Goal: Information Seeking & Learning: Find specific fact

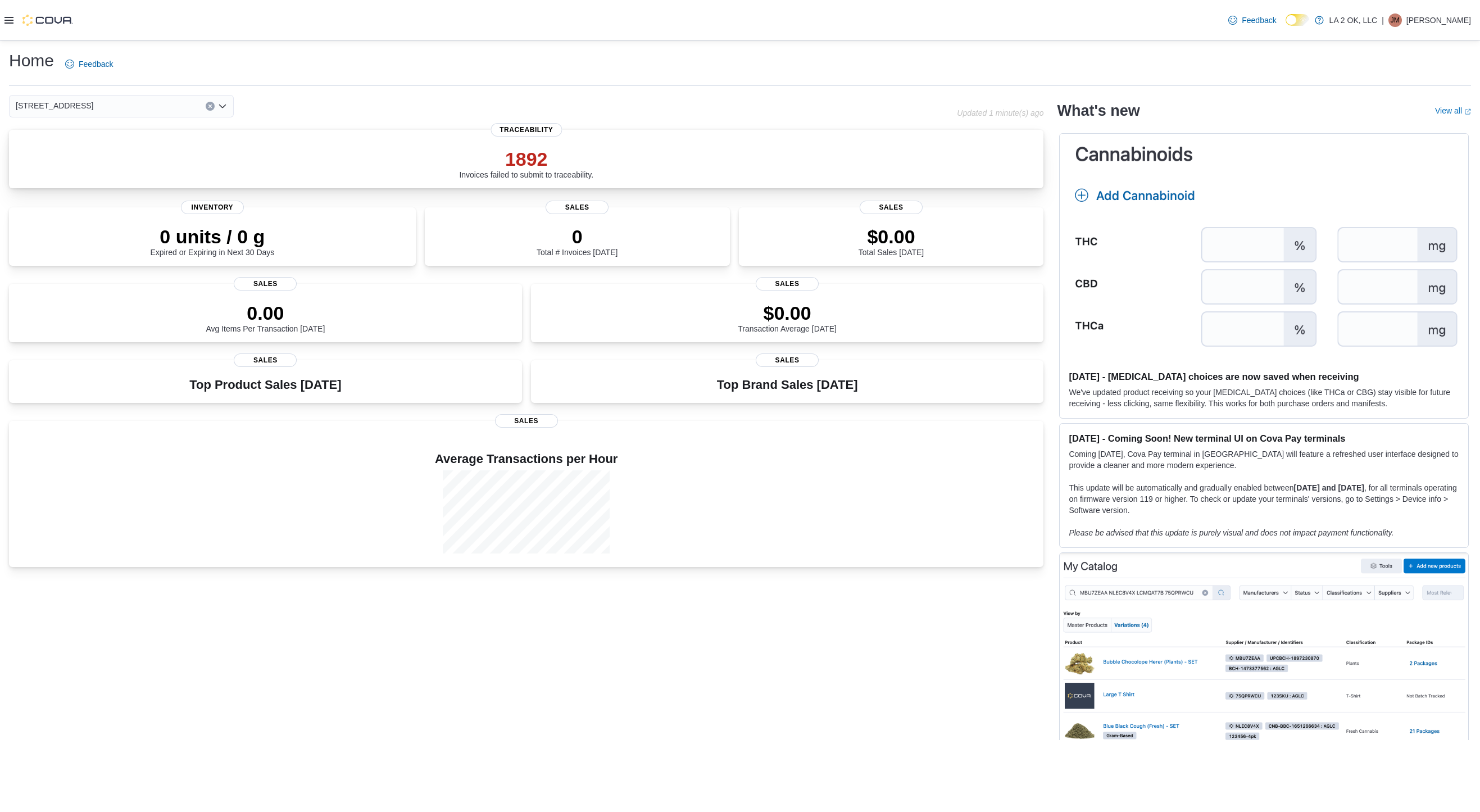
click at [535, 148] on p "1892" at bounding box center [525, 159] width 134 height 22
click at [8, 16] on icon at bounding box center [9, 21] width 9 height 9
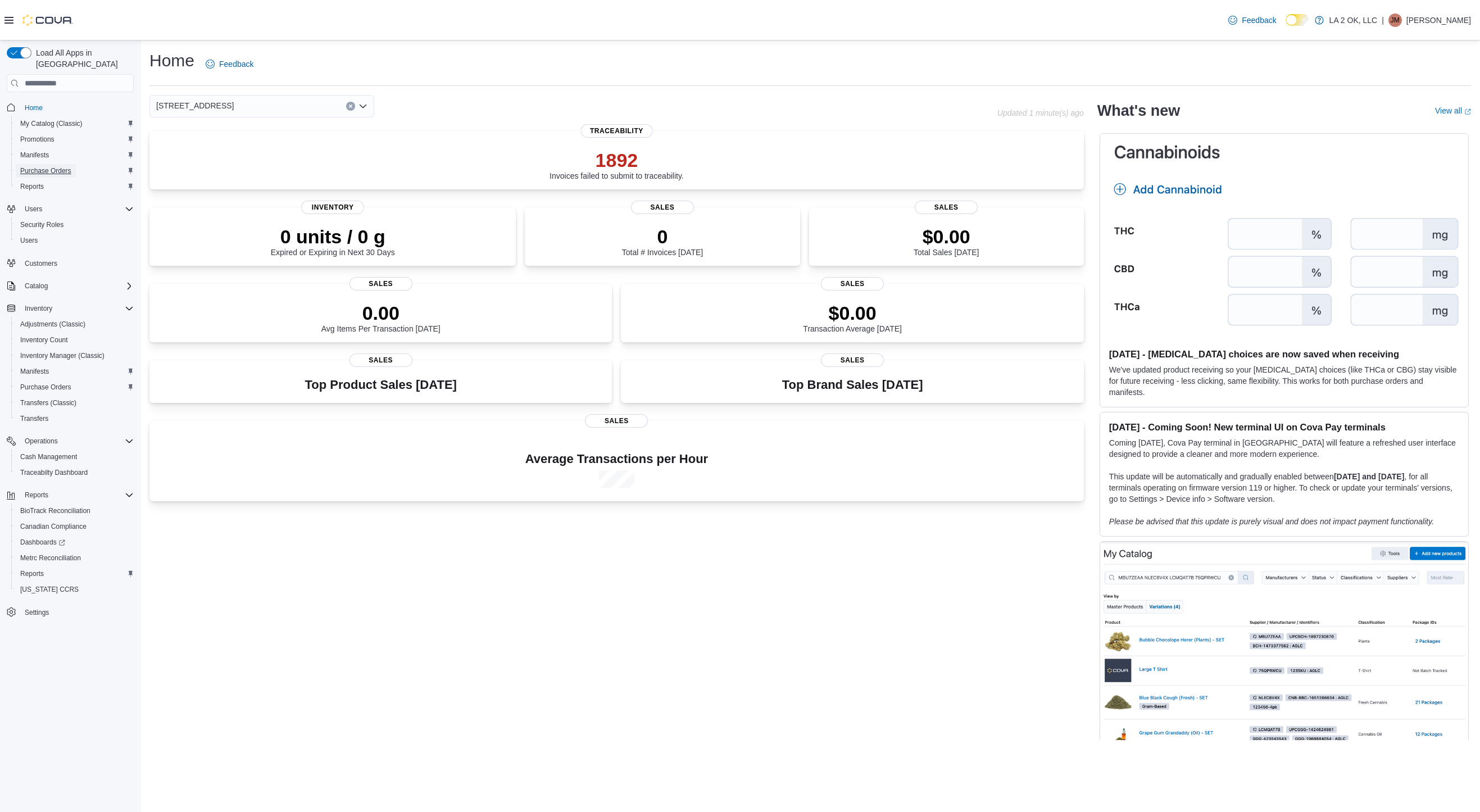
click at [45, 165] on span "Purchase Orders" at bounding box center [45, 171] width 51 height 14
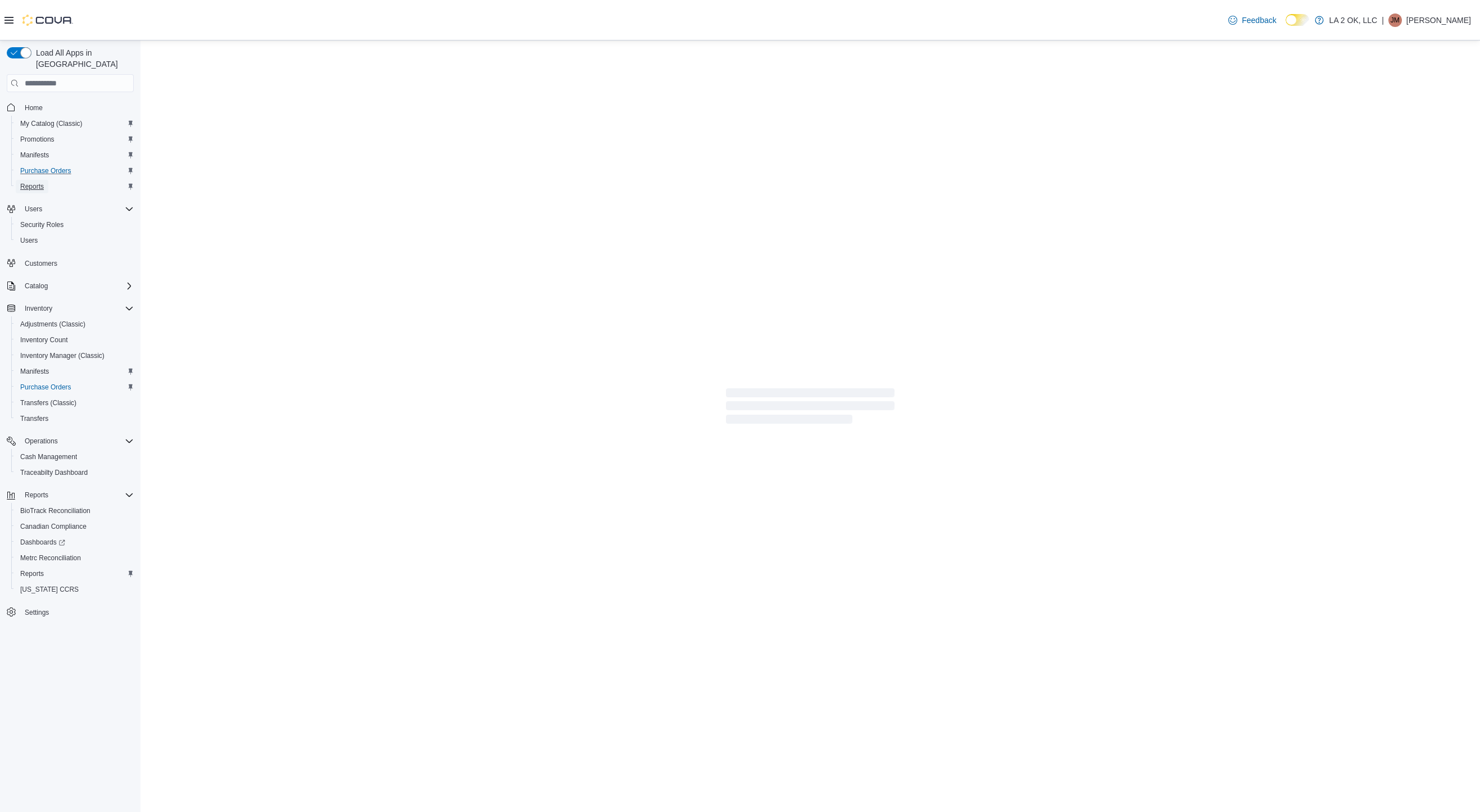
click at [42, 182] on span "Reports" at bounding box center [31, 186] width 24 height 9
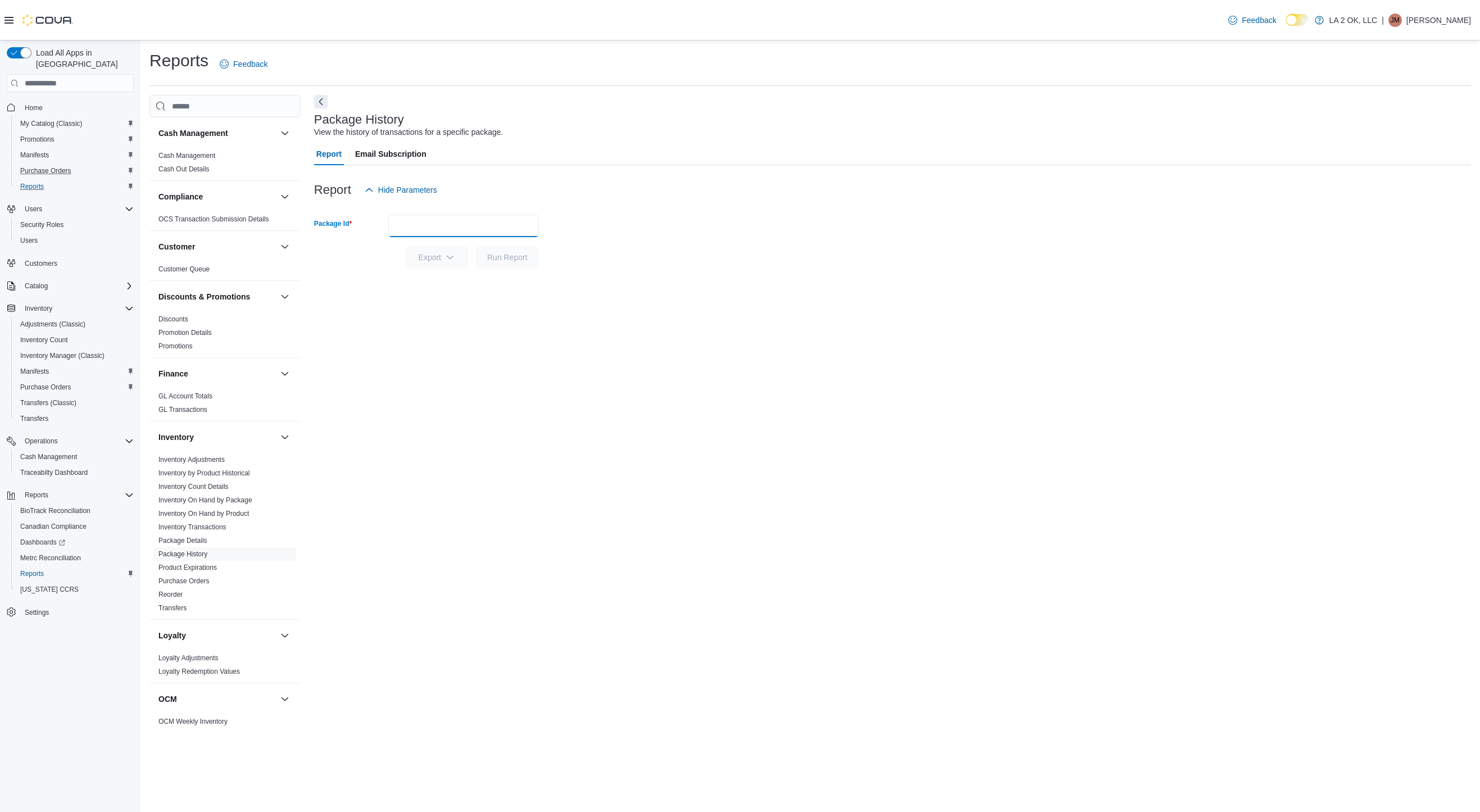
click at [515, 233] on input "Package Id" at bounding box center [463, 225] width 150 height 22
paste input "**********"
type input "**********"
click at [515, 255] on span "Run Report" at bounding box center [507, 256] width 41 height 12
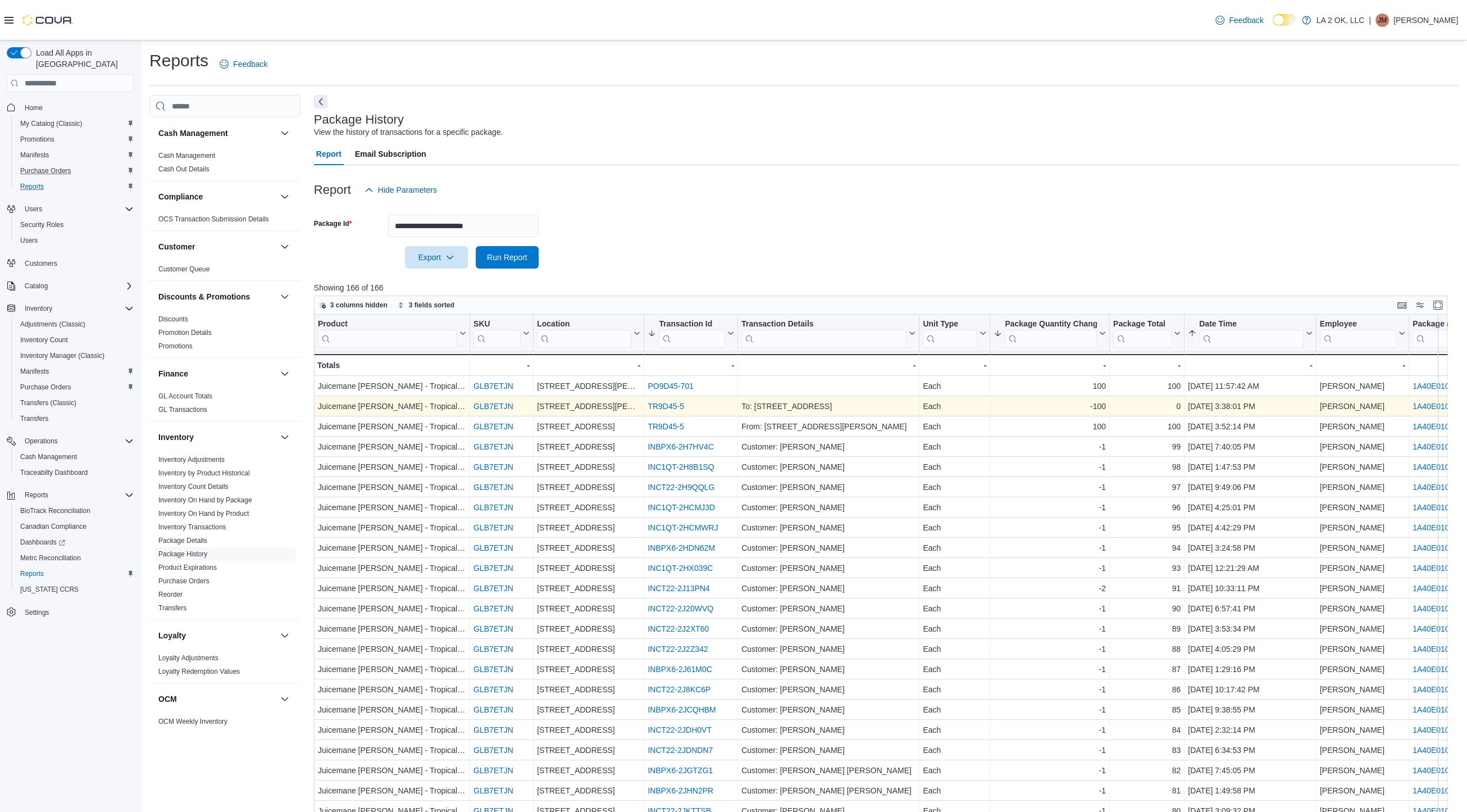
click at [672, 407] on link "TR9D45-5" at bounding box center [666, 406] width 37 height 9
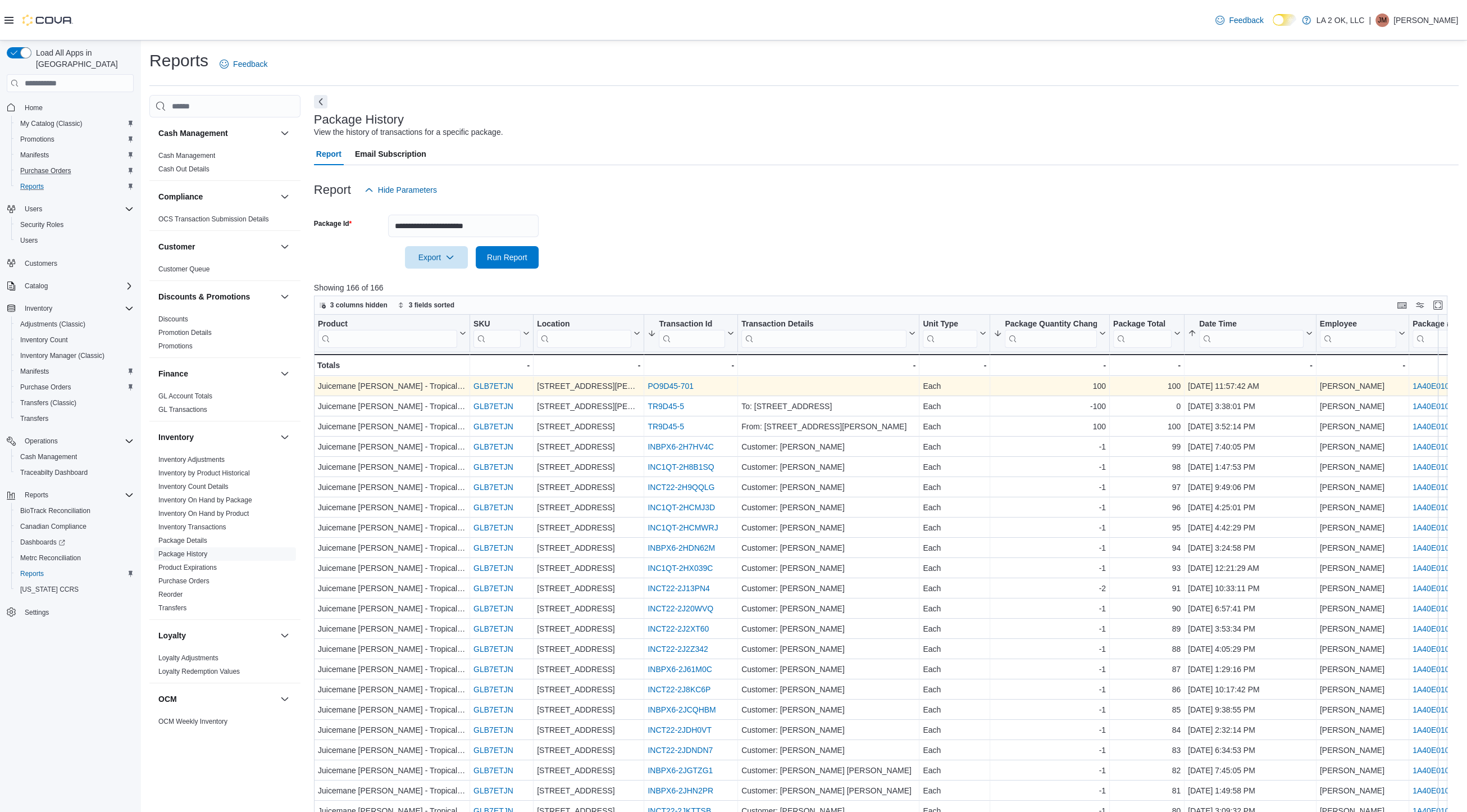
click at [670, 390] on link "PO9D45-701" at bounding box center [671, 386] width 46 height 9
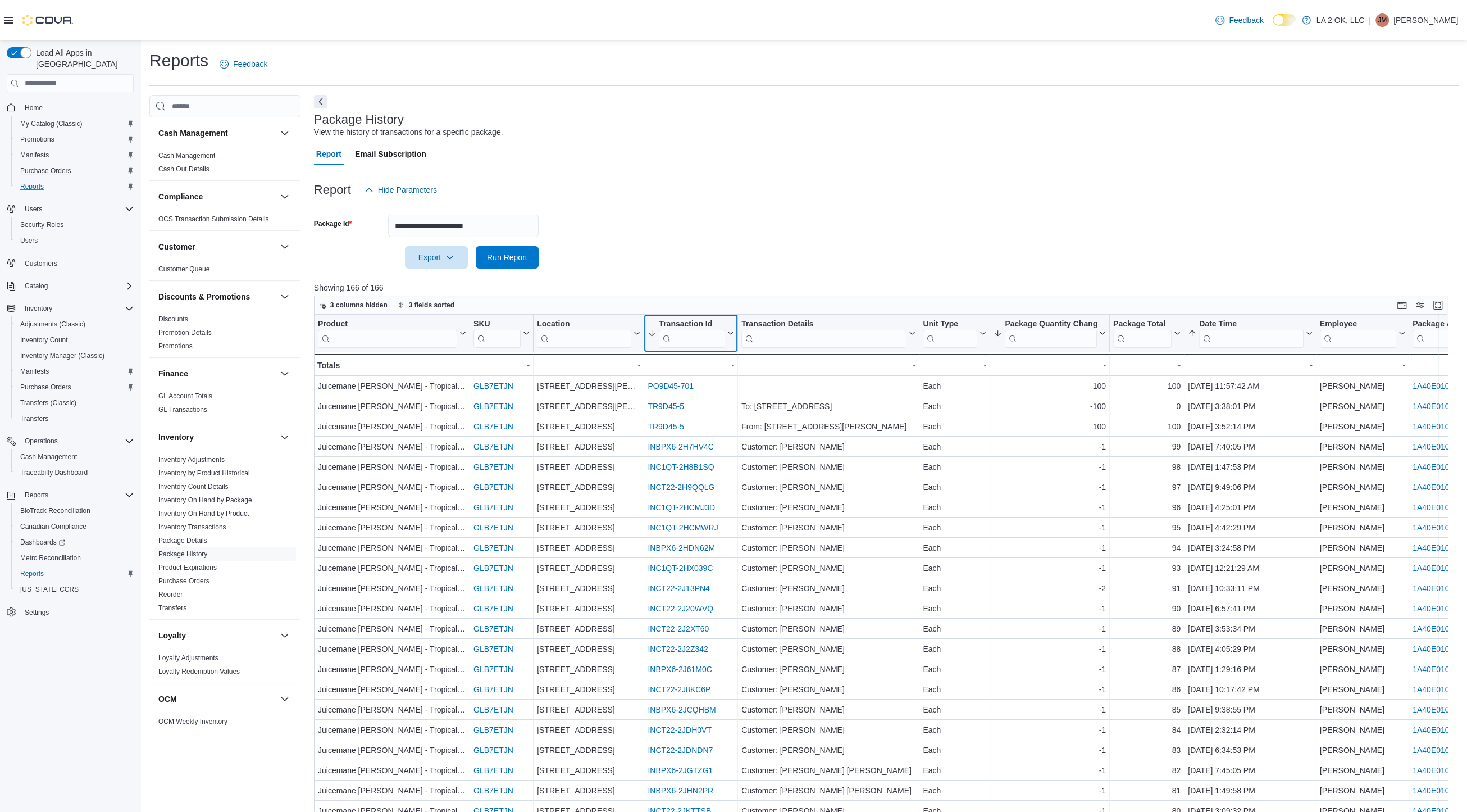
click at [683, 335] on input "search" at bounding box center [692, 338] width 66 height 18
paste input "**********"
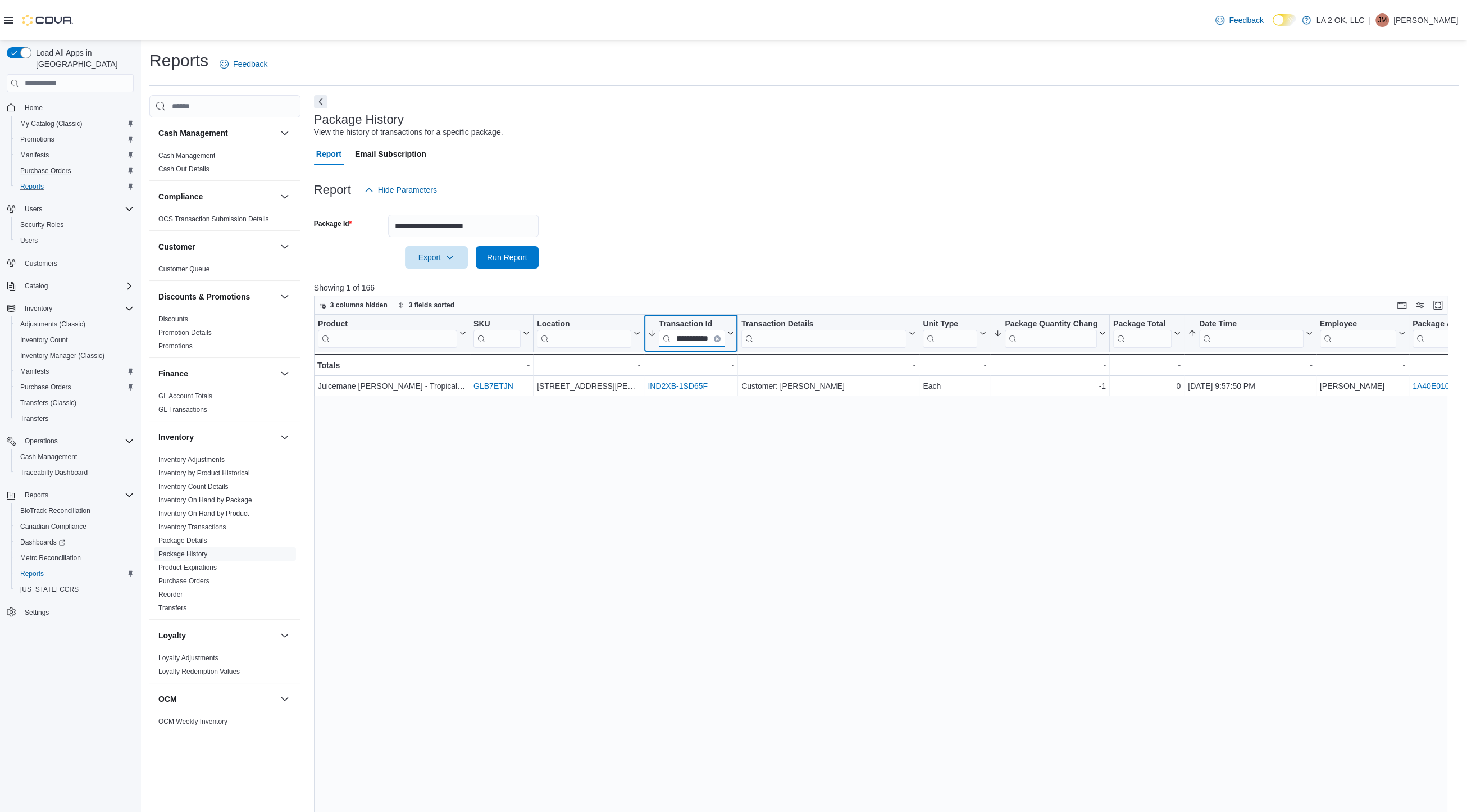
type input "**********"
click at [719, 337] on icon "Clear input" at bounding box center [717, 338] width 2 height 2
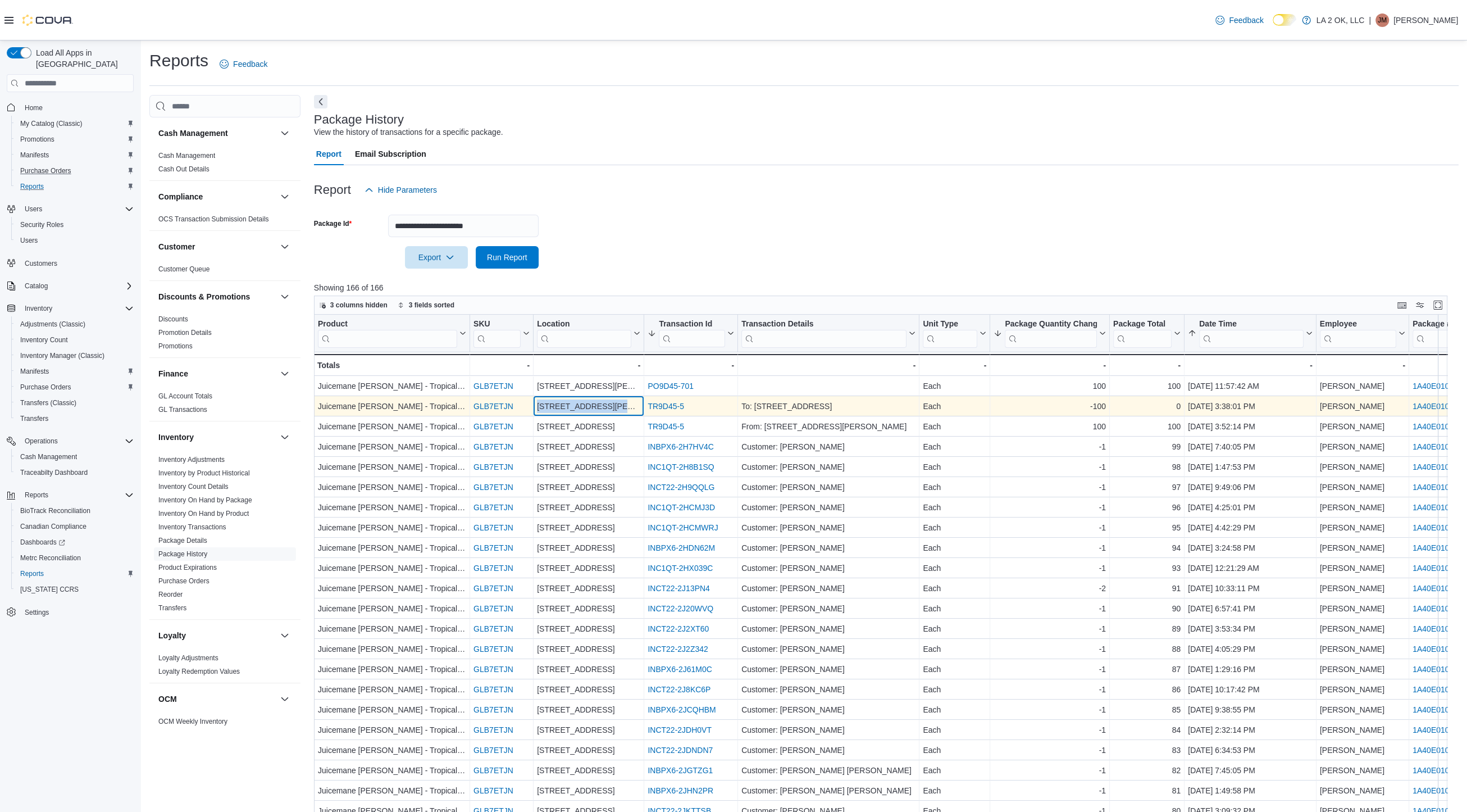
drag, startPoint x: 623, startPoint y: 403, endPoint x: 527, endPoint y: 398, distance: 96.1
click at [527, 398] on div "Juicemane Picasso - Tropical Runtz - Product, column 1, row 2 GLB7ETJN - SKU UR…" at bounding box center [985, 406] width 1343 height 20
copy div "- SKU URL, column 2, row 2 3701 N. MacArthur Blvd"
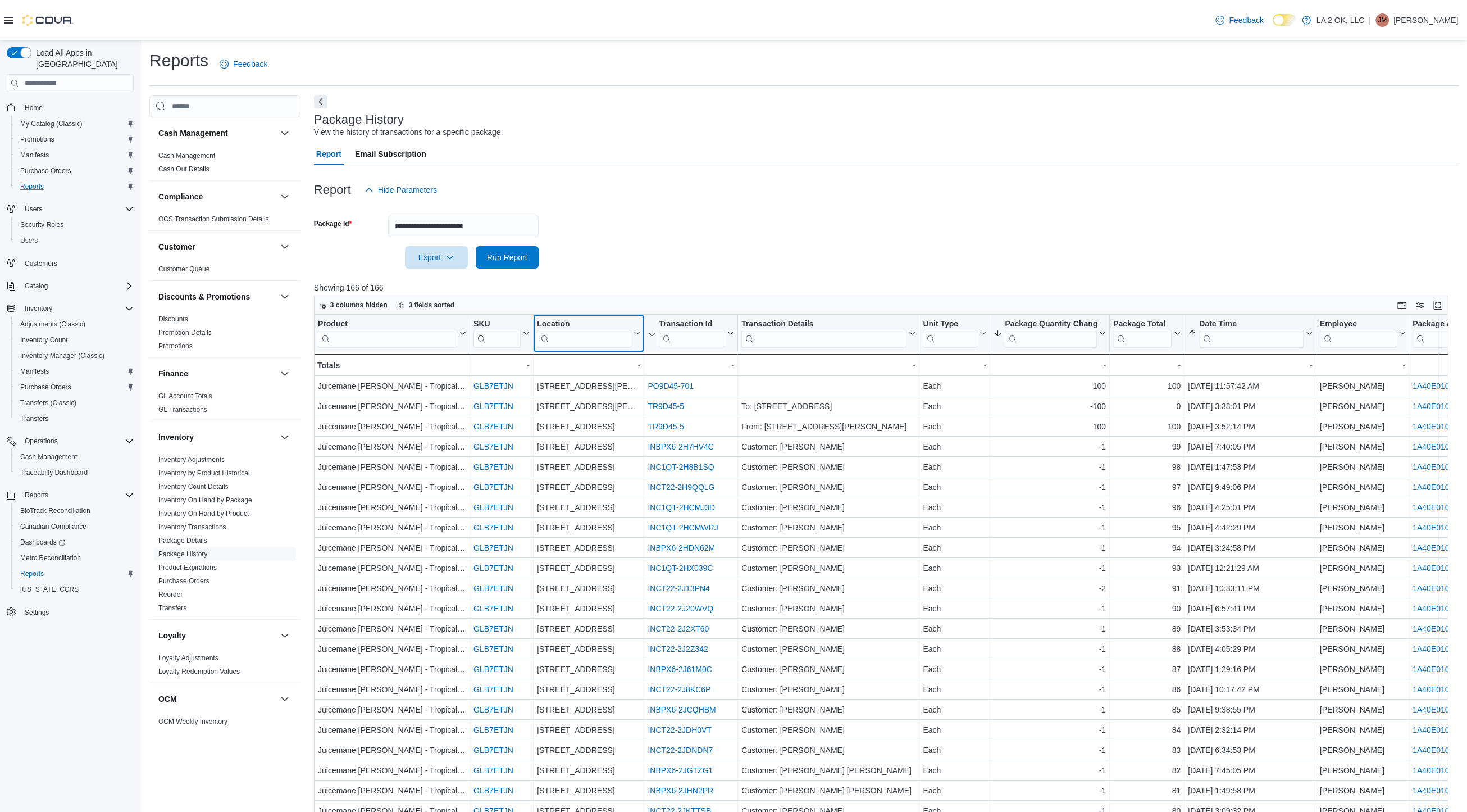
click at [579, 341] on input "search" at bounding box center [584, 338] width 94 height 18
paste input "**********"
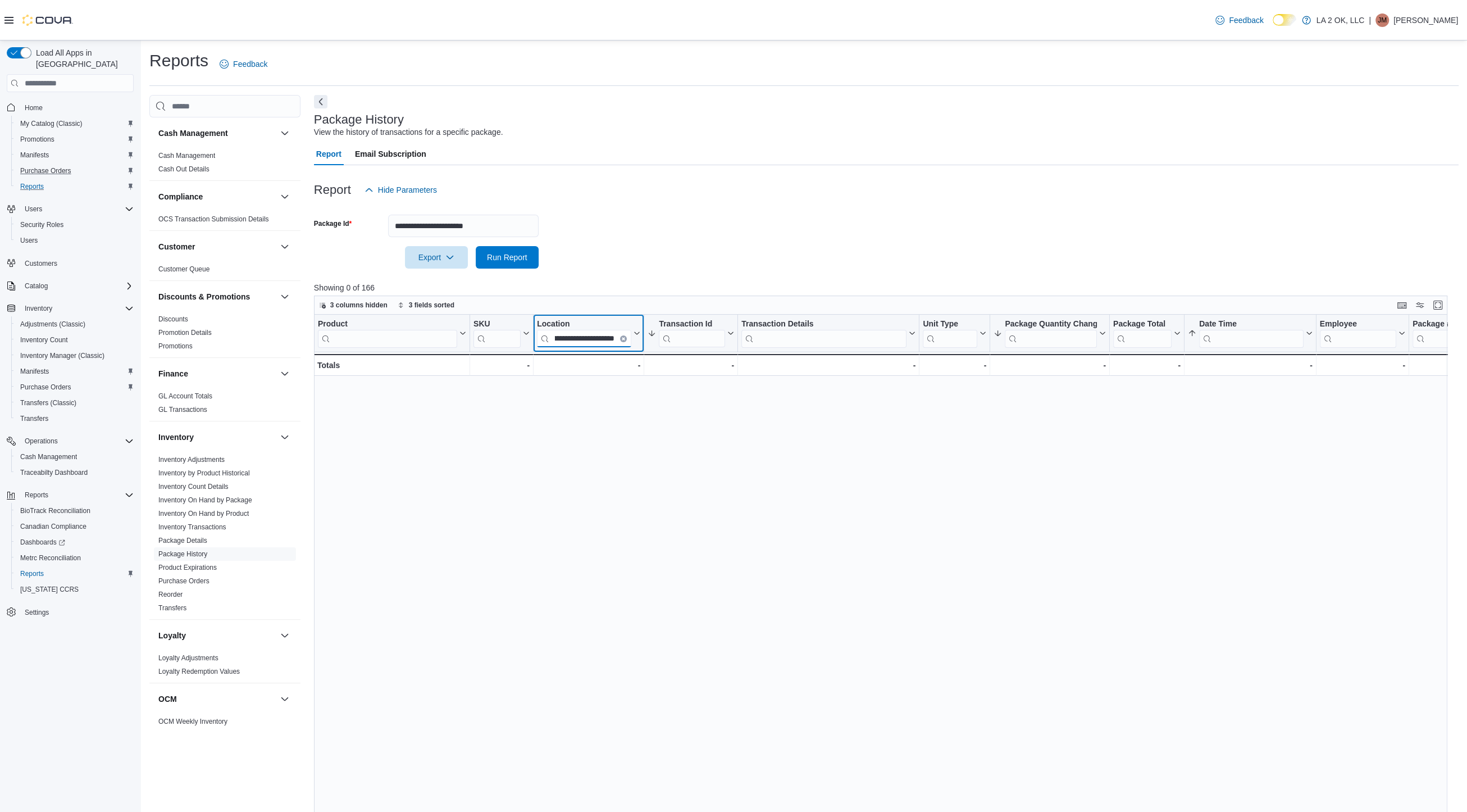
click at [554, 336] on input "**********" at bounding box center [584, 338] width 94 height 18
type input "**********"
click at [625, 340] on button "Clear input" at bounding box center [623, 338] width 7 height 7
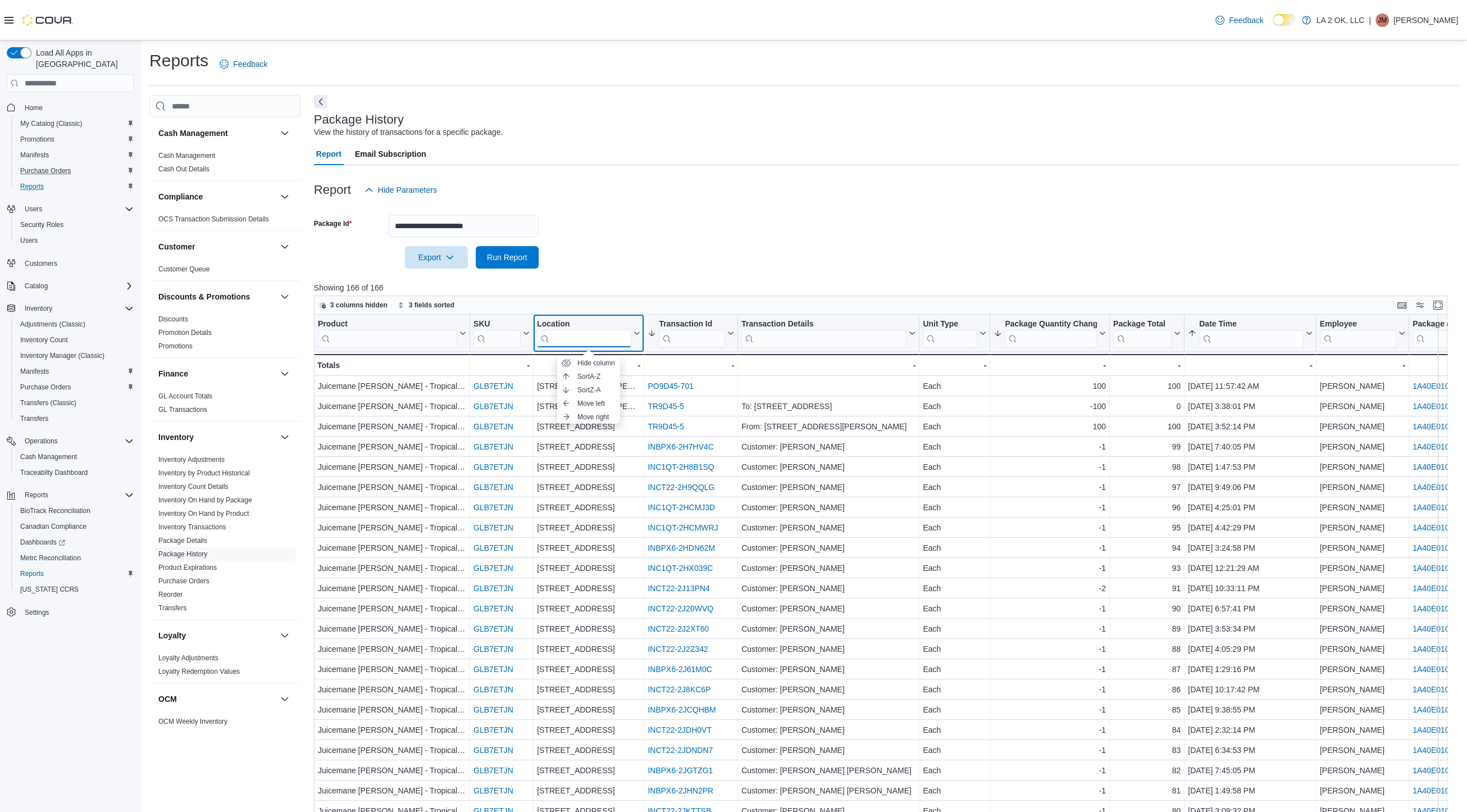
click at [602, 336] on input "search" at bounding box center [584, 338] width 94 height 18
paste input "**********"
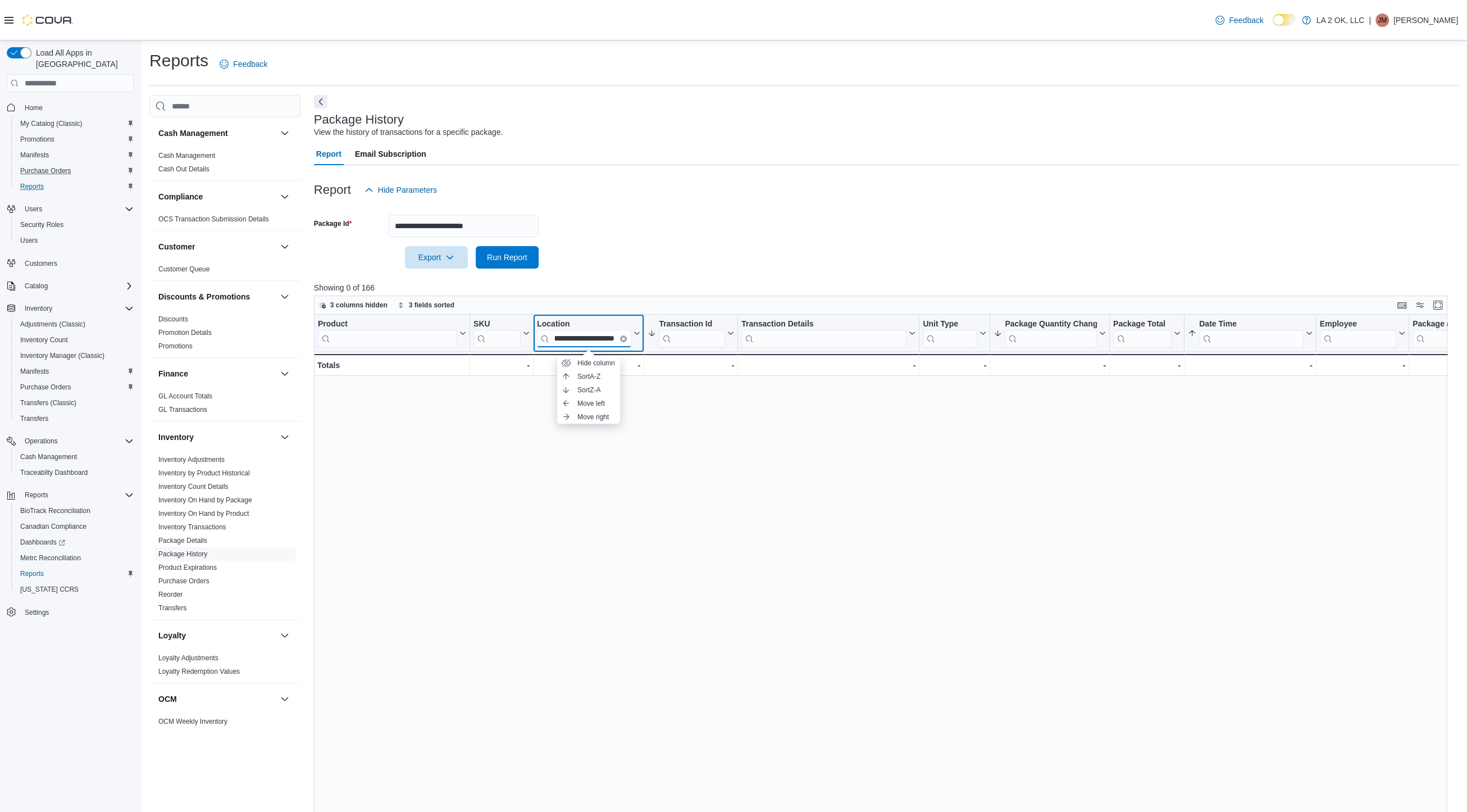
click at [556, 339] on input "**********" at bounding box center [584, 338] width 94 height 18
click at [552, 339] on input "**********" at bounding box center [584, 338] width 94 height 18
type input "**********"
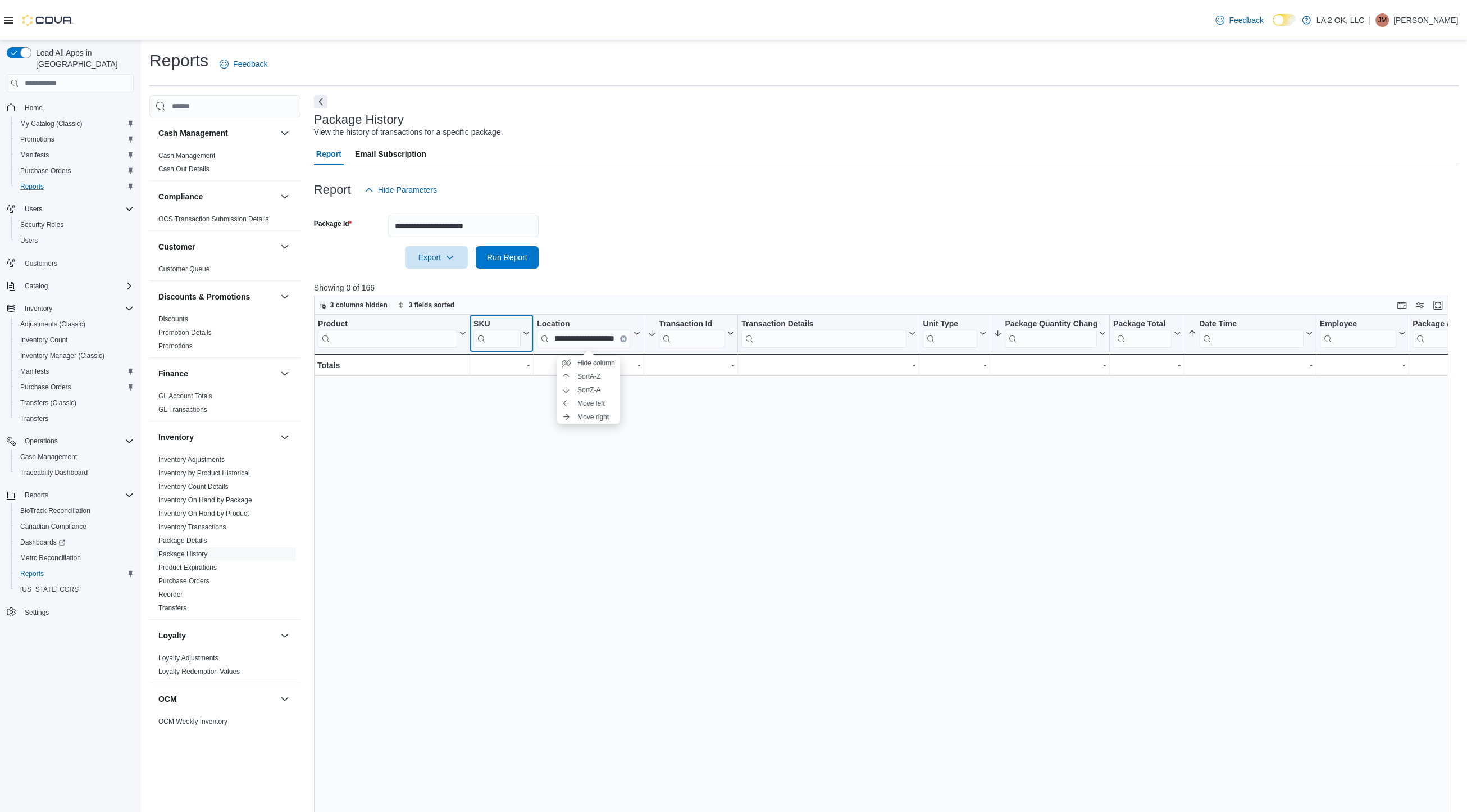
scroll to position [0, 0]
click at [564, 341] on input "**********" at bounding box center [584, 338] width 94 height 18
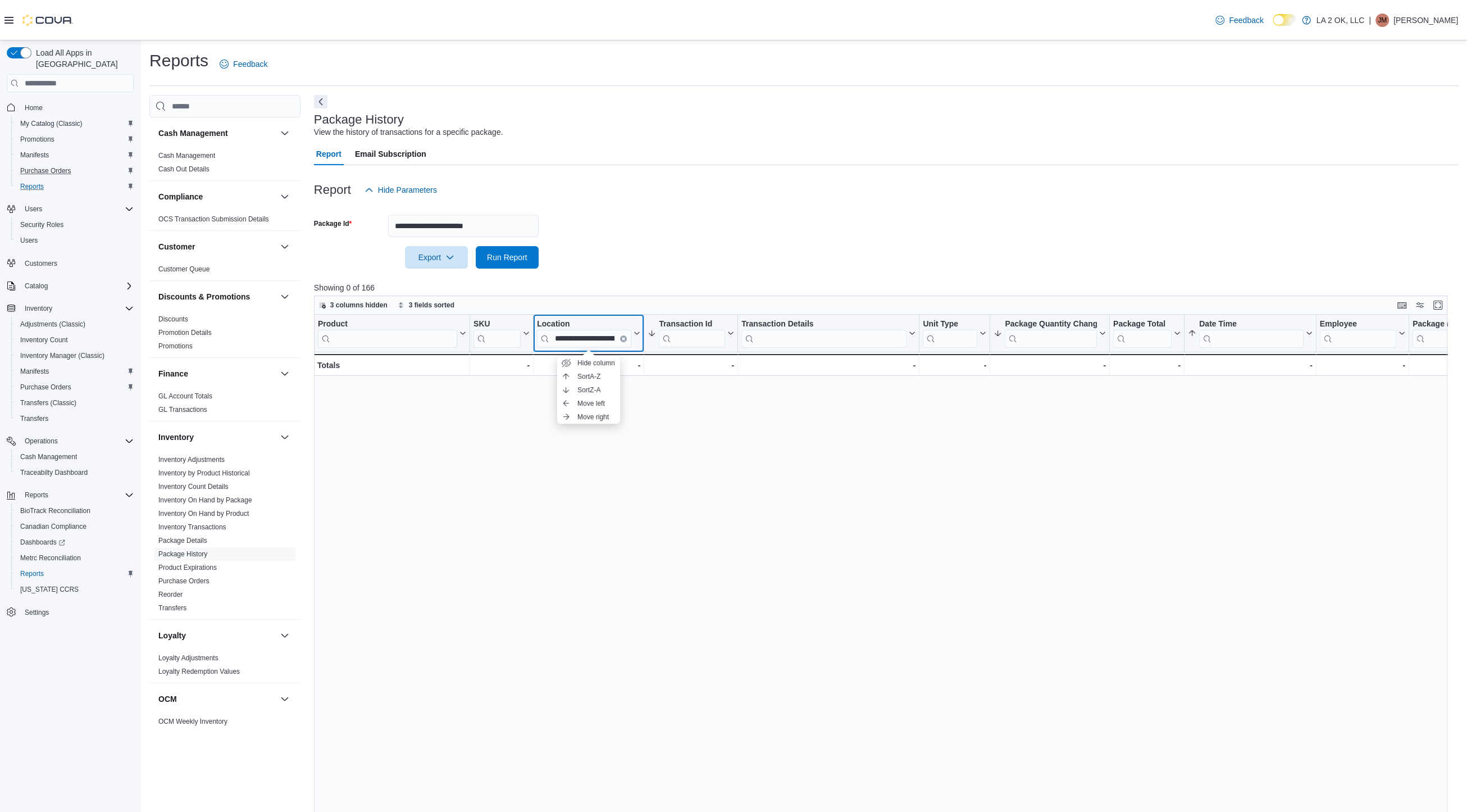
click at [621, 340] on button "Clear input" at bounding box center [623, 338] width 7 height 7
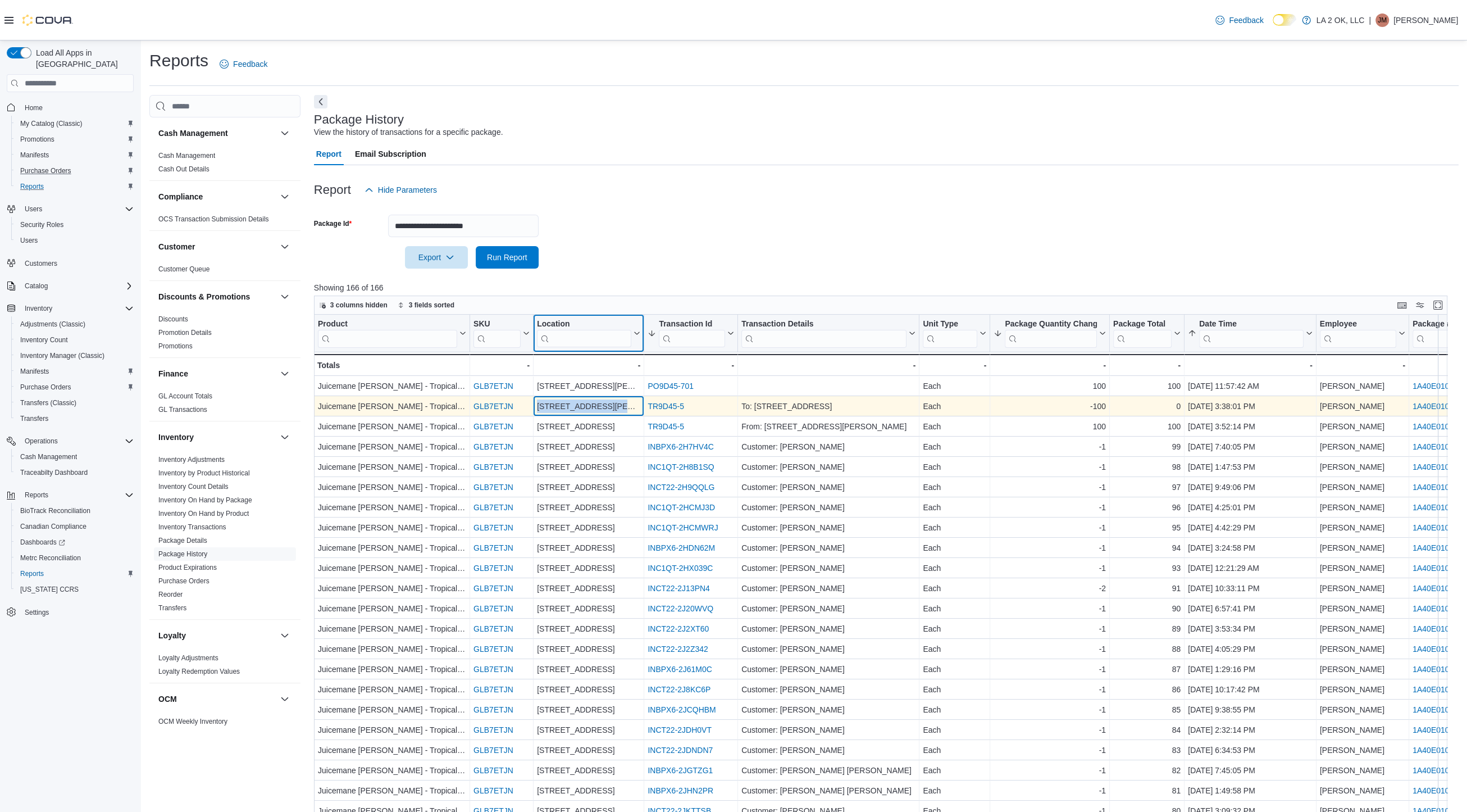
drag, startPoint x: 623, startPoint y: 410, endPoint x: 537, endPoint y: 410, distance: 86.0
click at [537, 410] on div "3701 N. MacArthur Blvd" at bounding box center [588, 406] width 104 height 14
copy div "3701 N. MacArthur Blvd"
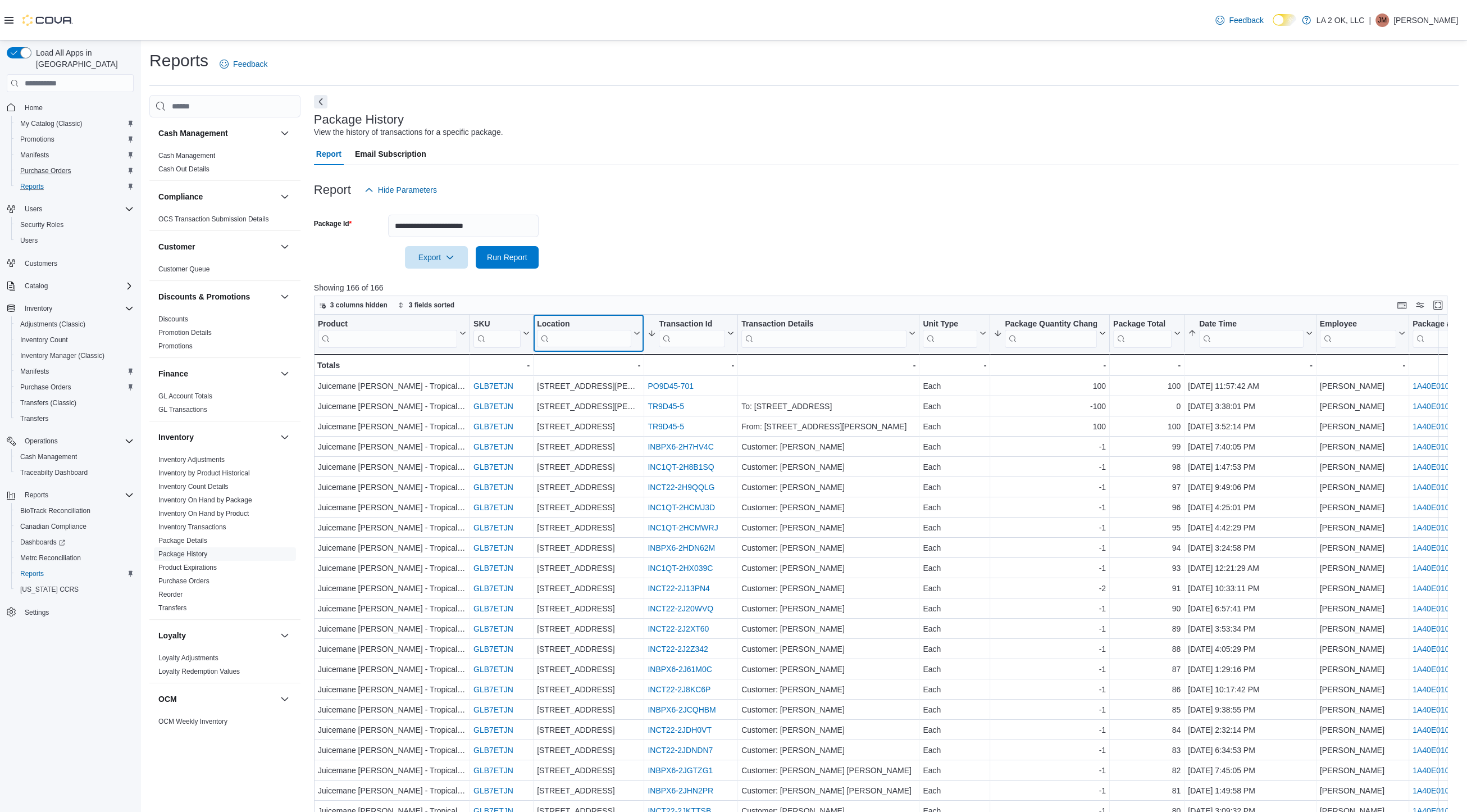
click at [567, 344] on input "search" at bounding box center [584, 338] width 94 height 18
paste input "**********"
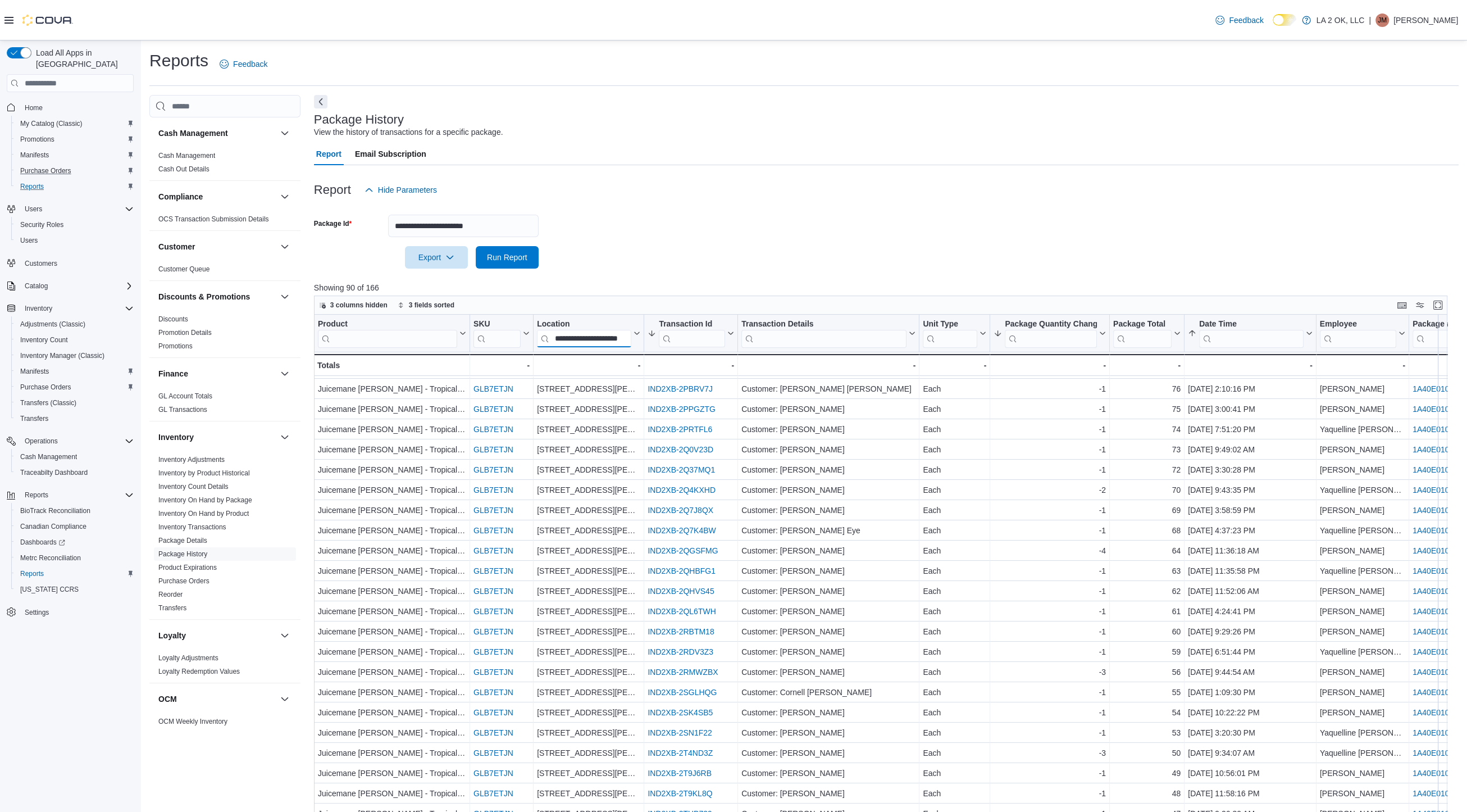
scroll to position [142, 0]
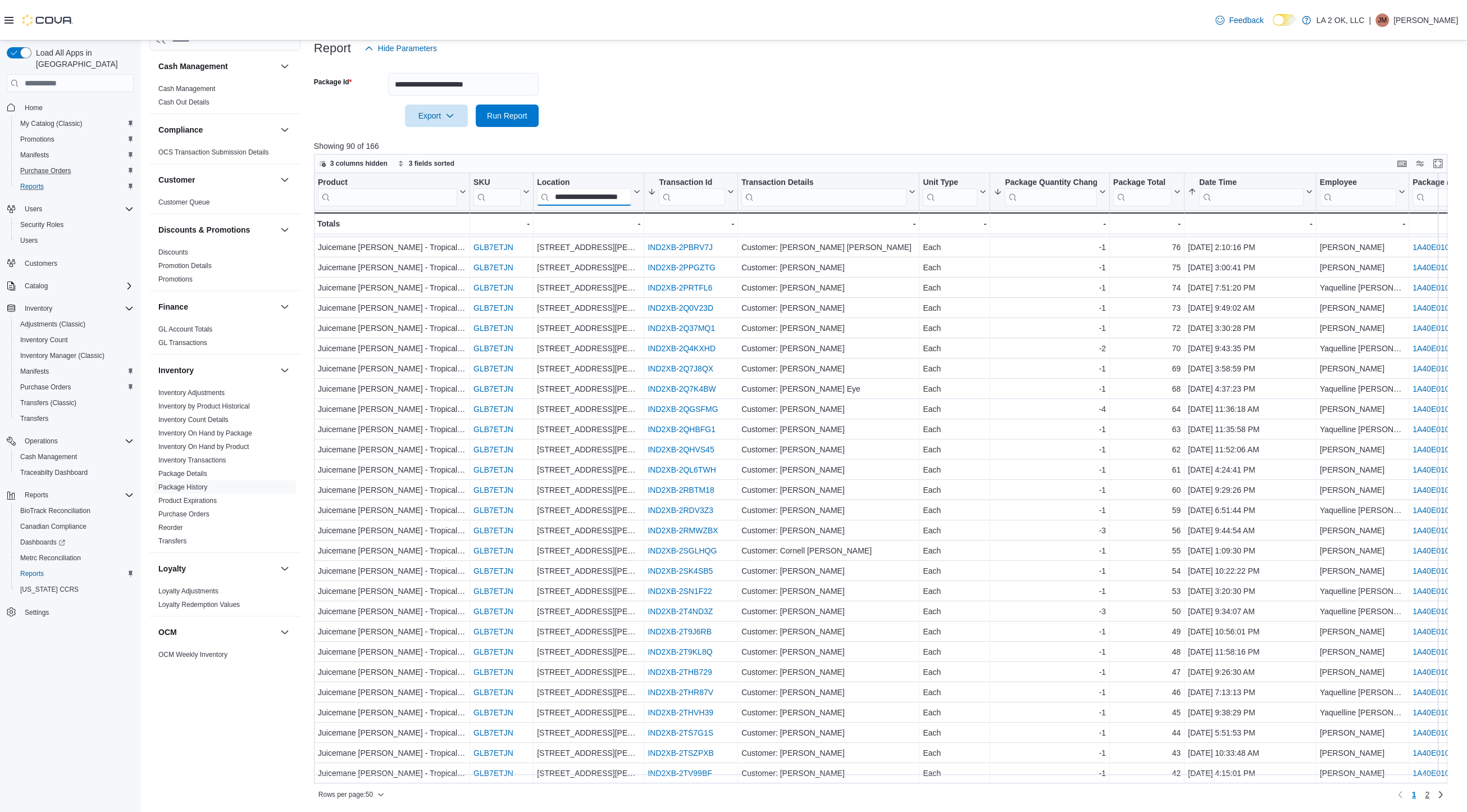
type input "**********"
click at [1429, 789] on span "2" at bounding box center [1427, 794] width 5 height 12
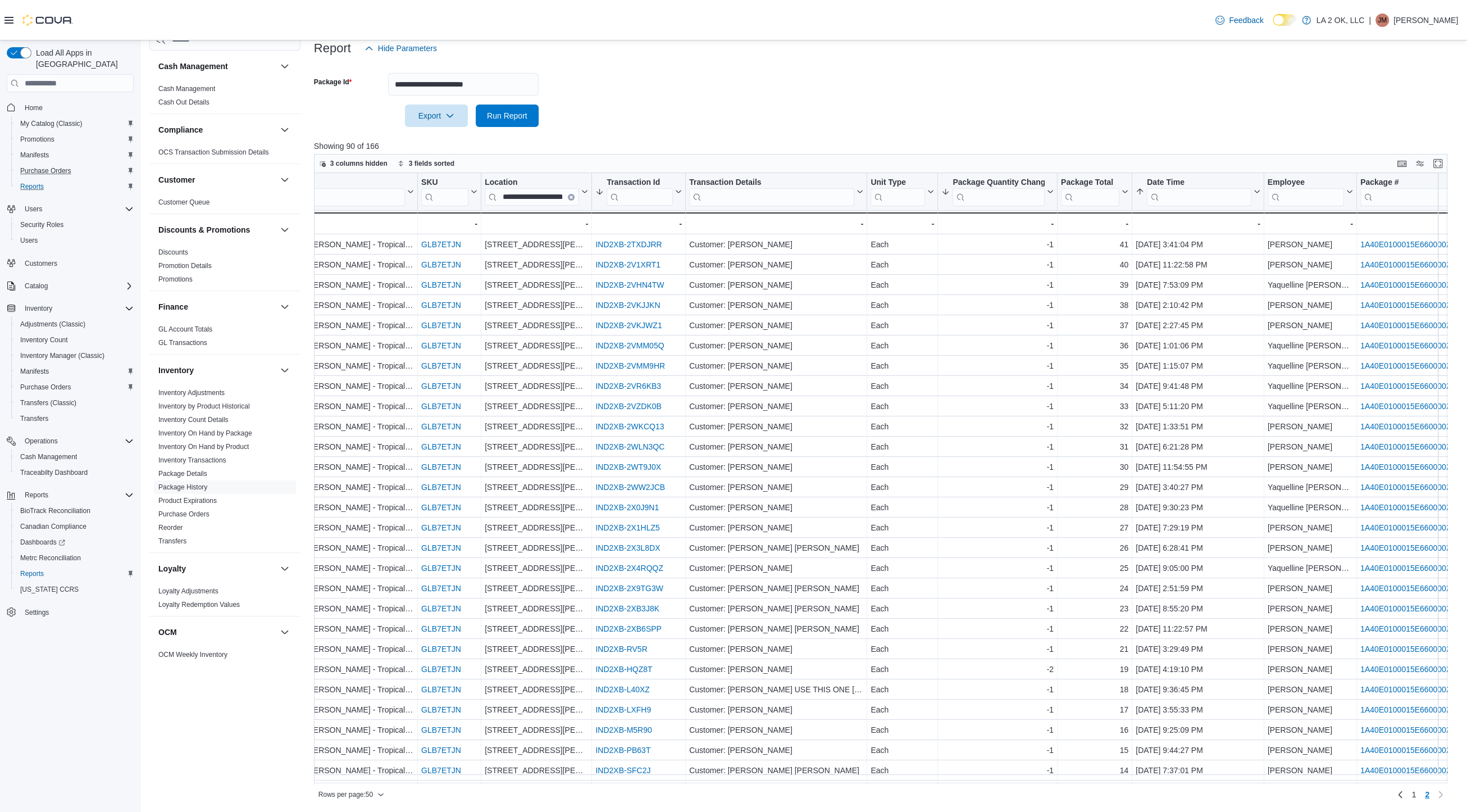
scroll to position [0, 66]
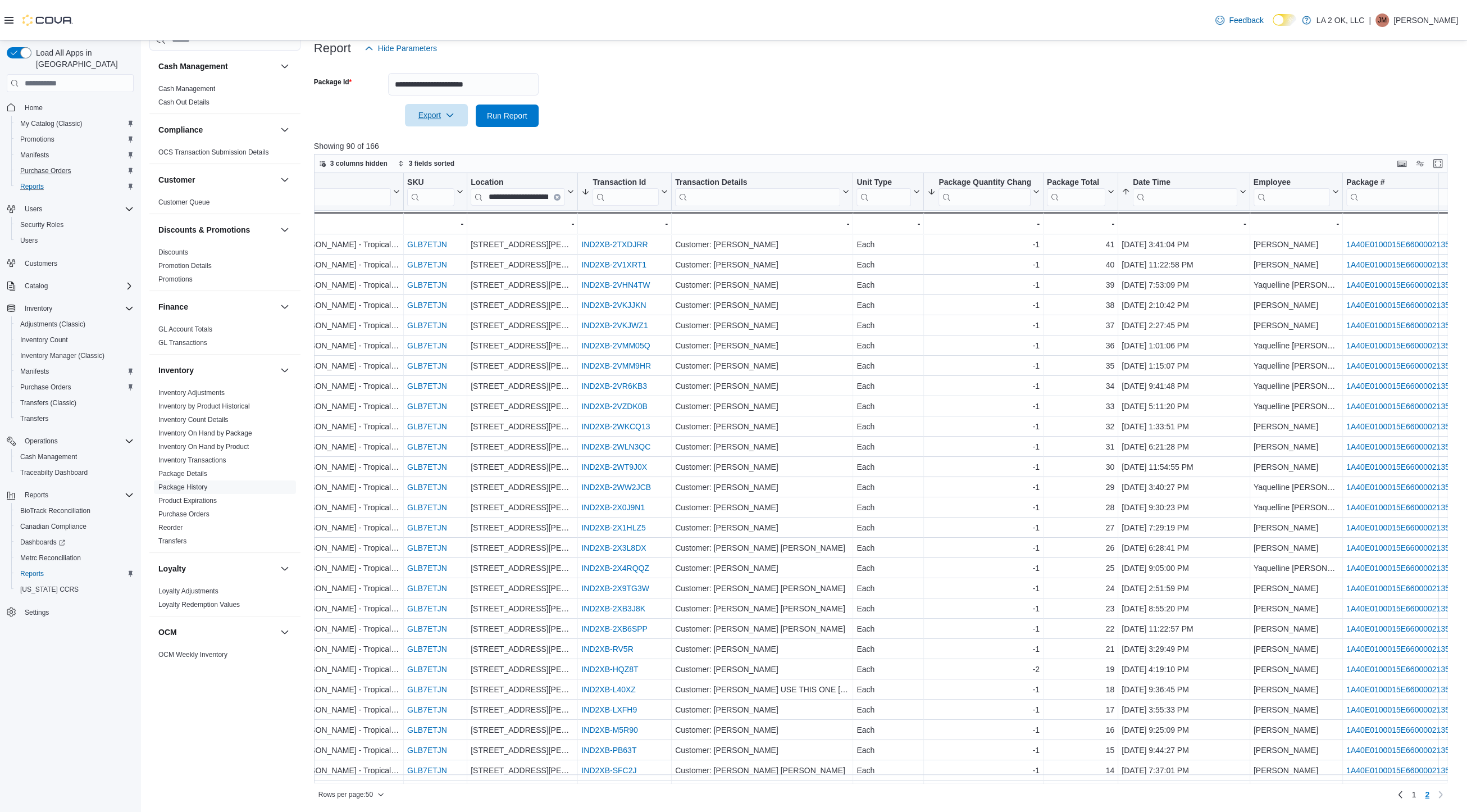
click at [455, 120] on span "Export" at bounding box center [436, 115] width 49 height 22
click at [461, 140] on span "Export to Excel" at bounding box center [438, 138] width 51 height 9
click at [217, 710] on div "Cash Management Cash Management Cash Out Details Compliance OCS Transaction Sub…" at bounding box center [225, 393] width 151 height 731
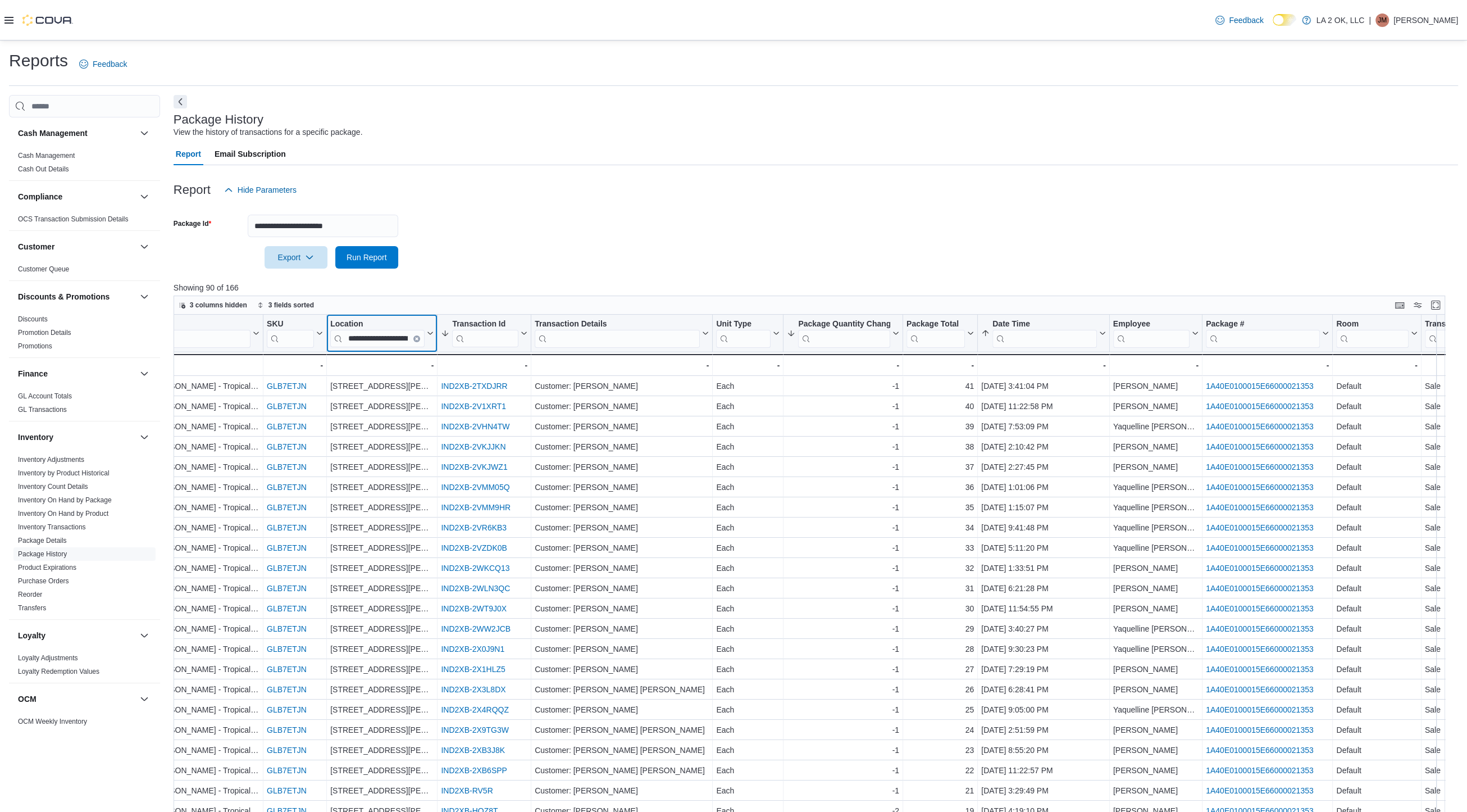
click at [418, 335] on button "Clear input" at bounding box center [416, 338] width 7 height 7
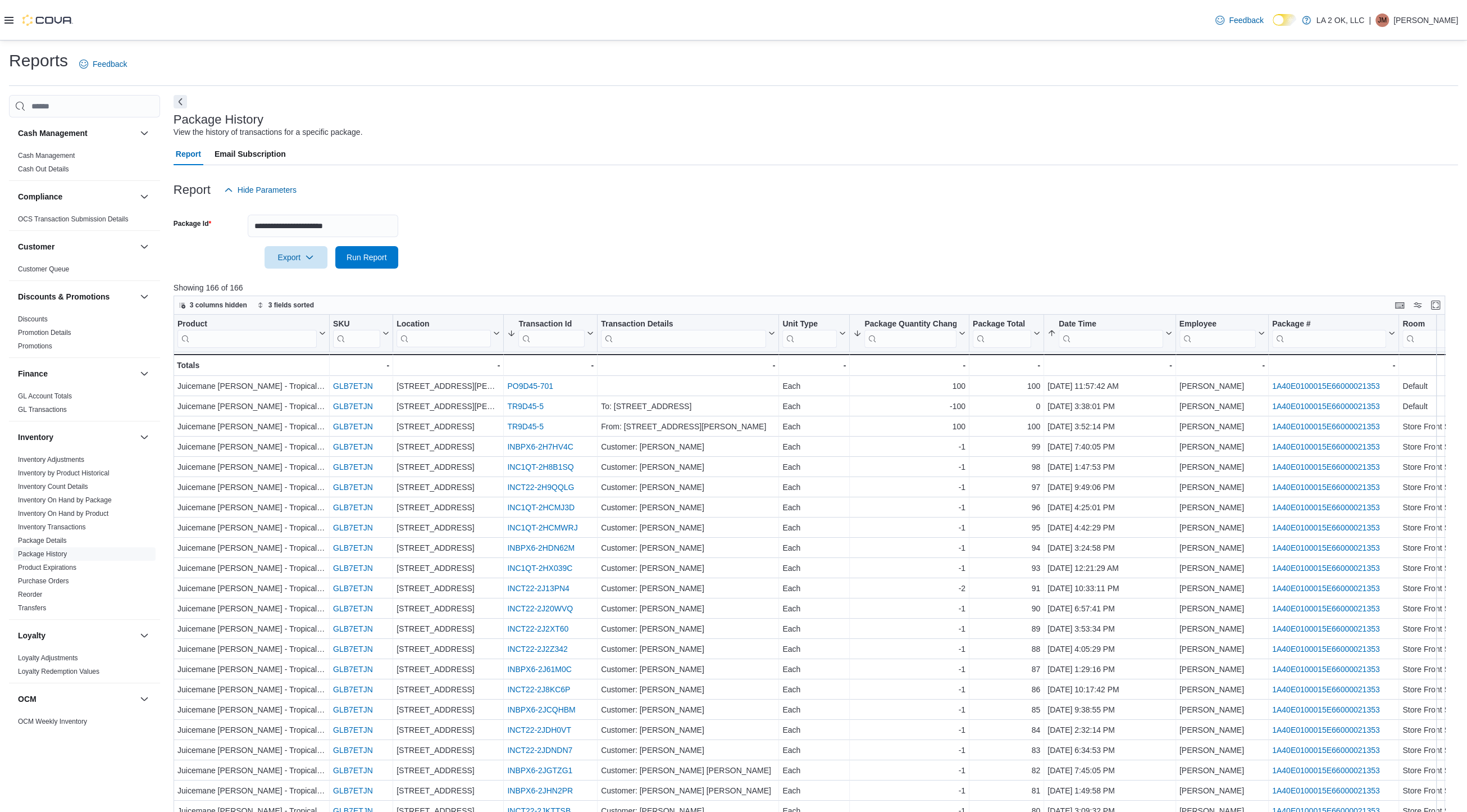
click at [715, 258] on form "**********" at bounding box center [815, 235] width 1284 height 67
click at [182, 95] on button "Next" at bounding box center [180, 101] width 14 height 14
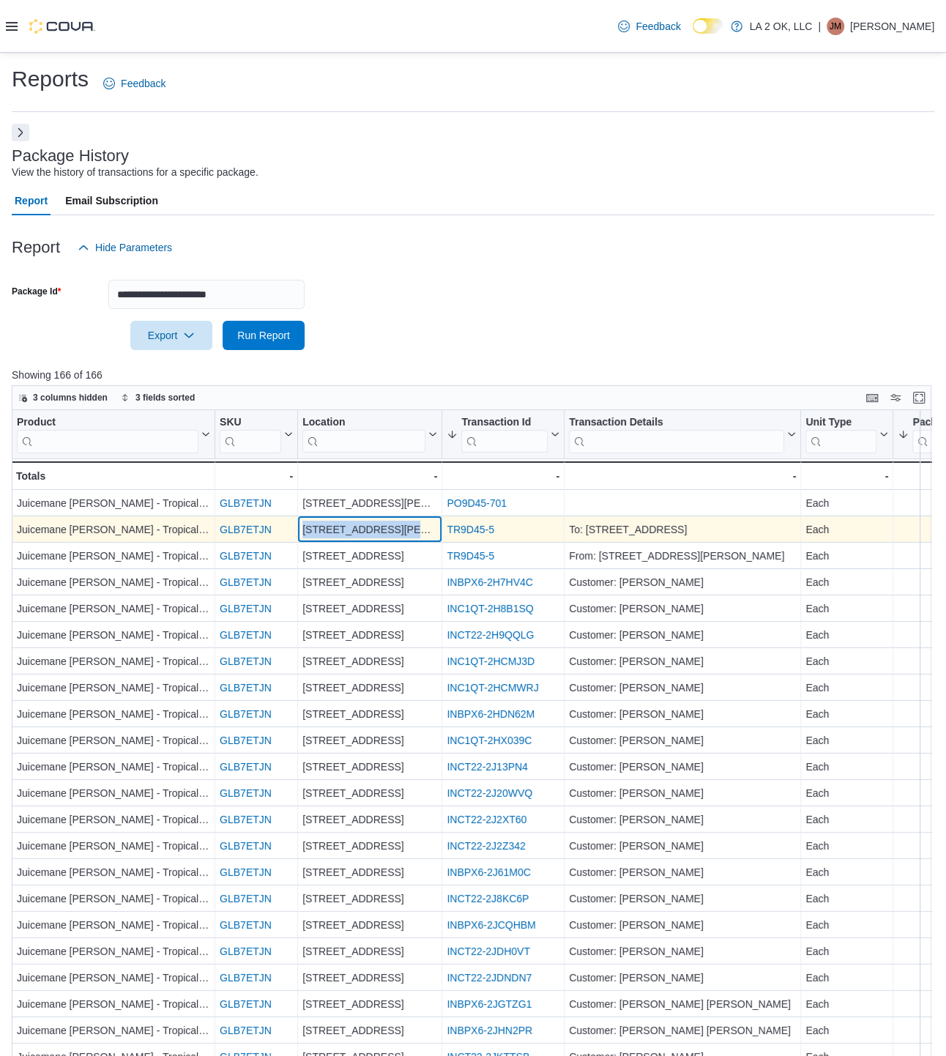
drag, startPoint x: 415, startPoint y: 527, endPoint x: 294, endPoint y: 535, distance: 121.1
click at [294, 535] on div "Juicemane Picasso - Tropical Runtz - Product, column 1, row 2 GLB7ETJN - SKU UR…" at bounding box center [925, 529] width 1827 height 26
copy div "- SKU URL, column 2, row 2 3701 N. MacArthur Blvd"
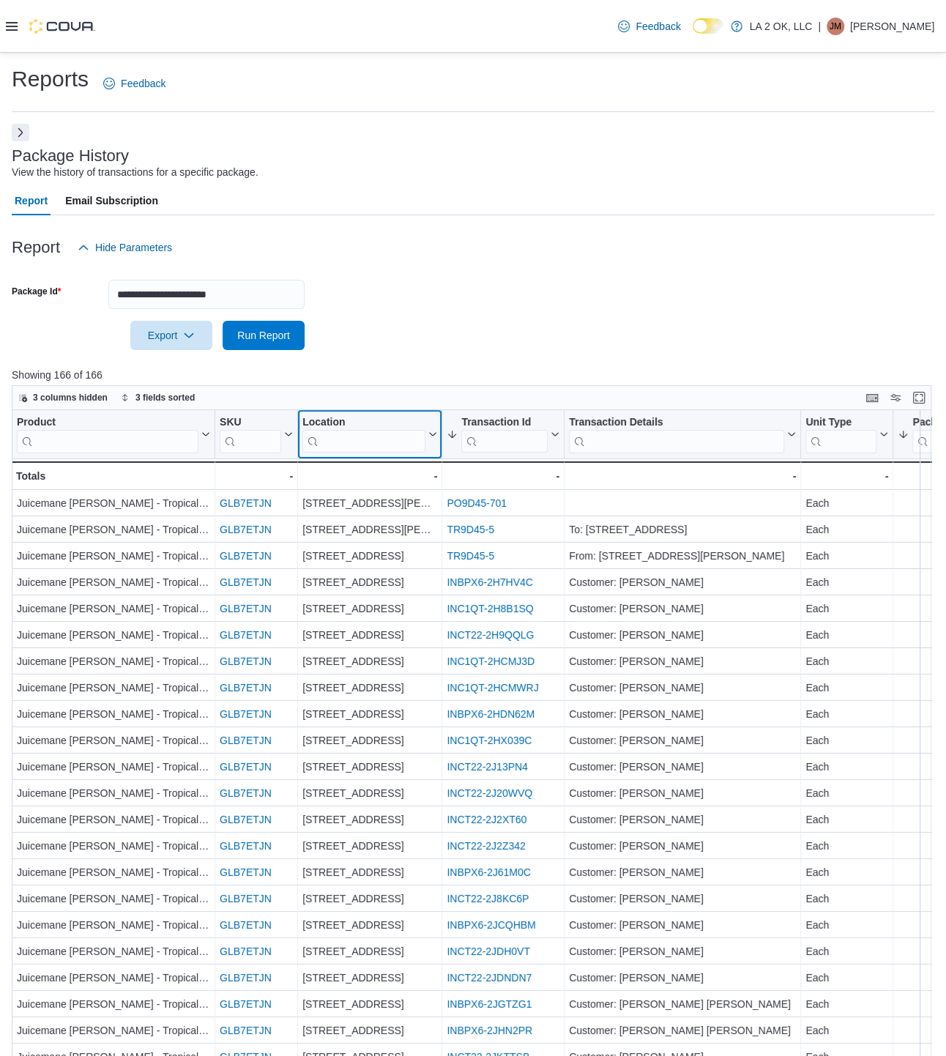
click at [357, 446] on input "search" at bounding box center [364, 441] width 123 height 23
paste input "**********"
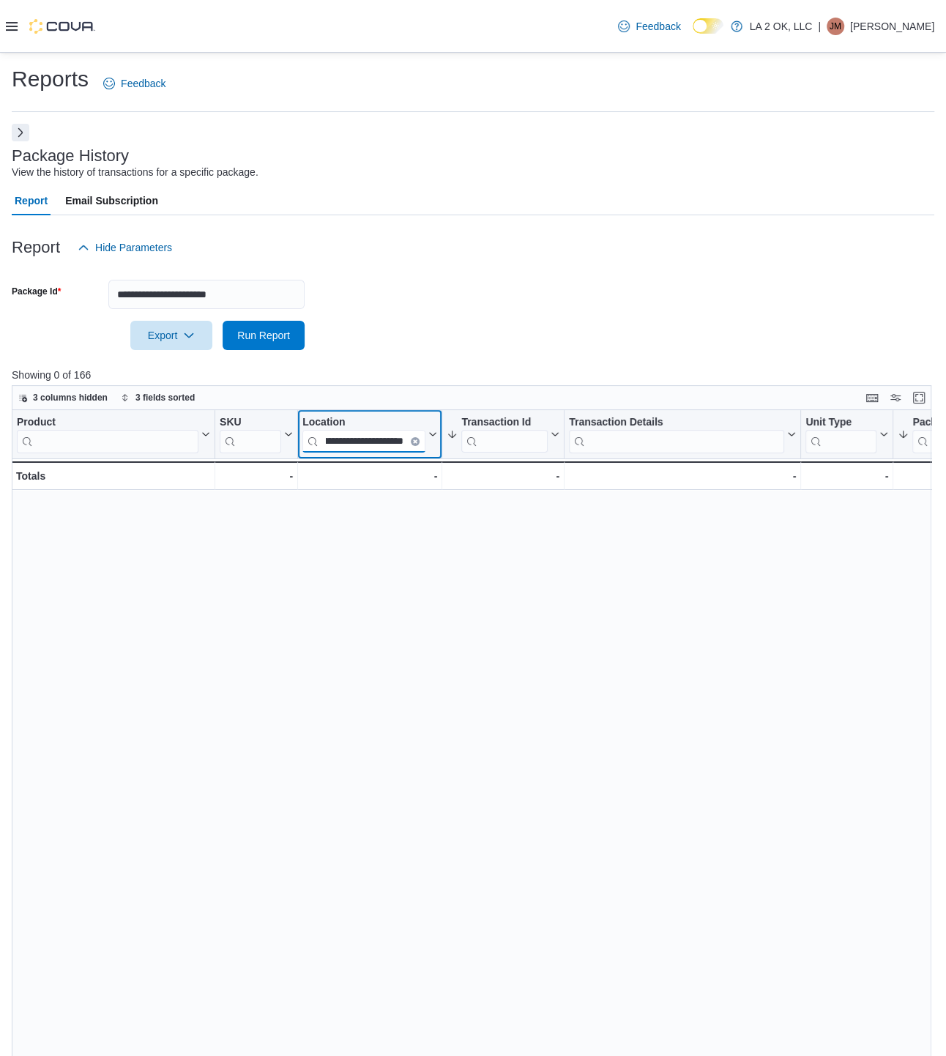
click at [330, 438] on input "**********" at bounding box center [364, 441] width 123 height 23
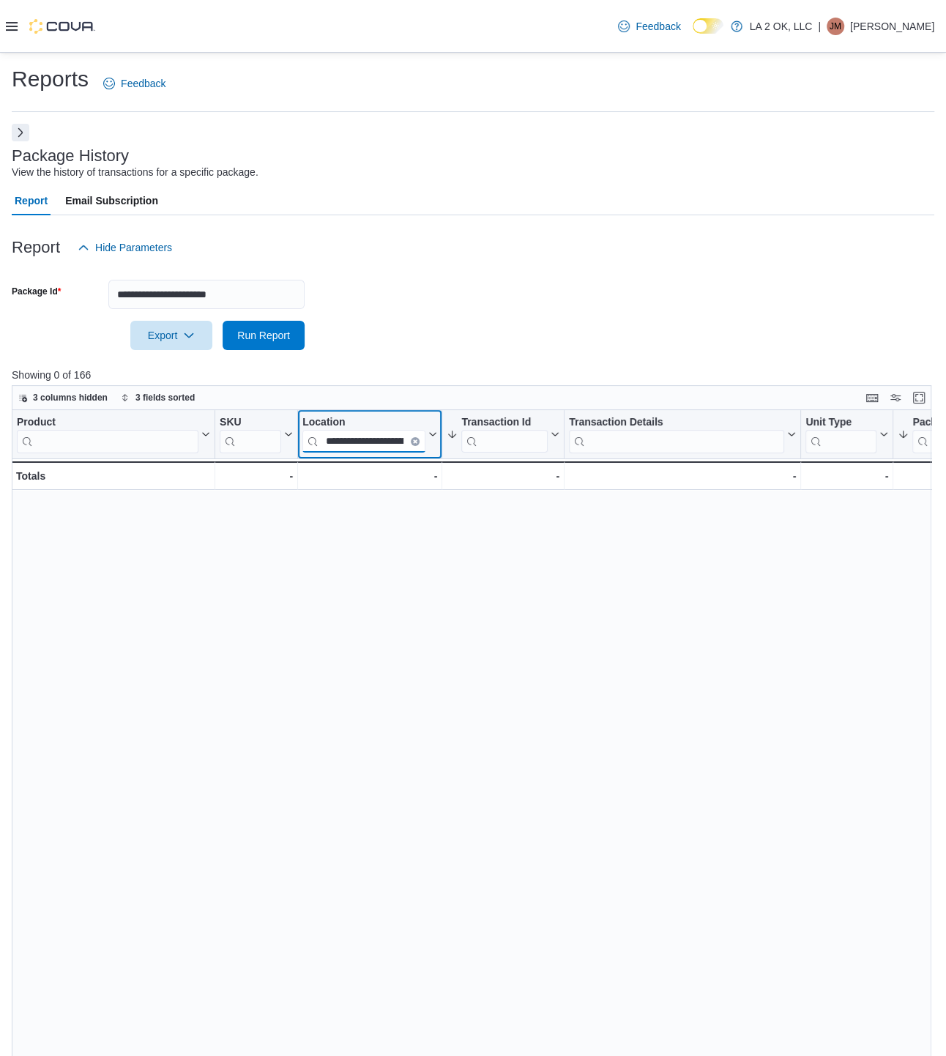
click at [330, 438] on input "**********" at bounding box center [364, 441] width 123 height 23
type input "**********"
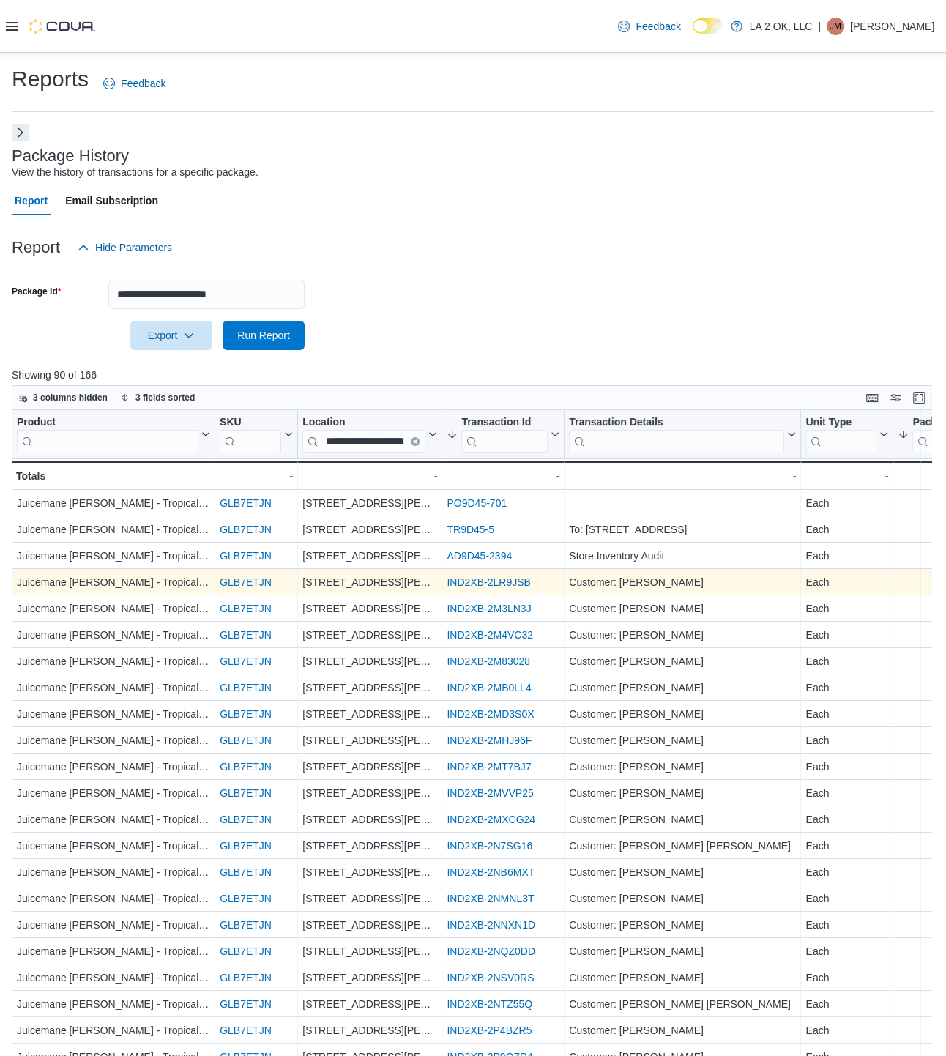
click at [514, 583] on link "IND2XB-2LR9JSB" at bounding box center [489, 583] width 84 height 12
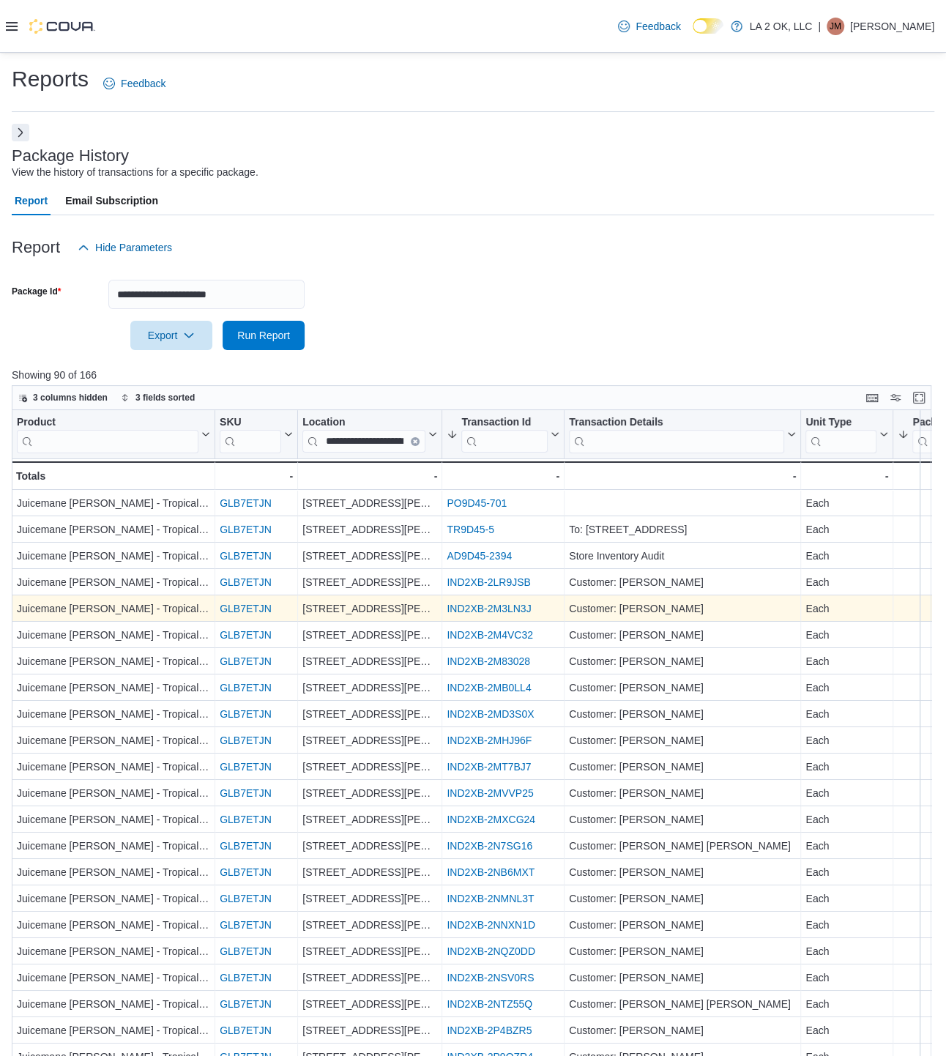
click at [498, 613] on link "IND2XB-2M3LN3J" at bounding box center [489, 609] width 84 height 12
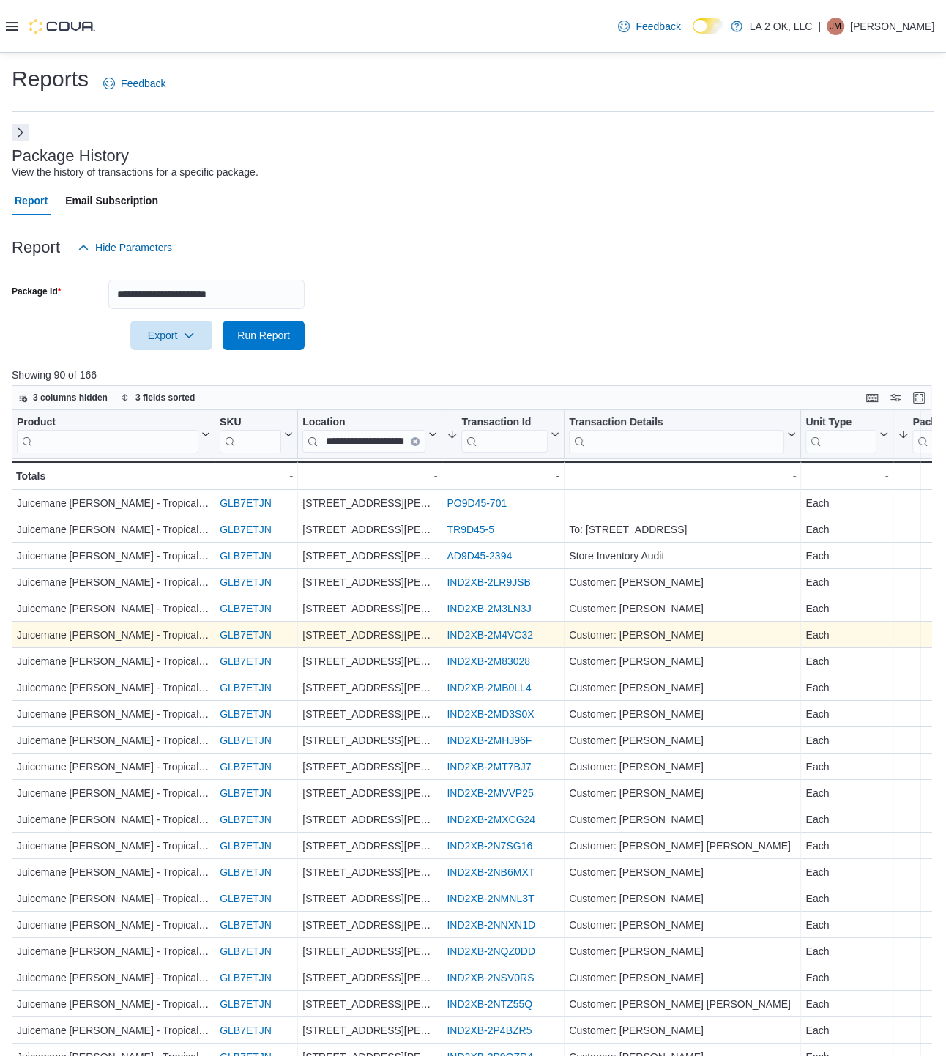
click at [502, 634] on link "IND2XB-2M4VC32" at bounding box center [490, 635] width 86 height 12
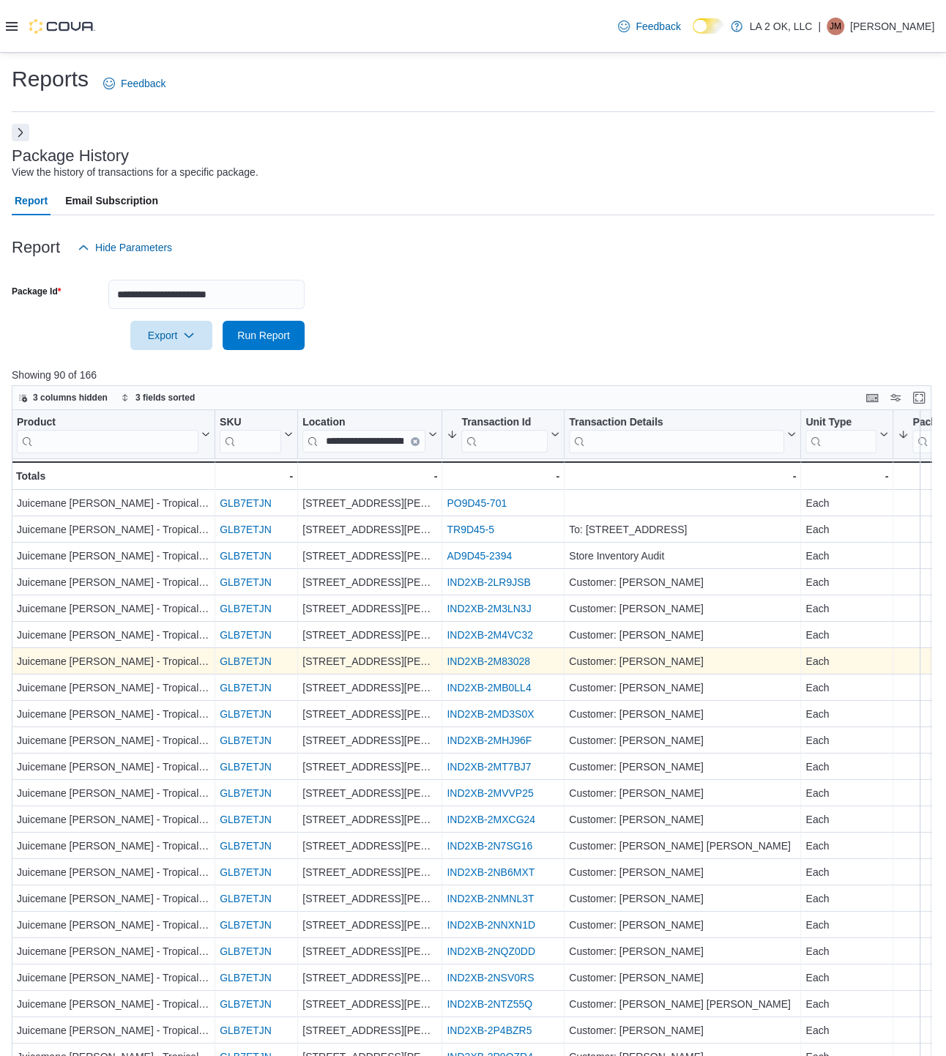
click at [503, 658] on link "IND2XB-2M83028" at bounding box center [489, 662] width 84 height 12
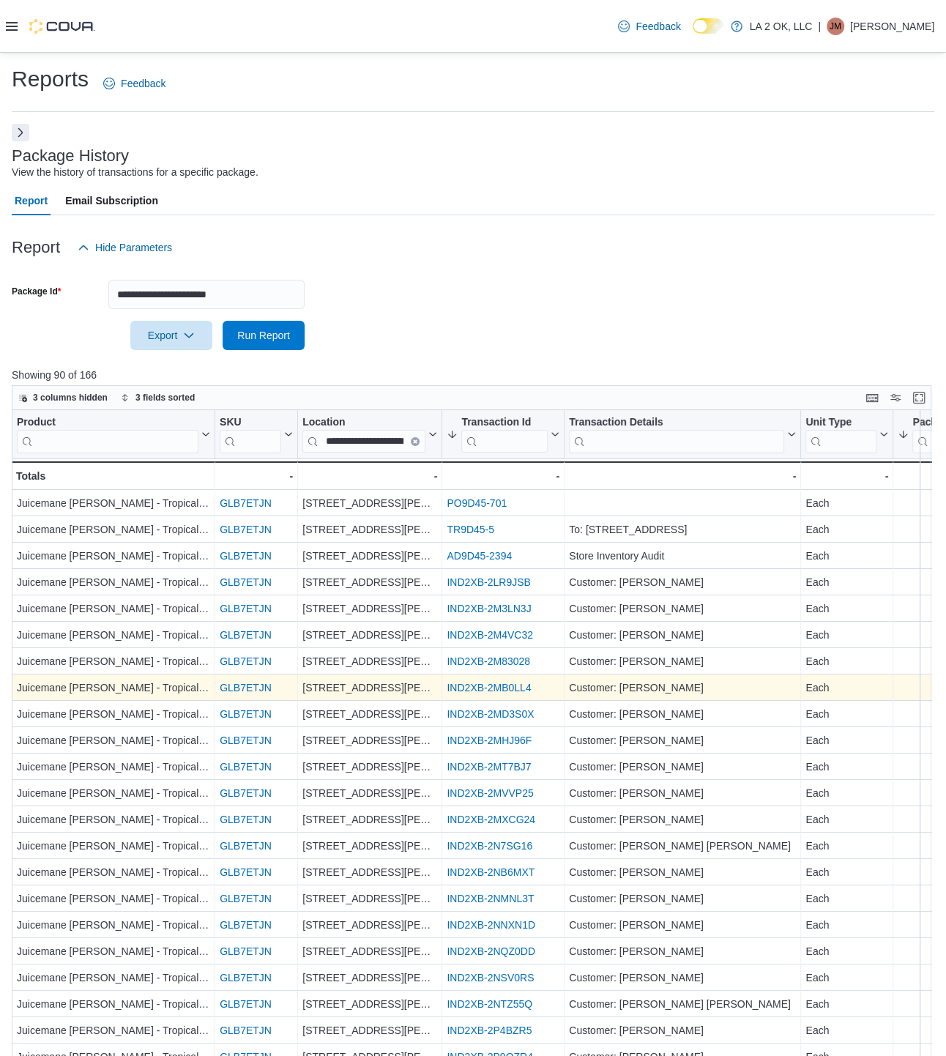
click at [497, 689] on link "IND2XB-2MB0LL4" at bounding box center [489, 688] width 84 height 12
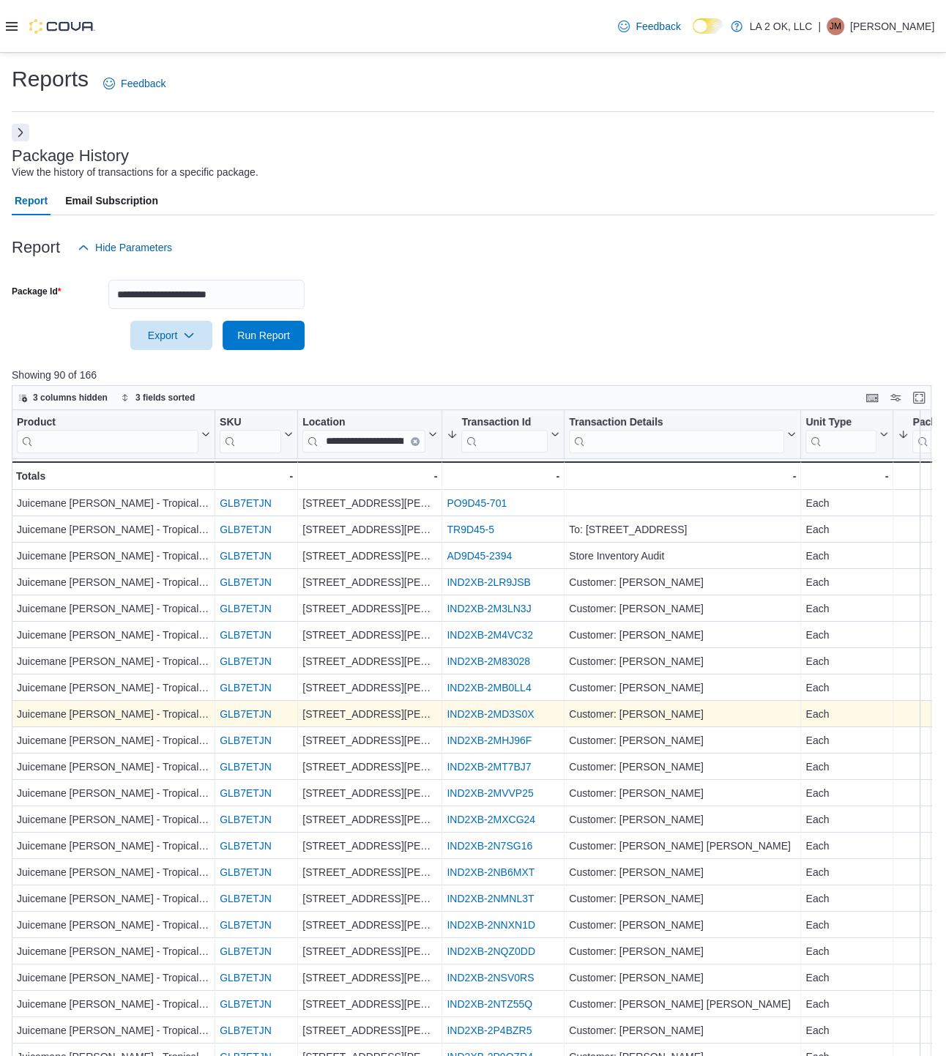
click at [492, 713] on link "IND2XB-2MD3S0X" at bounding box center [490, 714] width 87 height 12
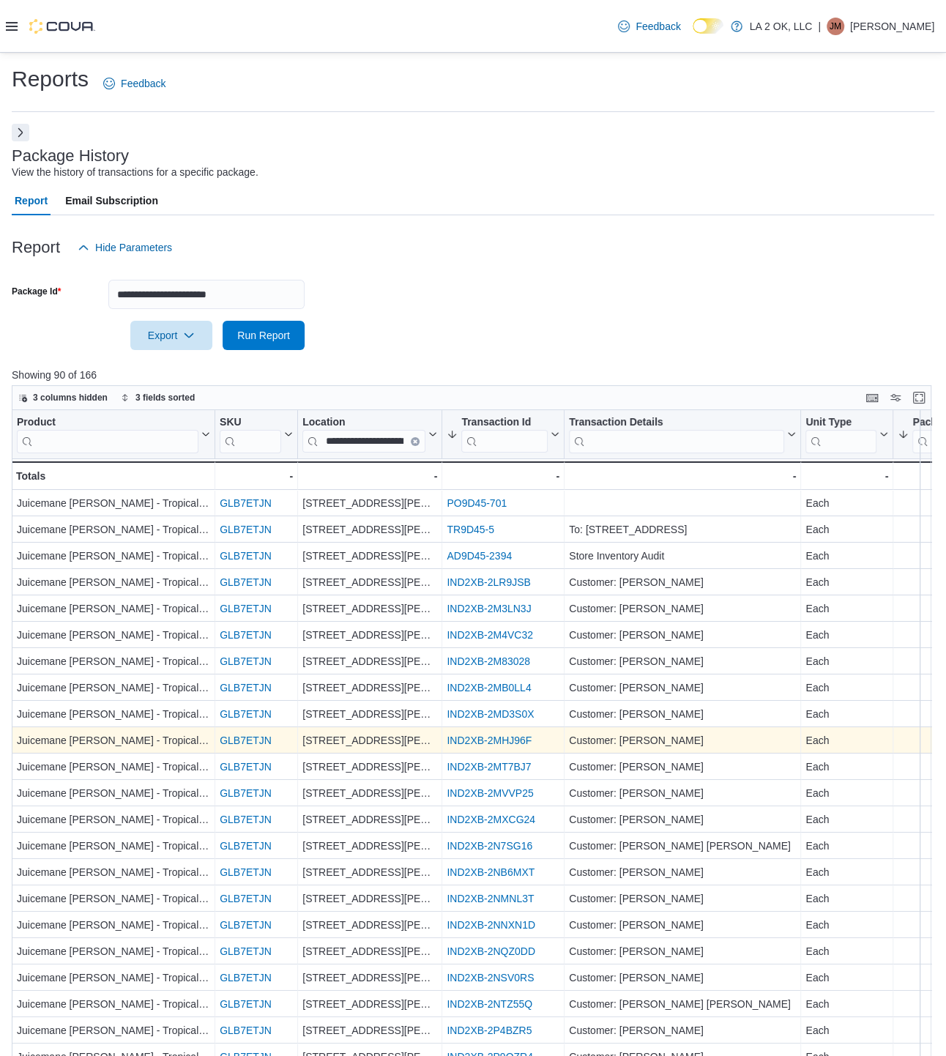
click at [497, 737] on link "IND2XB-2MHJ96F" at bounding box center [489, 741] width 85 height 12
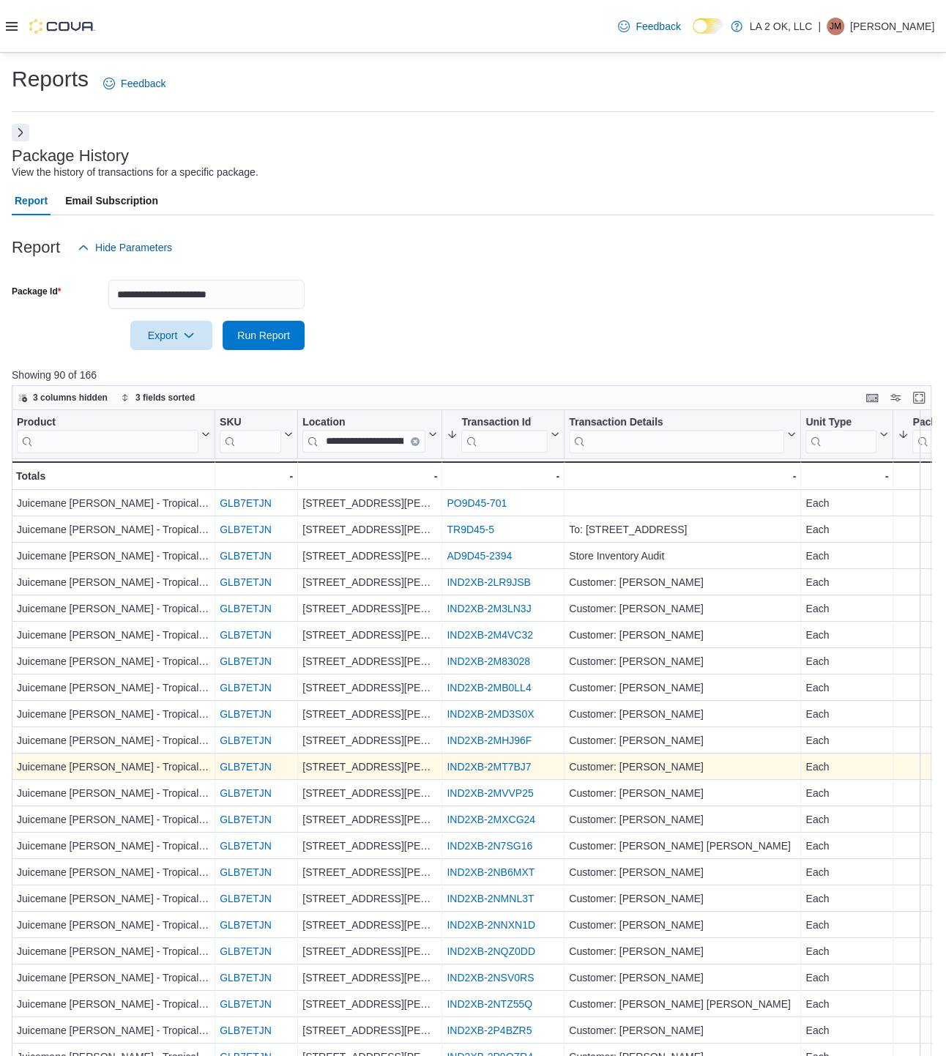
click at [521, 765] on link "IND2XB-2MT7BJ7" at bounding box center [489, 767] width 84 height 12
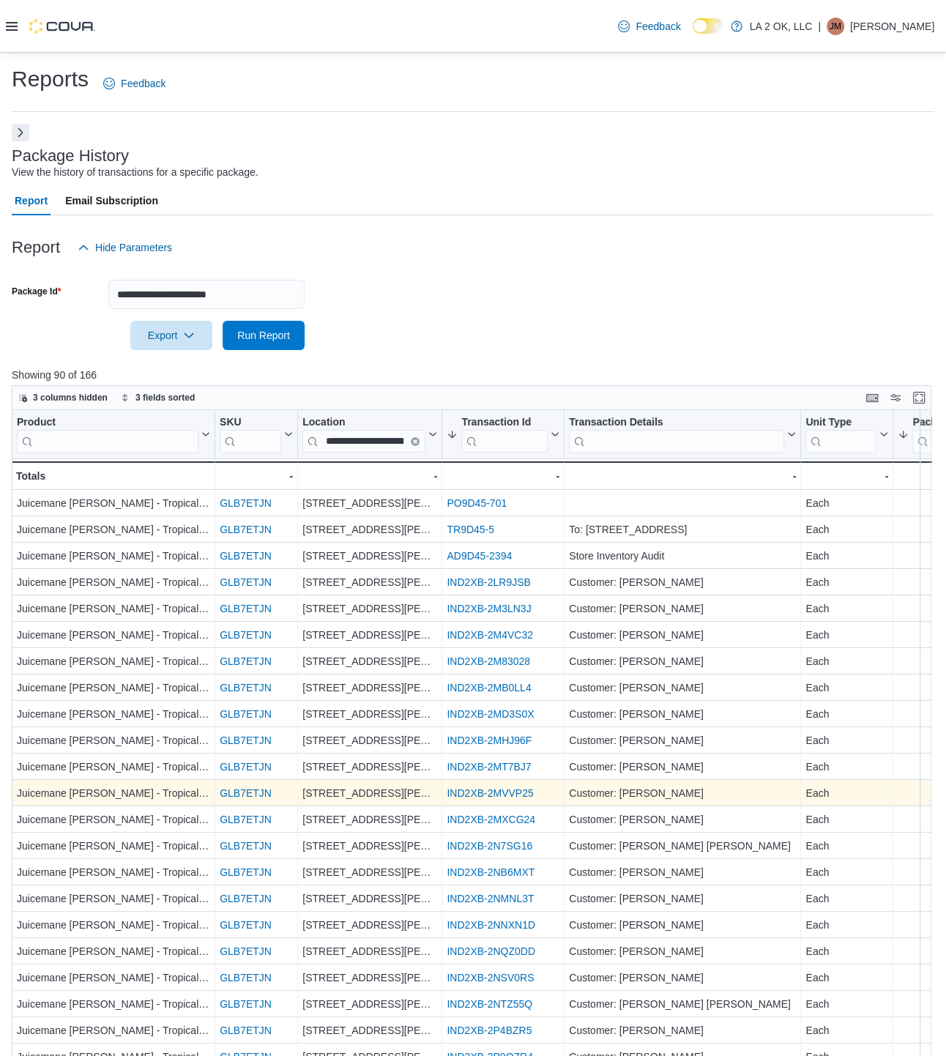
click at [502, 794] on link "IND2XB-2MVVP25" at bounding box center [490, 793] width 86 height 12
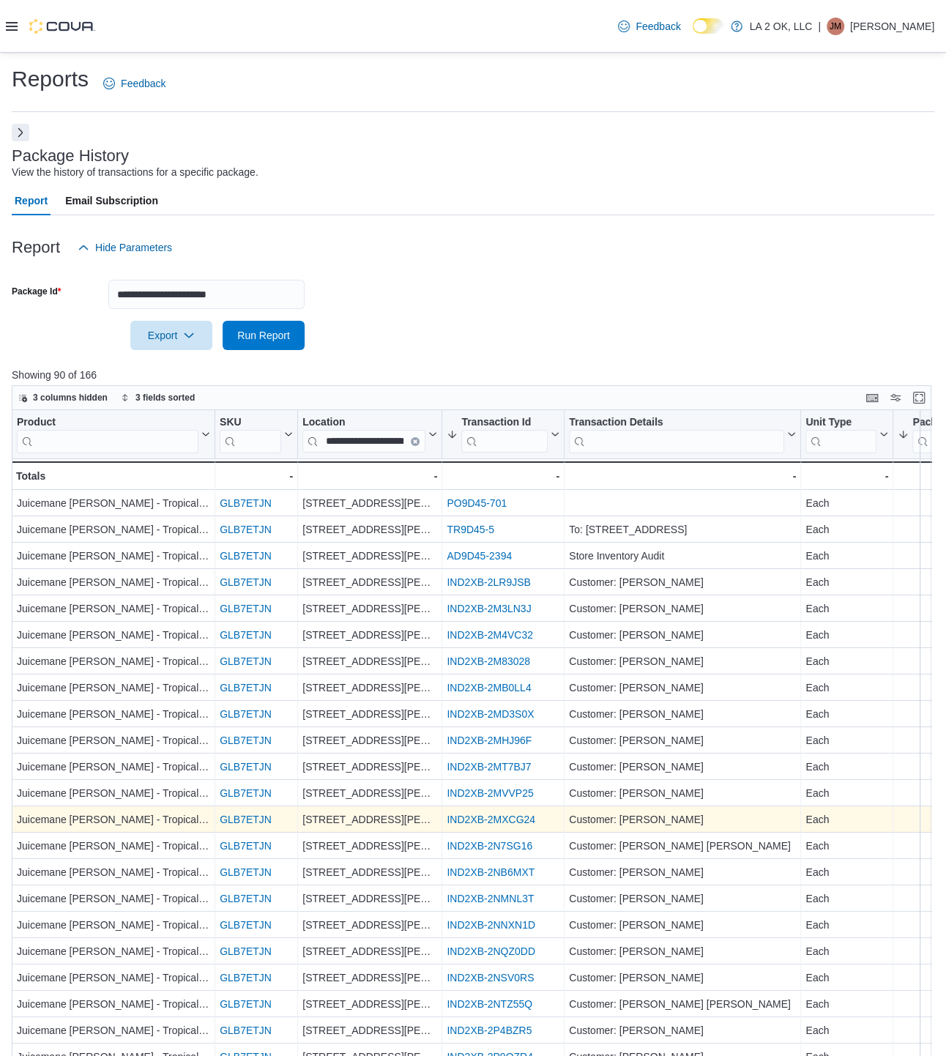
click at [505, 815] on link "IND2XB-2MXCG24" at bounding box center [491, 820] width 89 height 12
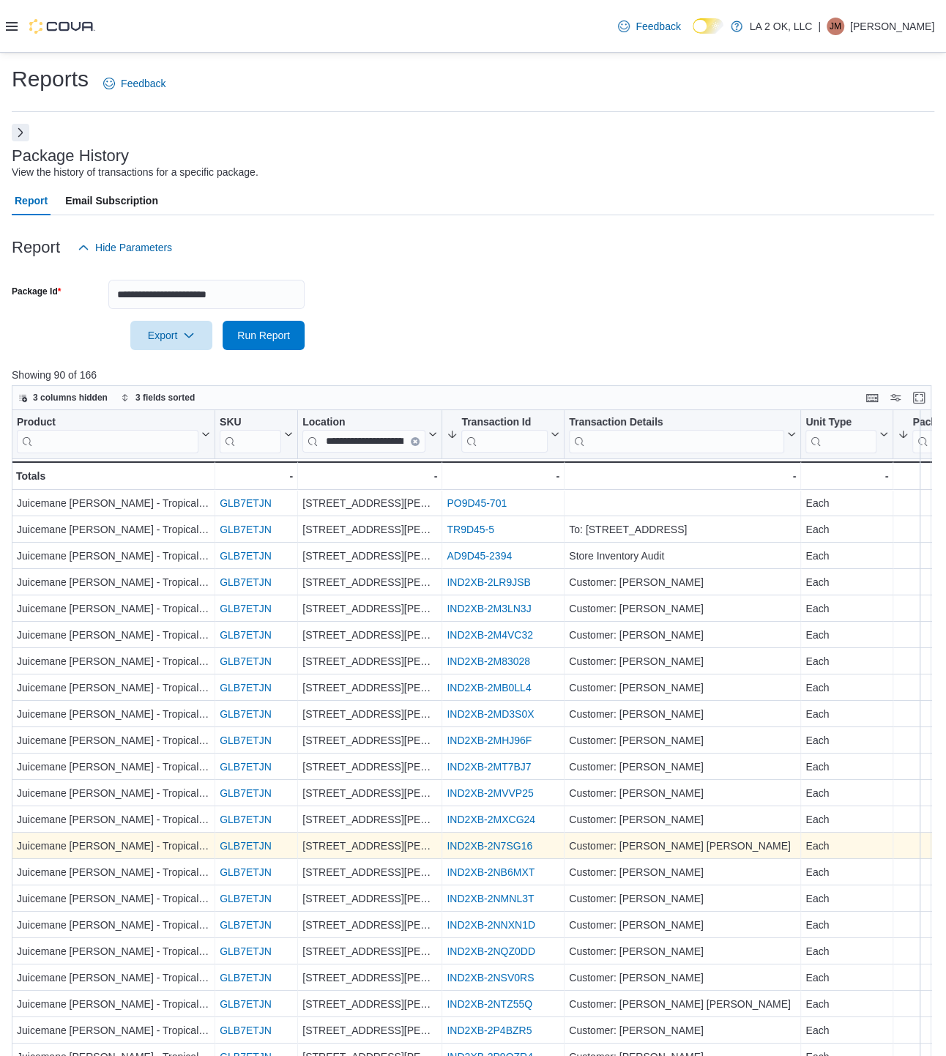
click at [504, 846] on link "IND2XB-2N7SG16" at bounding box center [490, 846] width 86 height 12
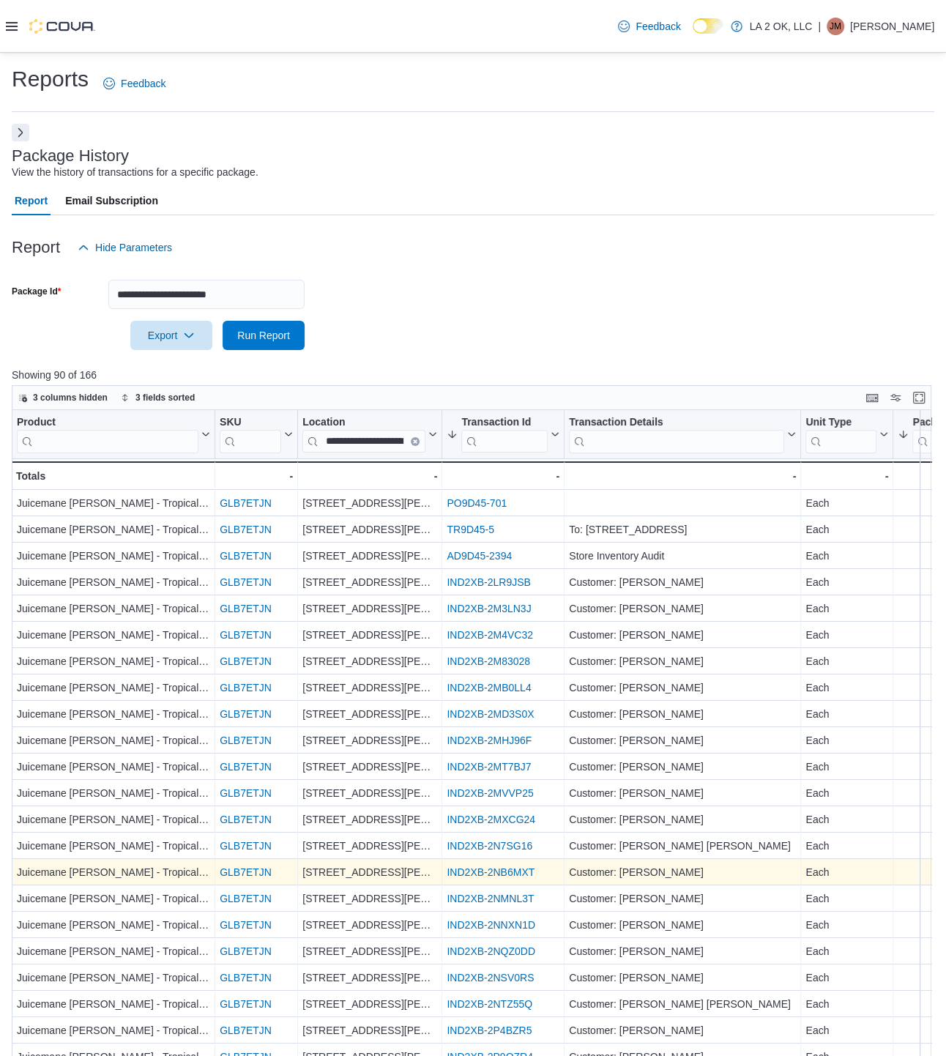
click at [514, 870] on link "IND2XB-2NB6MXT" at bounding box center [491, 873] width 88 height 12
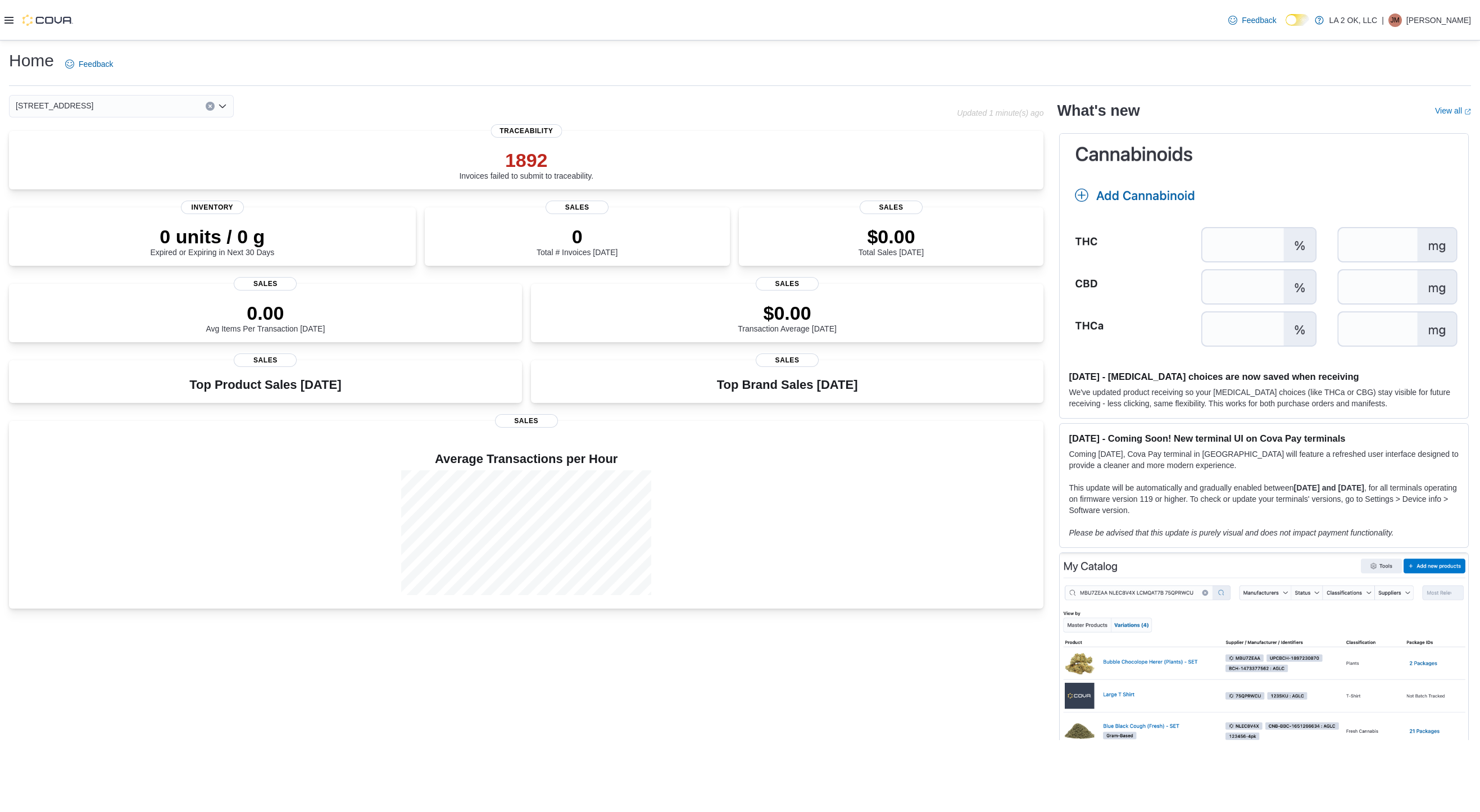
click at [114, 104] on div "[STREET_ADDRESS]" at bounding box center [121, 106] width 225 height 22
click at [110, 161] on span "[STREET_ADDRESS][PERSON_NAME]" at bounding box center [118, 158] width 143 height 12
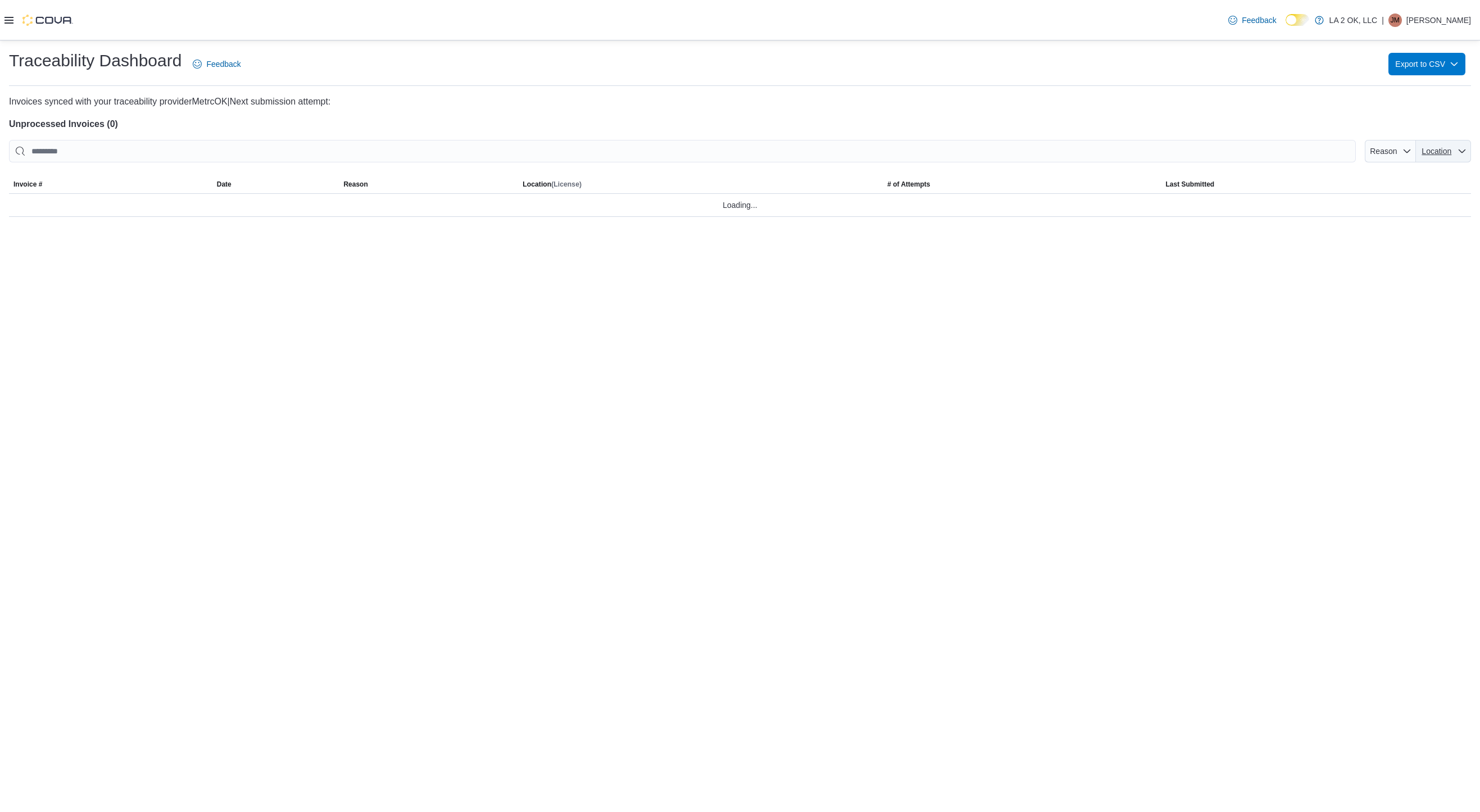
click at [1438, 158] on span "Location" at bounding box center [1443, 150] width 46 height 22
click at [1459, 144] on span "Location" at bounding box center [1443, 150] width 46 height 22
click at [1419, 110] on div at bounding box center [740, 113] width 1462 height 9
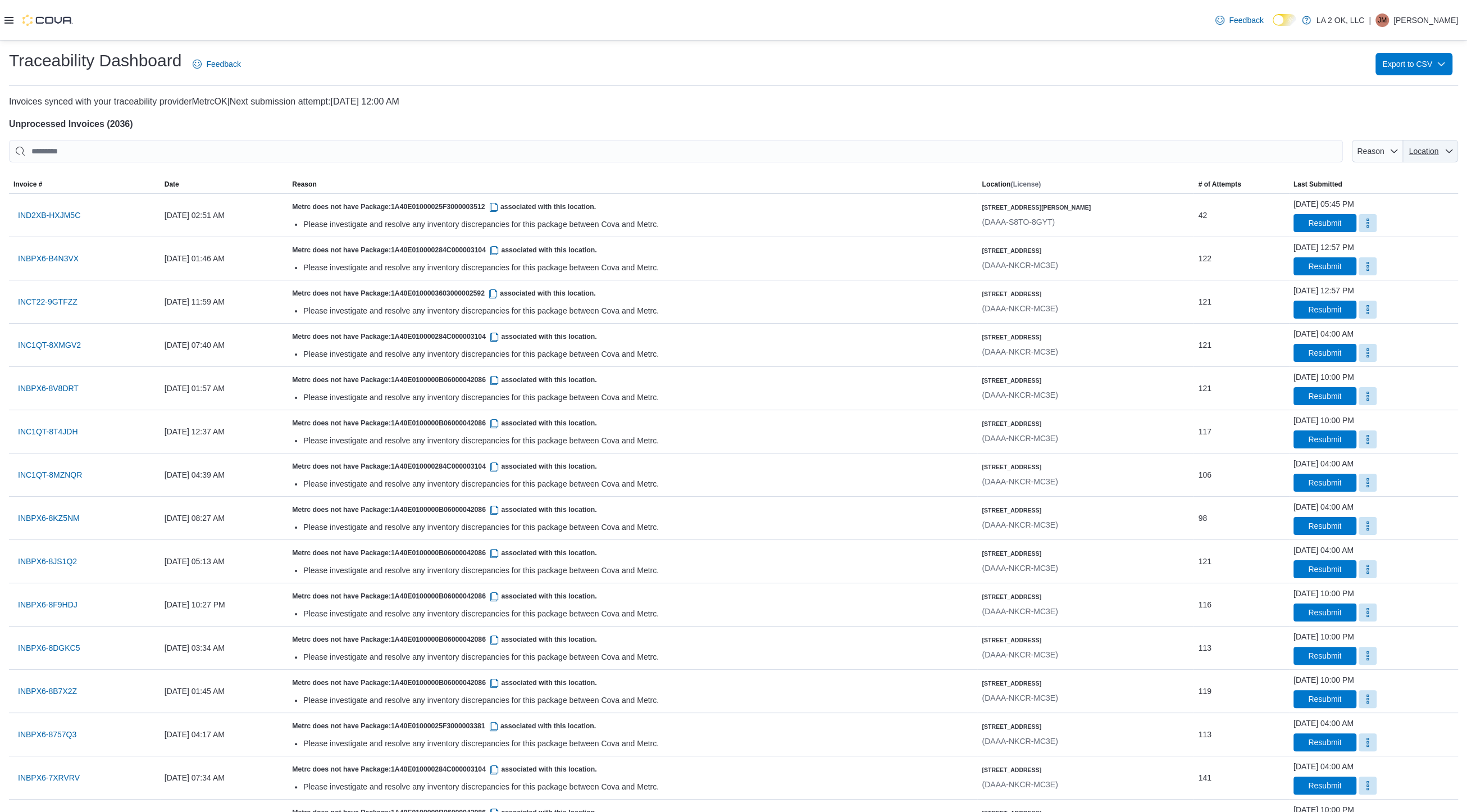
click at [1454, 154] on span "Location" at bounding box center [1431, 150] width 46 height 22
click at [1387, 199] on span "[STREET_ADDRESS][PERSON_NAME]" at bounding box center [1372, 195] width 107 height 14
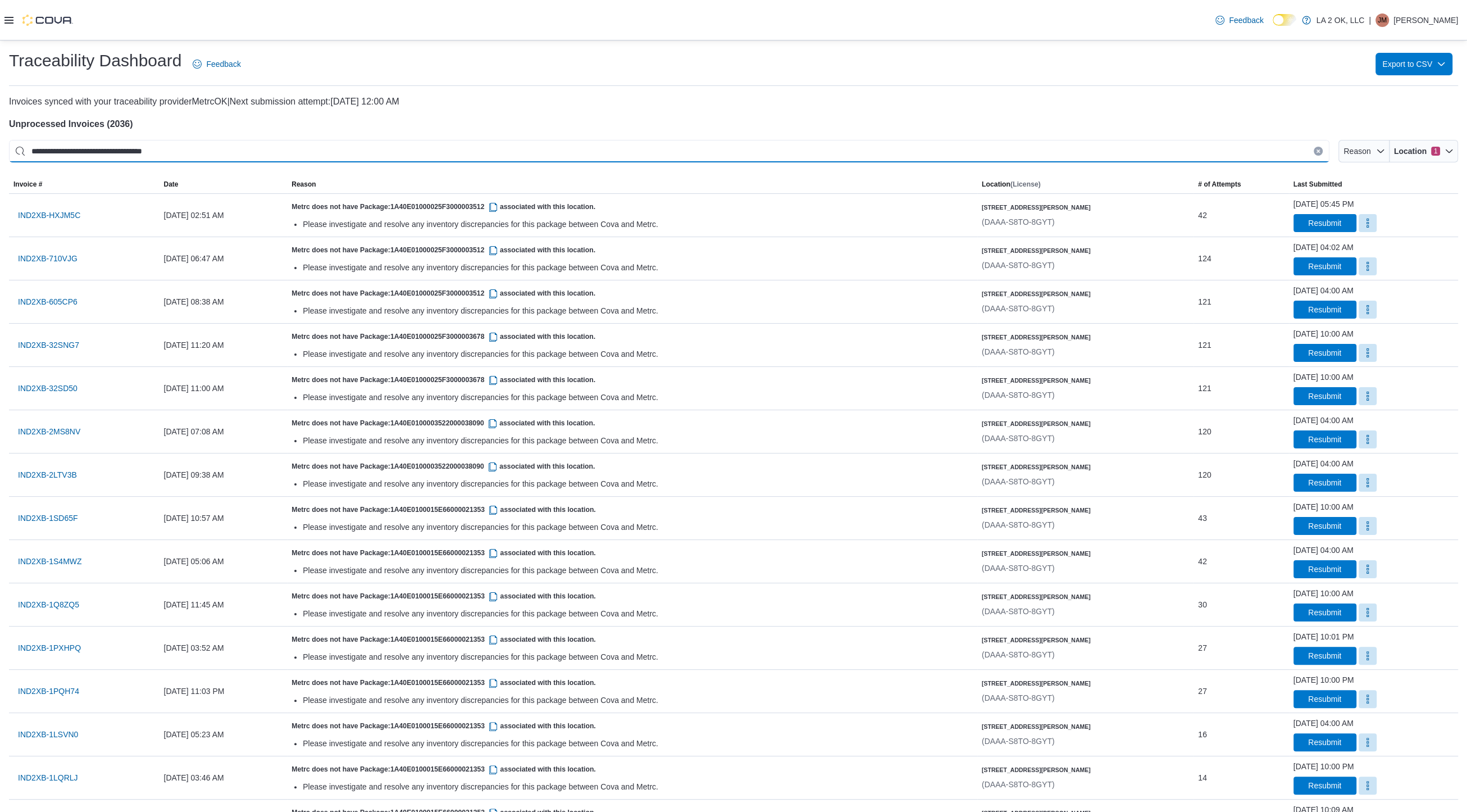
click at [1206, 140] on input "**********" at bounding box center [669, 150] width 1321 height 22
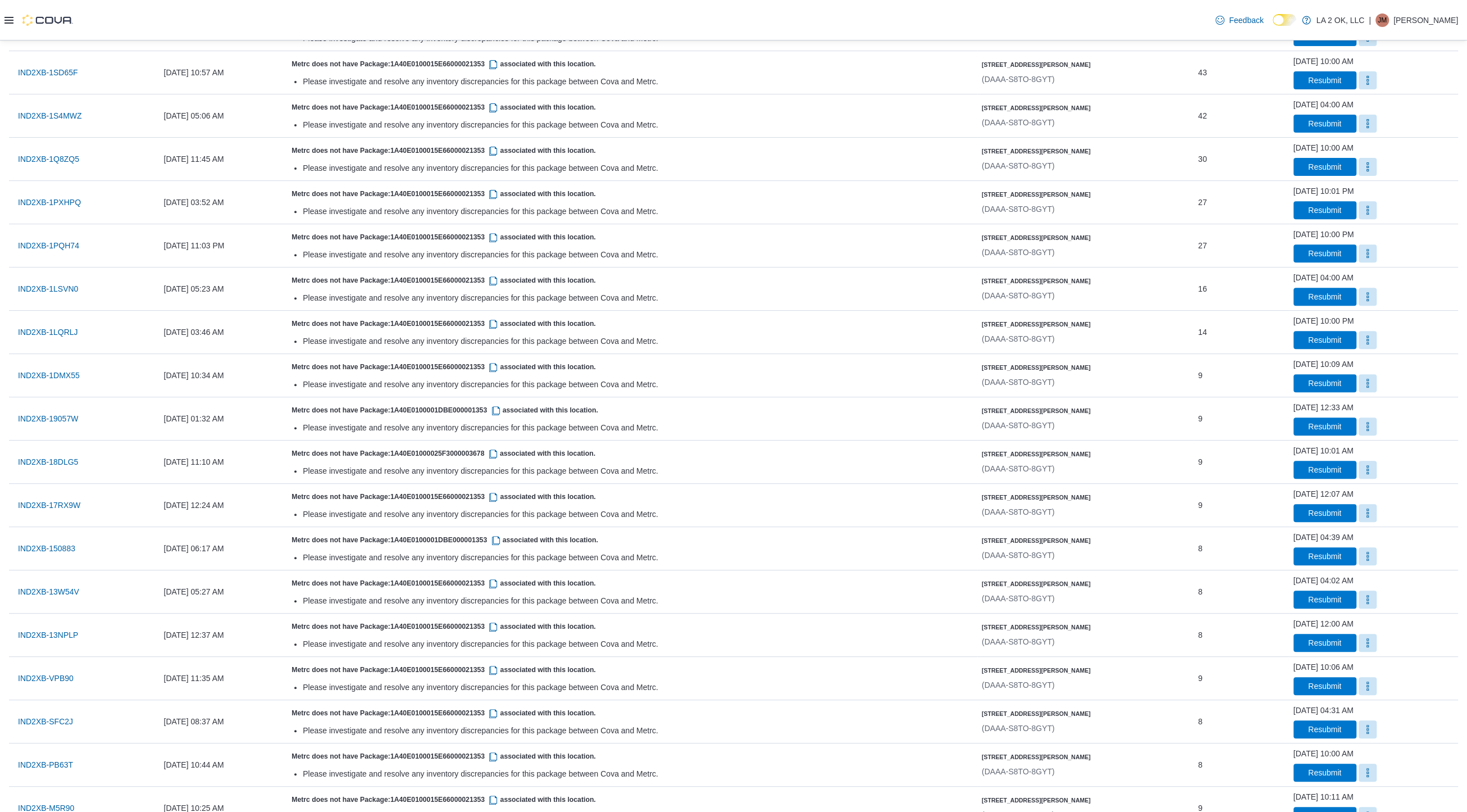
scroll to position [497, 0]
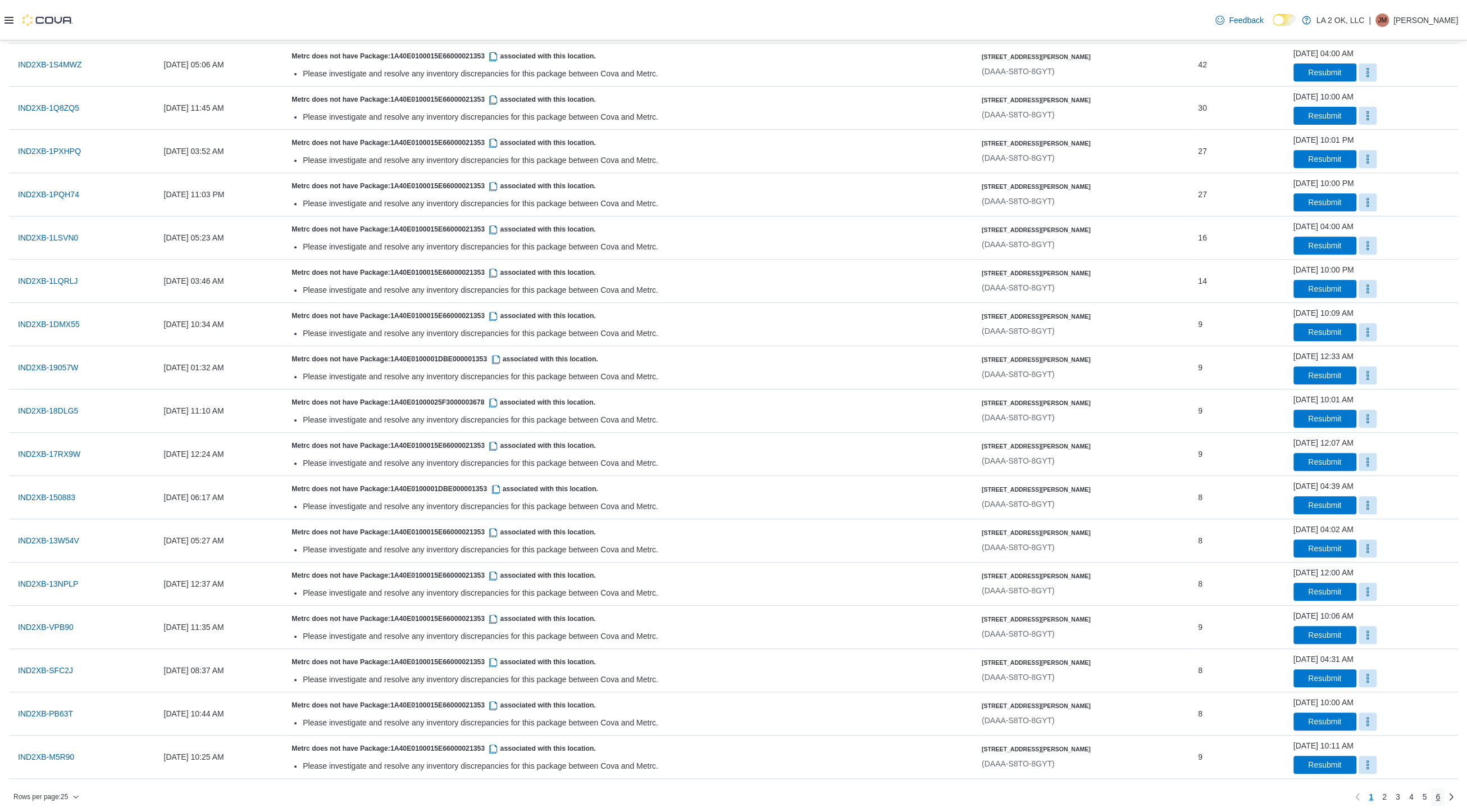
click at [1440, 794] on span "6" at bounding box center [1438, 796] width 5 height 12
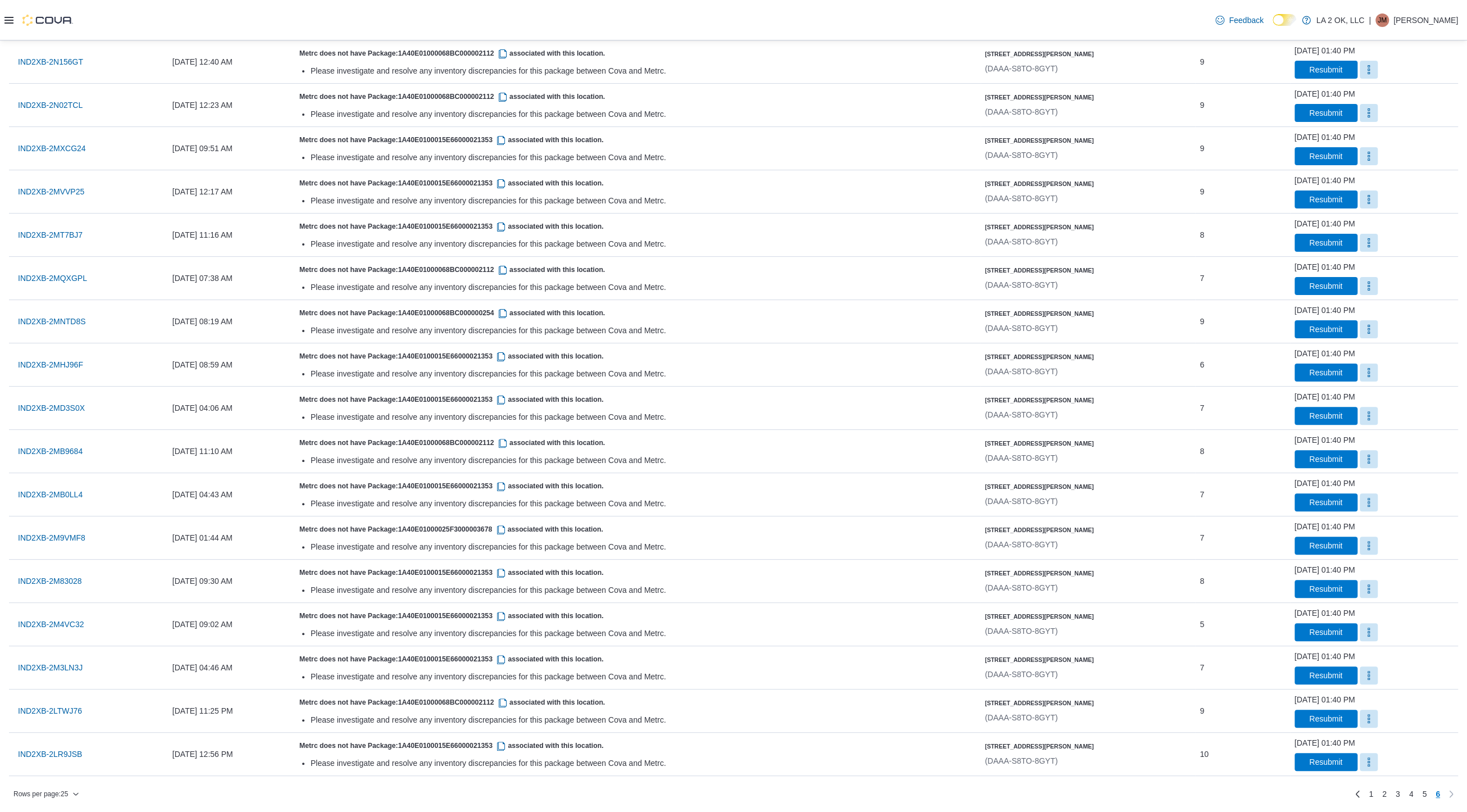
scroll to position [238, 0]
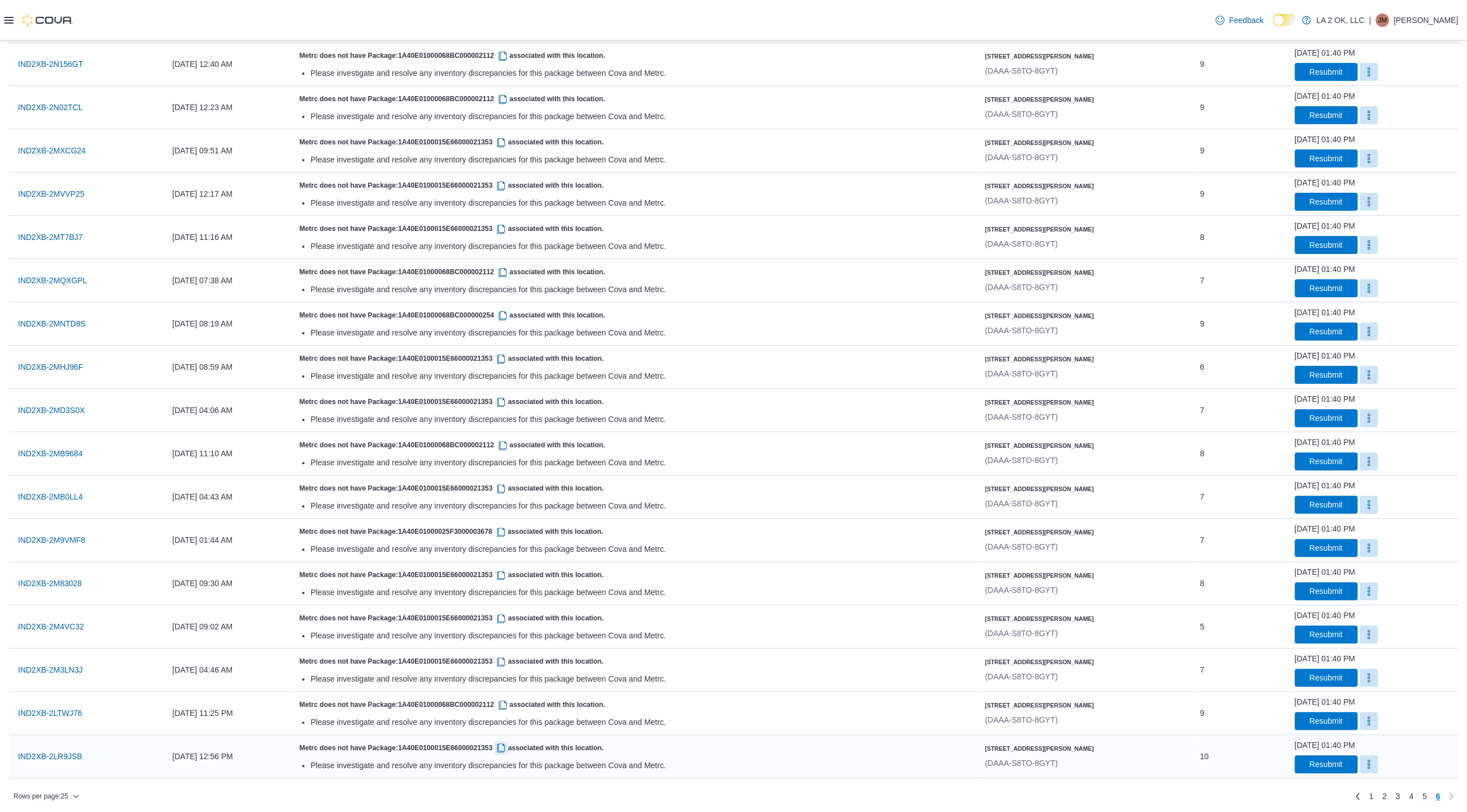
click at [508, 748] on button "button" at bounding box center [502, 748] width 14 height 14
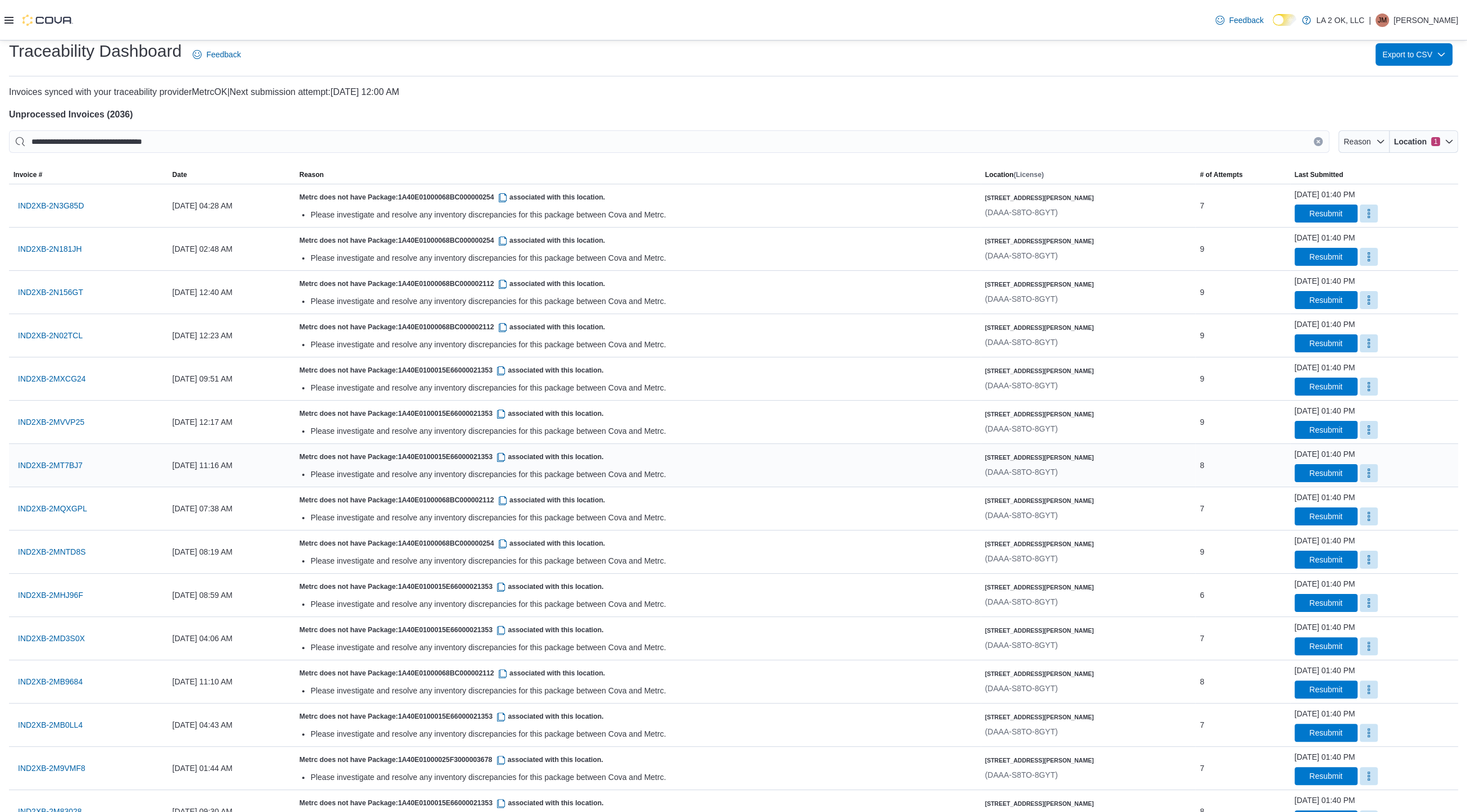
scroll to position [0, 0]
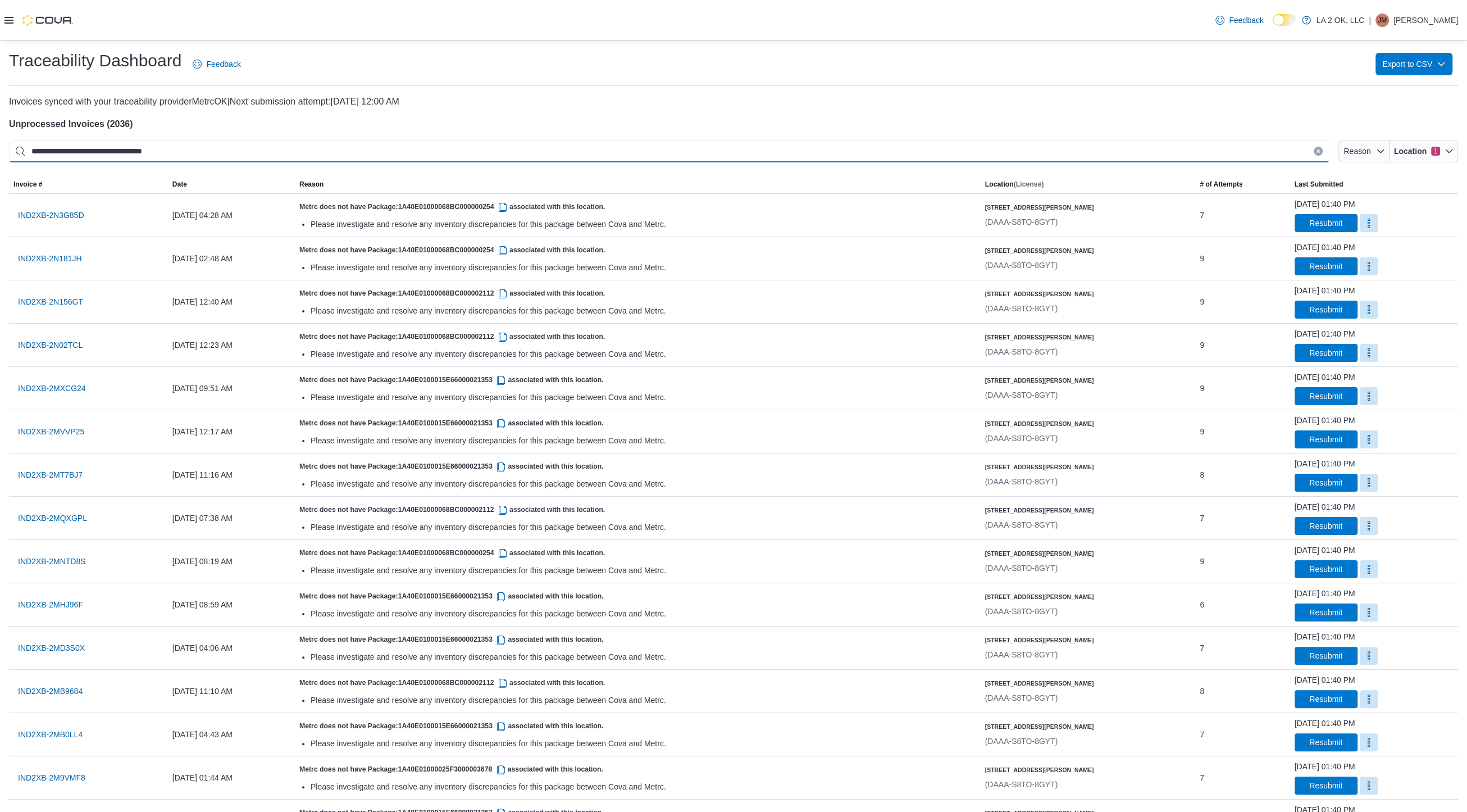
click at [591, 146] on input "**********" at bounding box center [669, 150] width 1321 height 22
paste input "This is a search bar. After typing your query, hit enter to filter the results …"
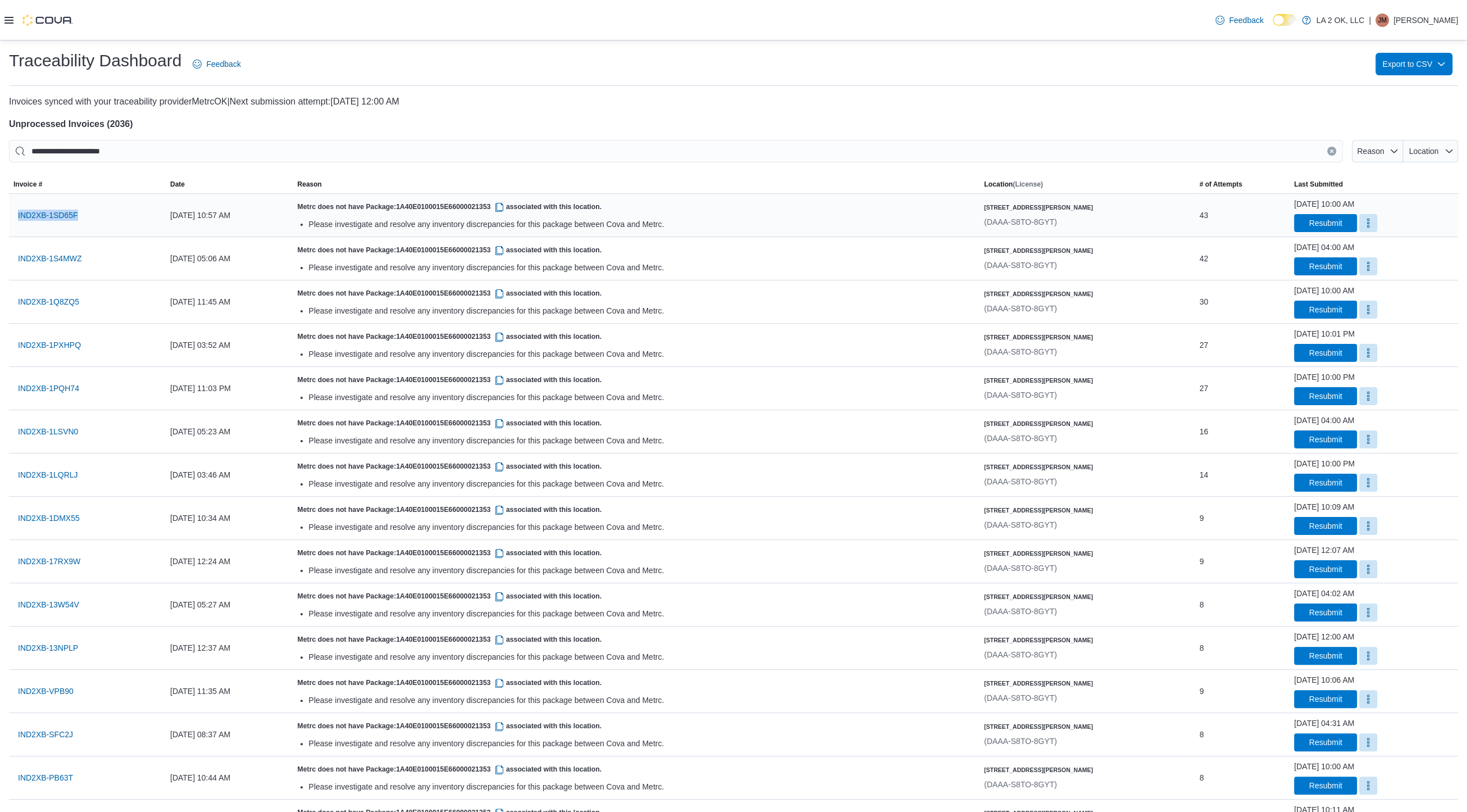
drag, startPoint x: 12, startPoint y: 215, endPoint x: 89, endPoint y: 219, distance: 77.1
click at [89, 219] on div "IND2XB-1SD65F" at bounding box center [87, 215] width 156 height 31
copy span "IND2XB-1SD65F"
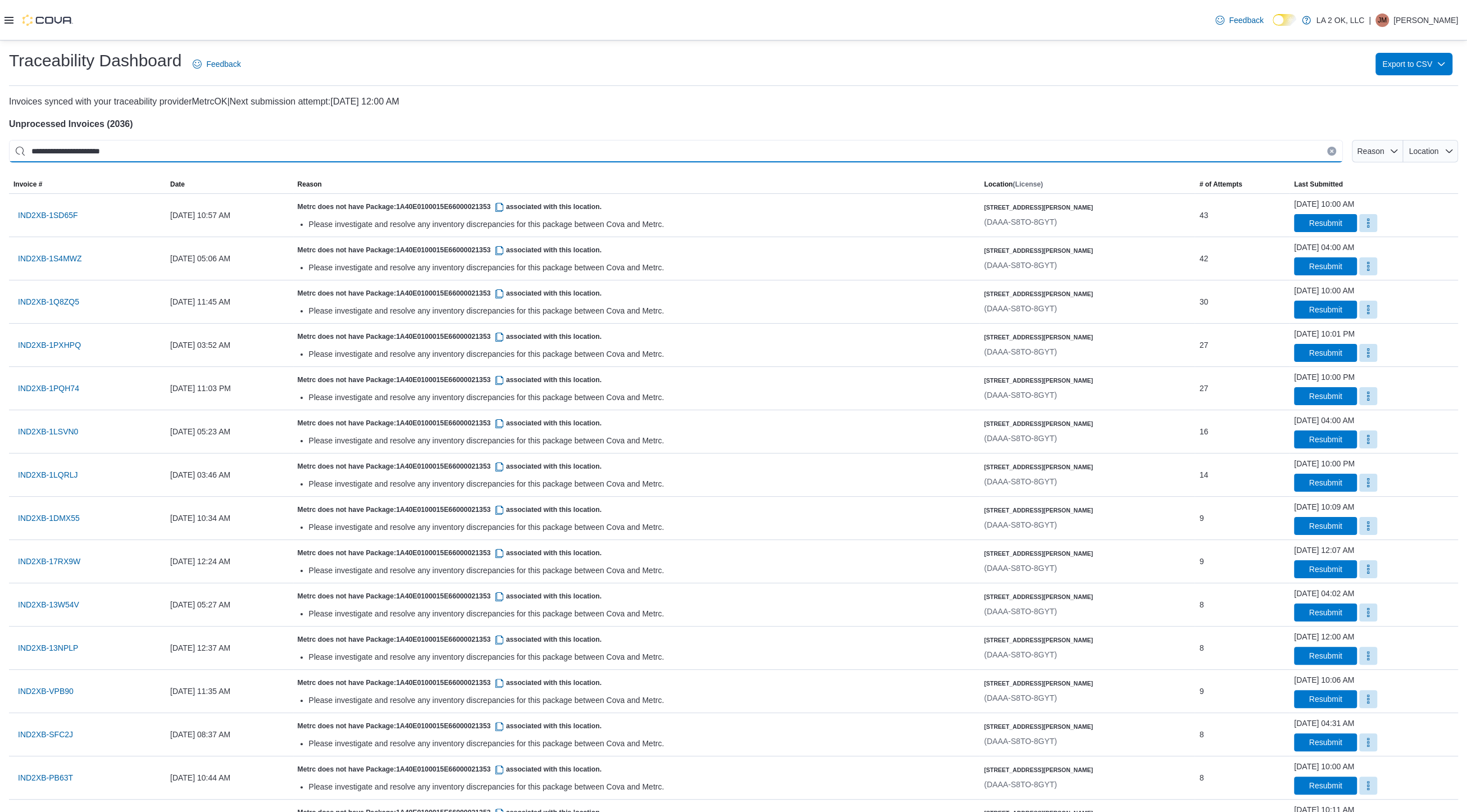
click at [532, 150] on input "**********" at bounding box center [676, 150] width 1334 height 22
click at [535, 149] on input "**********" at bounding box center [676, 150] width 1334 height 22
paste input "This is a search bar. After typing your query, hit enter to filter the results …"
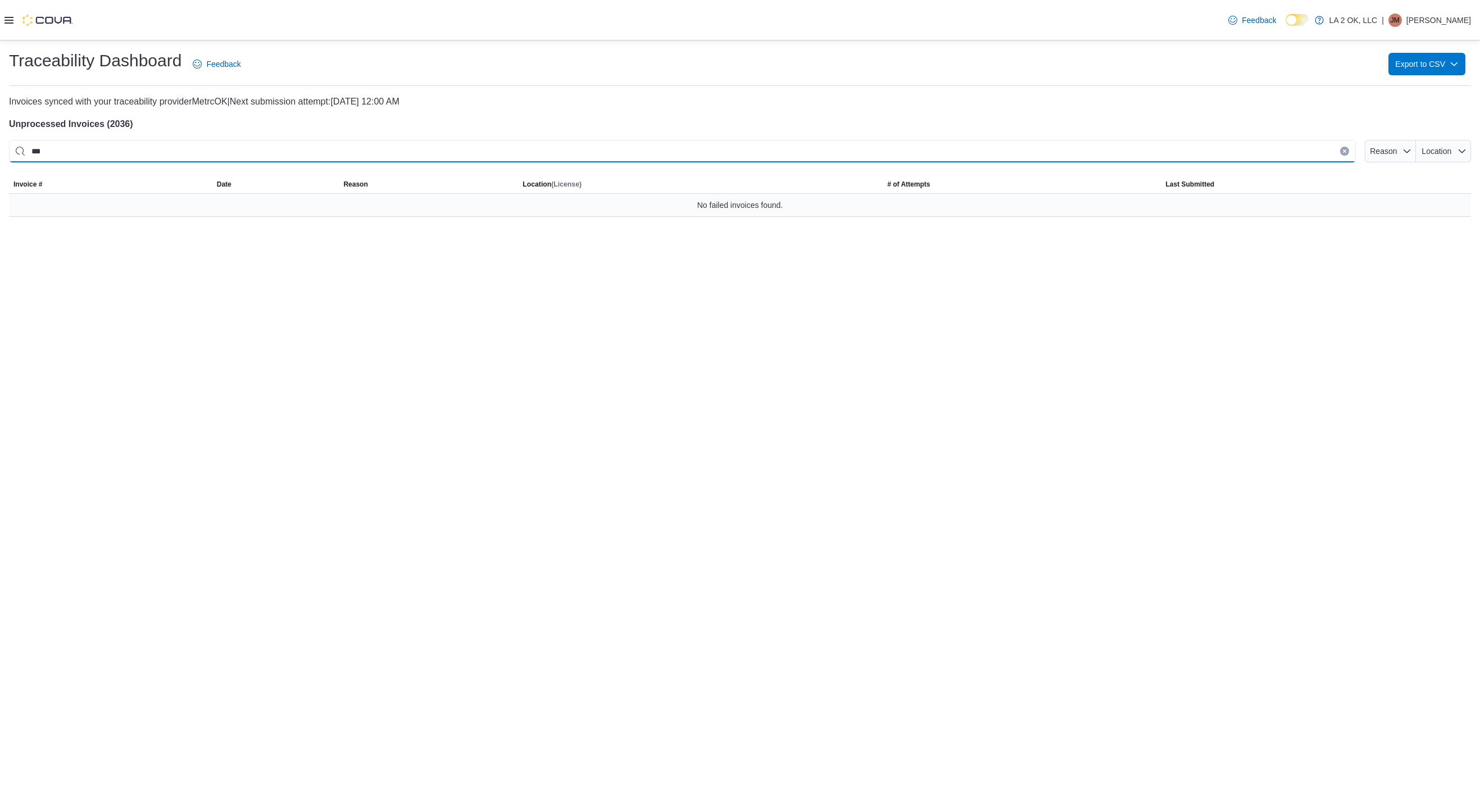
type input "*"
paste input "**********"
type input "**********"
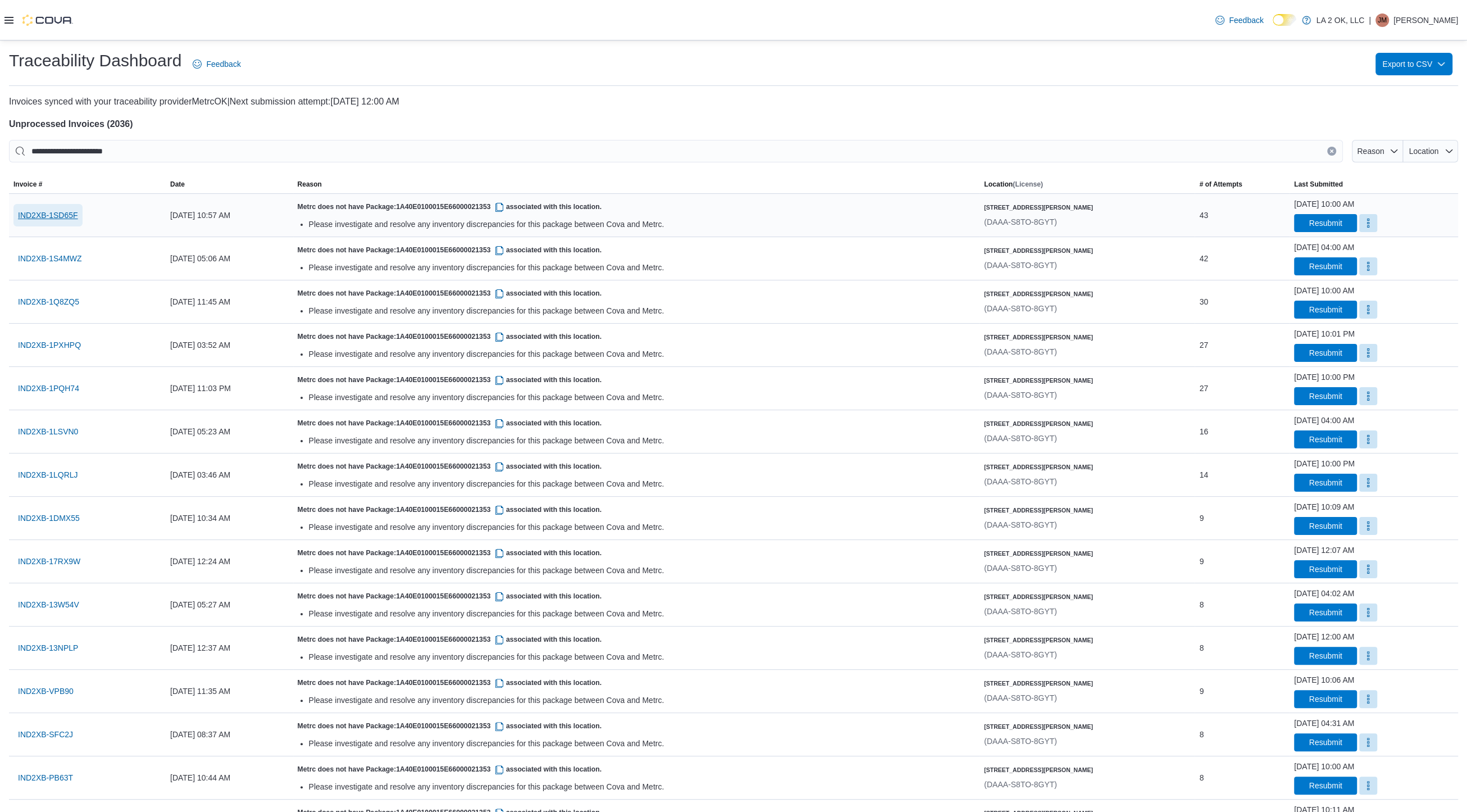
click at [49, 211] on span "IND2XB-1SD65F" at bounding box center [48, 215] width 60 height 12
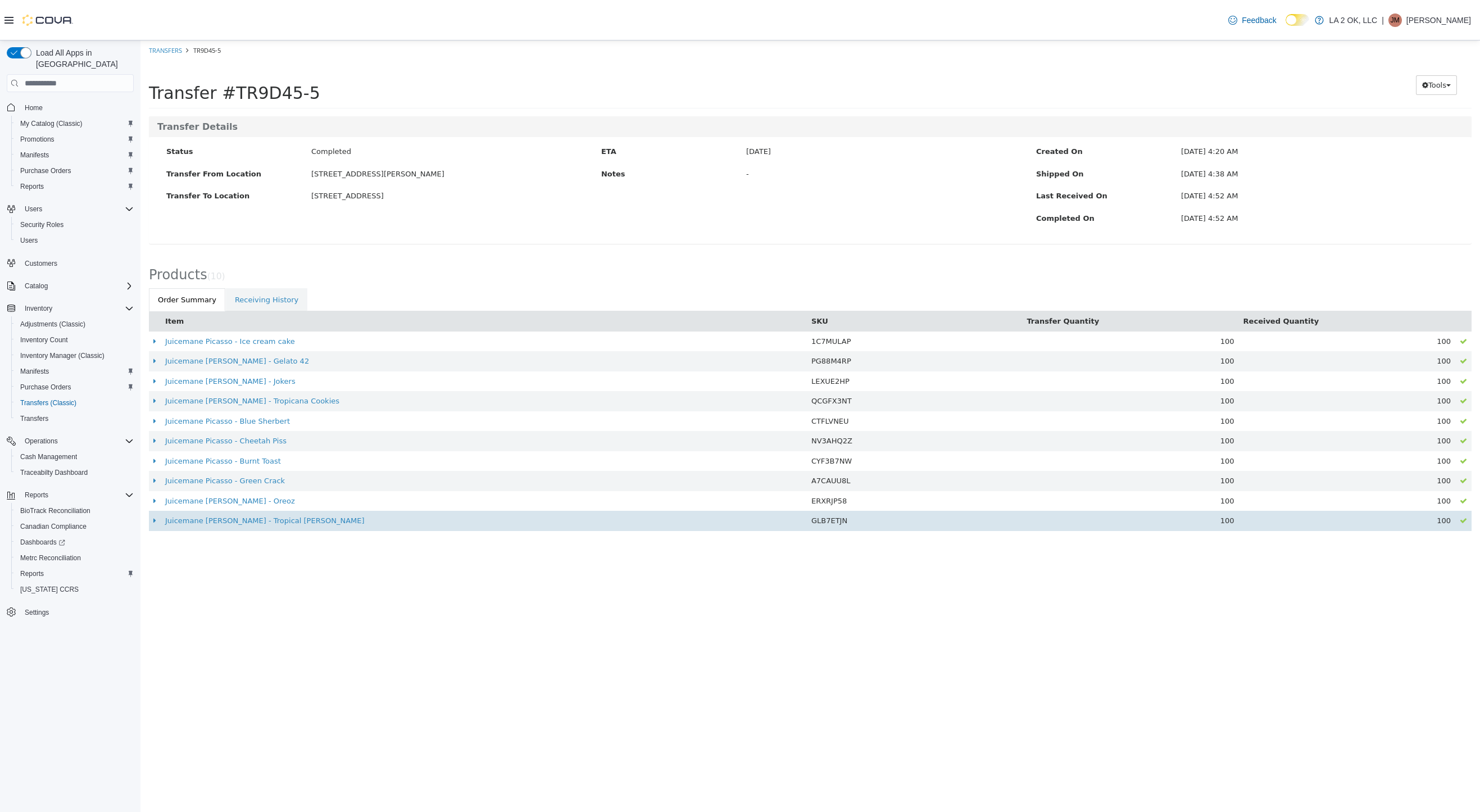
click at [156, 522] on td at bounding box center [154, 521] width 12 height 20
click at [153, 520] on icon at bounding box center [155, 521] width 3 height 8
click at [153, 520] on icon at bounding box center [155, 521] width 4 height 8
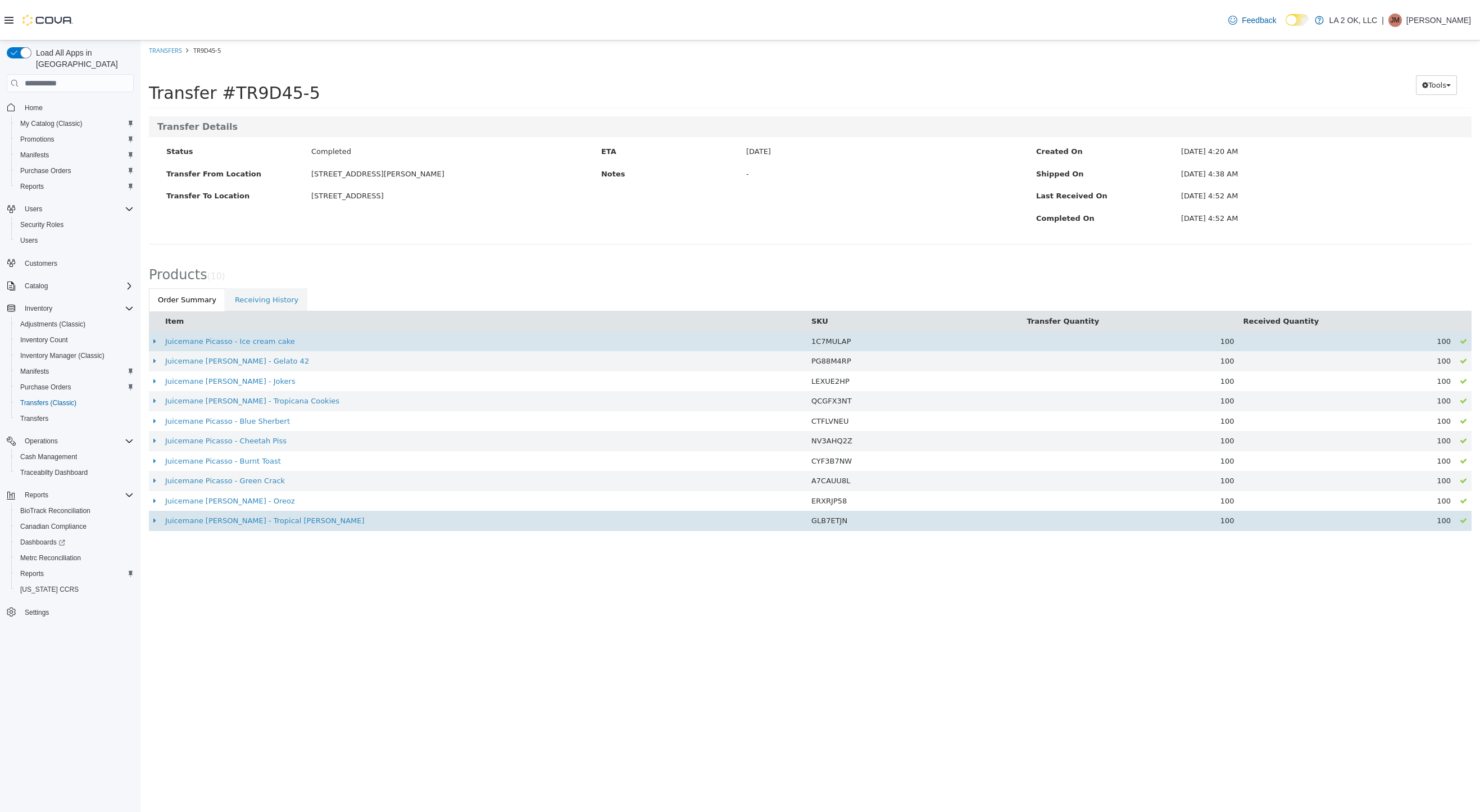
click at [157, 343] on td at bounding box center [154, 341] width 12 height 20
click at [153, 341] on td at bounding box center [154, 341] width 12 height 20
click at [155, 339] on icon at bounding box center [155, 341] width 3 height 8
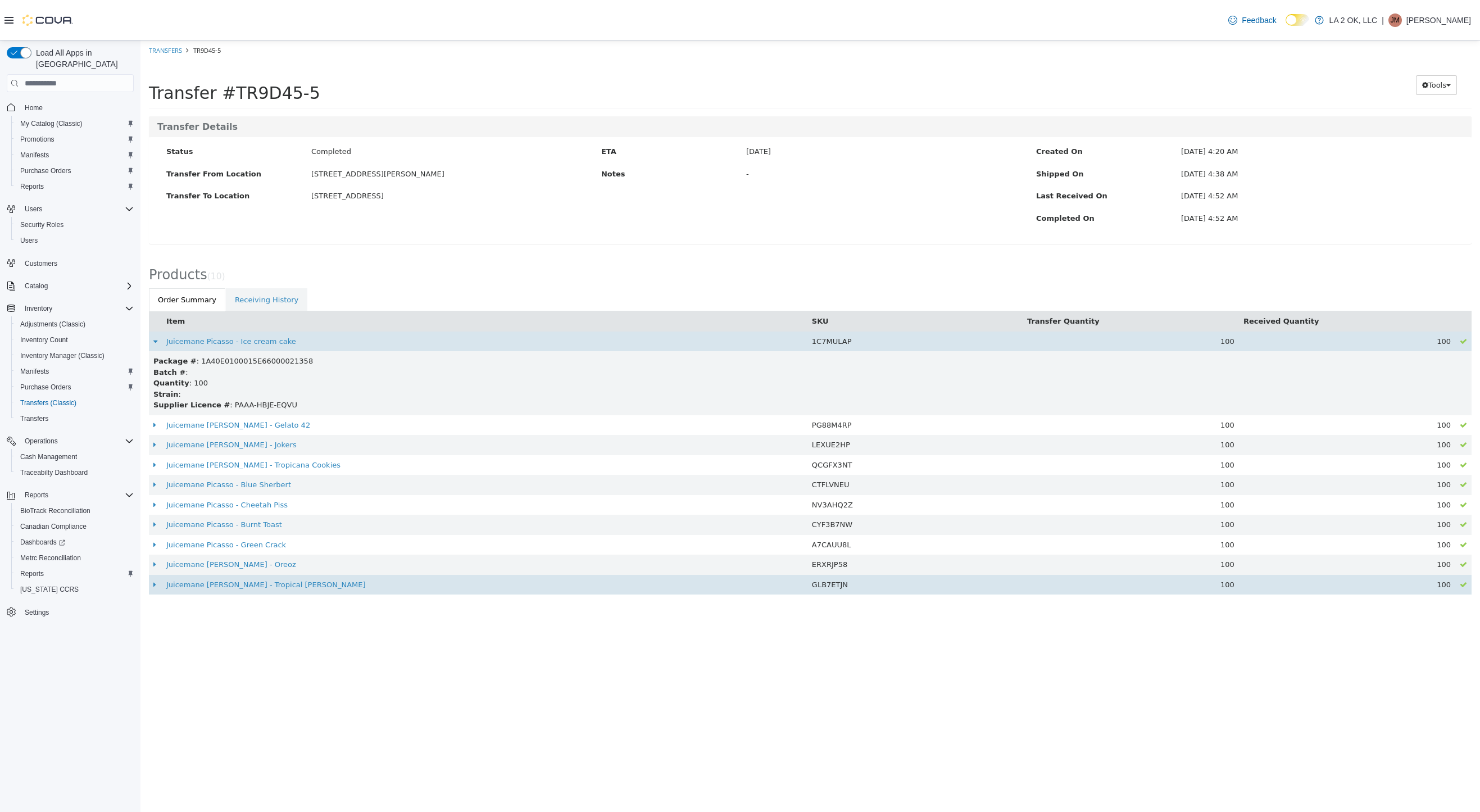
click at [155, 339] on icon at bounding box center [155, 341] width 4 height 8
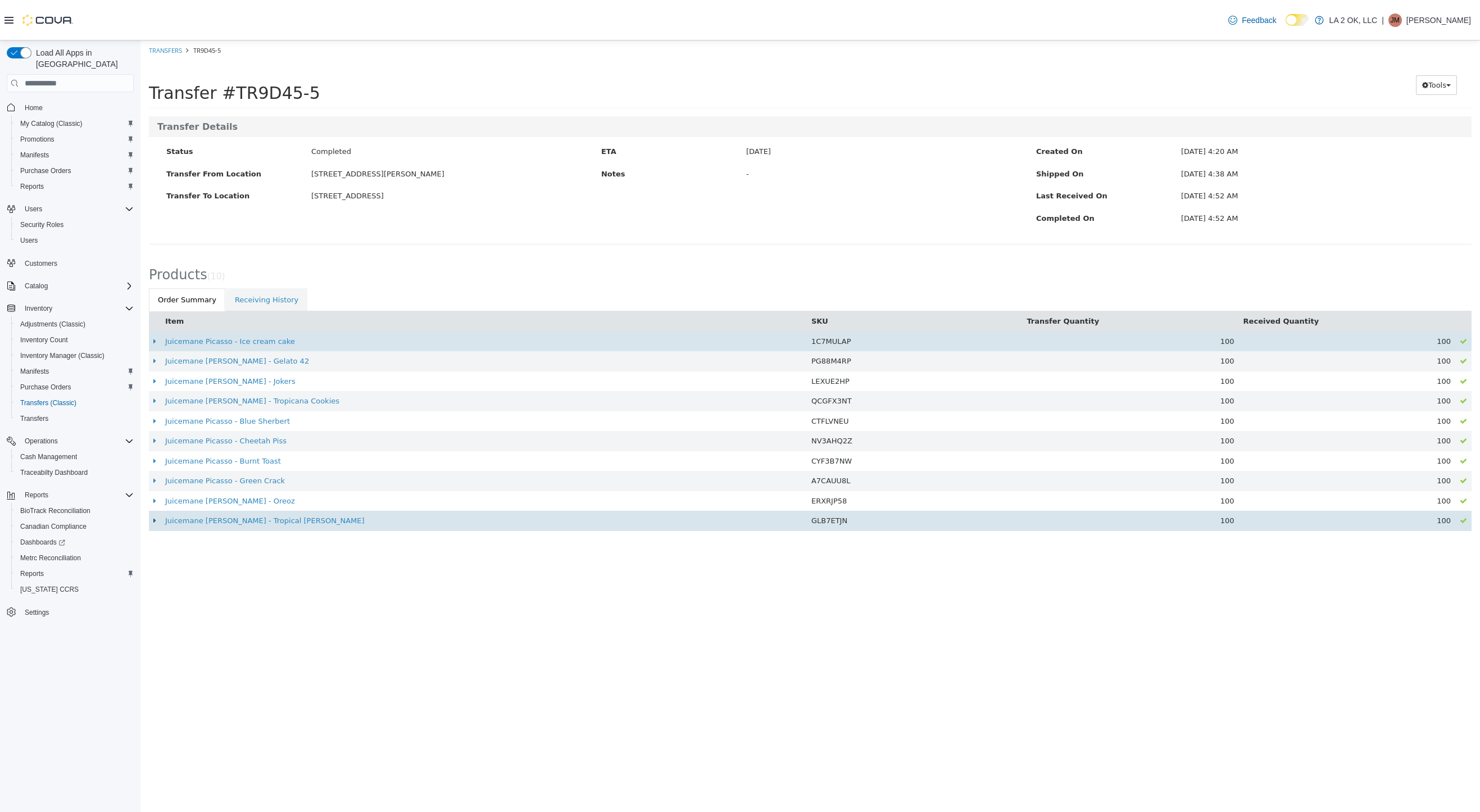
click at [155, 522] on icon at bounding box center [155, 521] width 3 height 8
click at [156, 520] on icon at bounding box center [155, 521] width 4 height 8
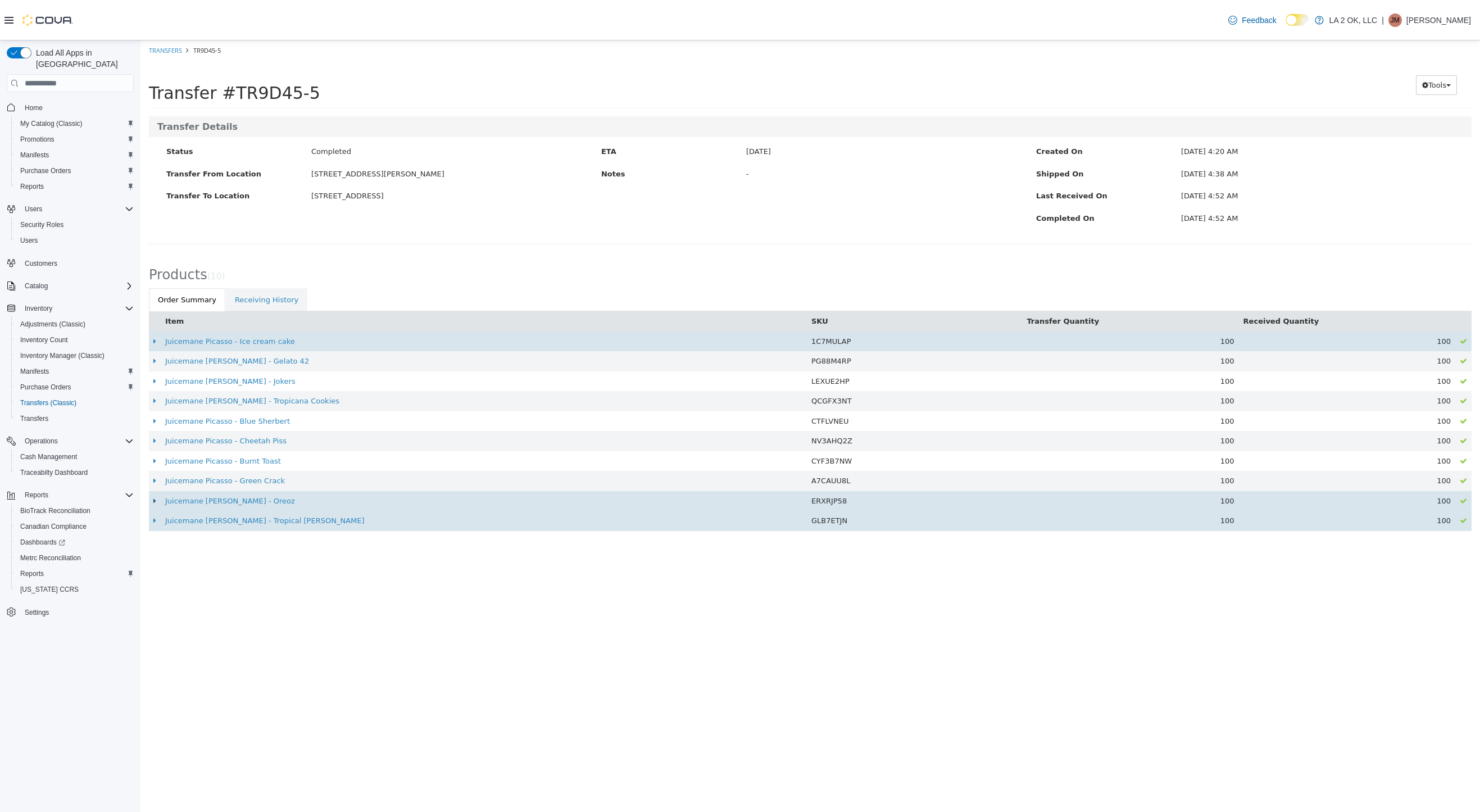
click at [155, 497] on icon at bounding box center [155, 501] width 3 height 8
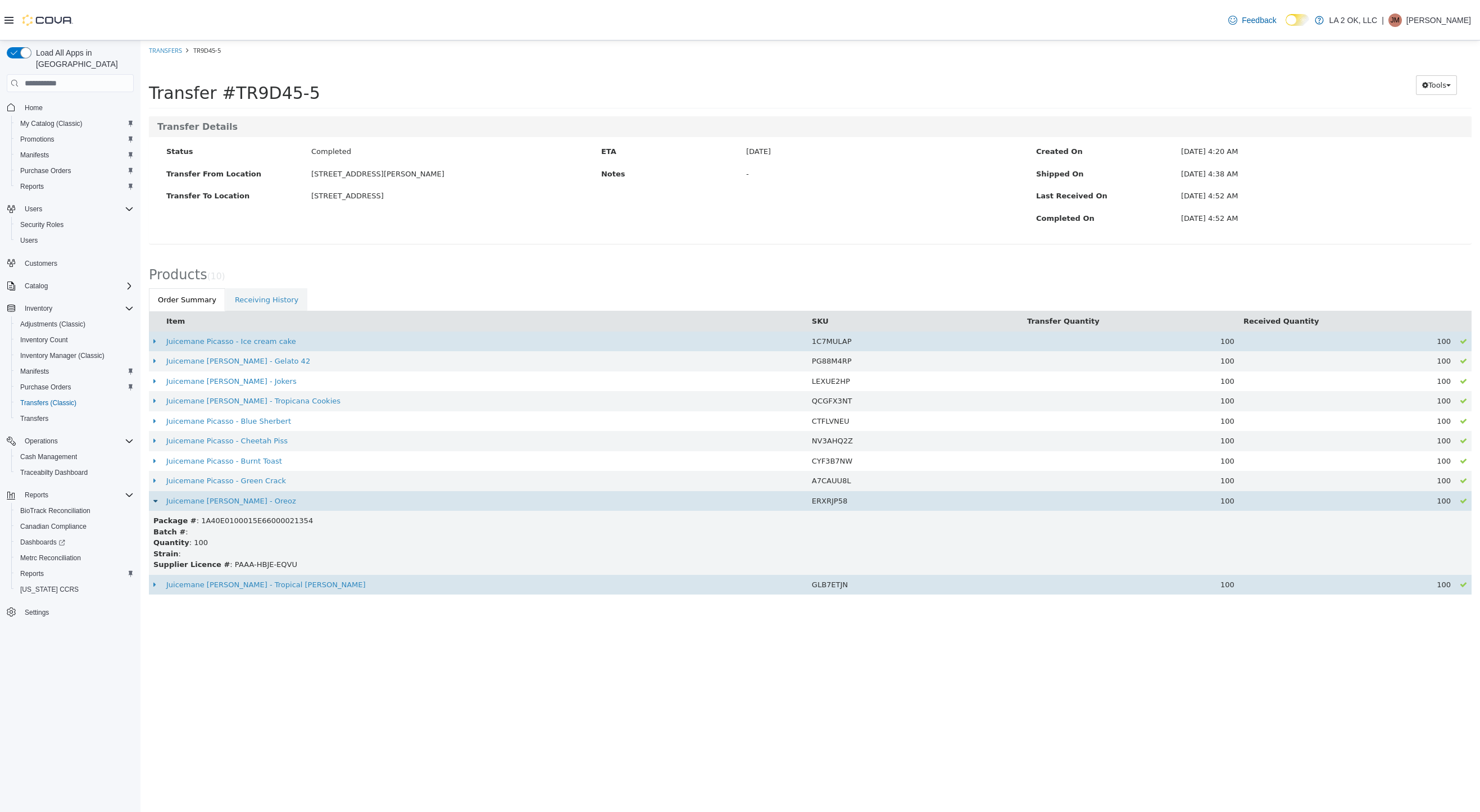
click at [155, 497] on icon at bounding box center [155, 501] width 4 height 8
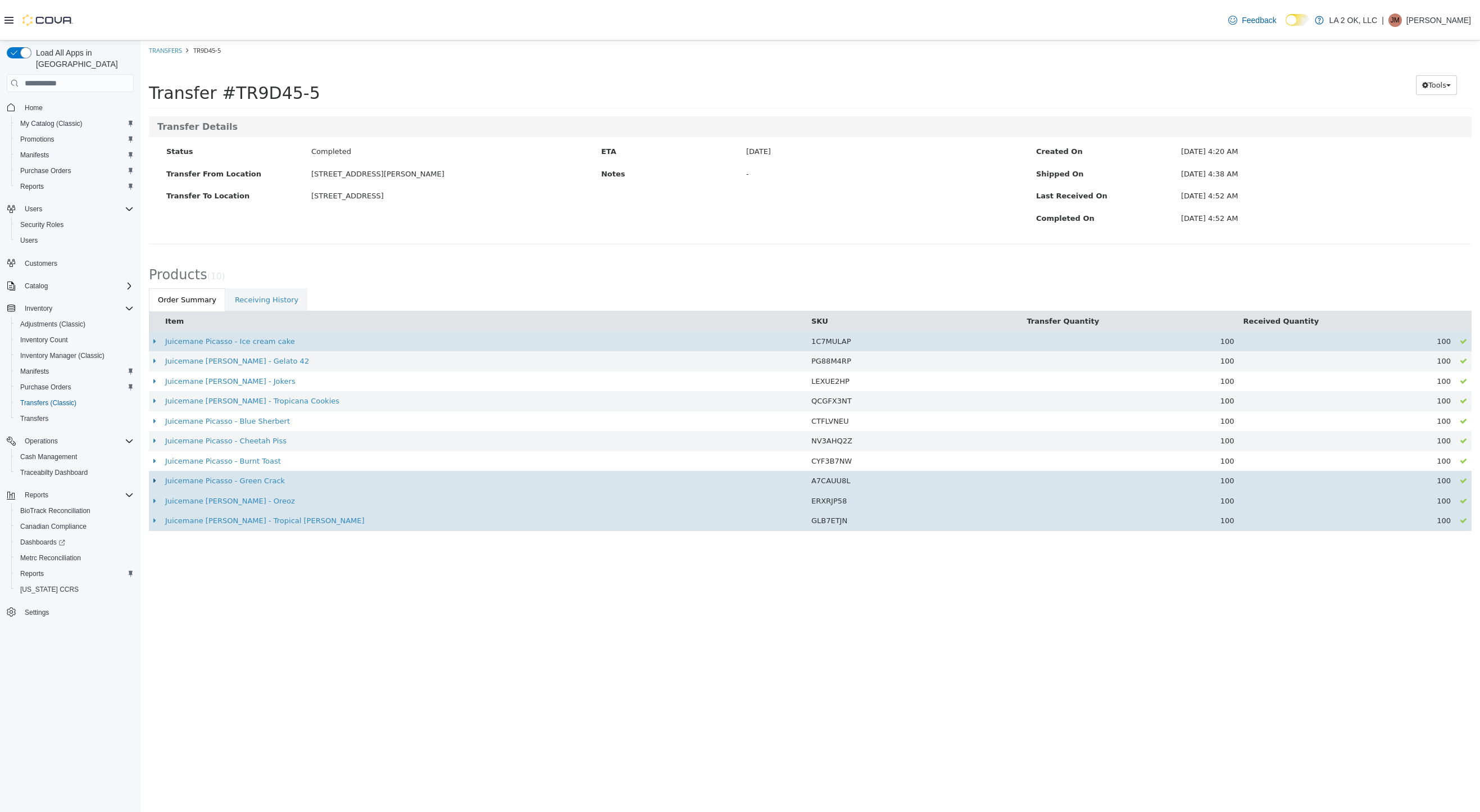
click at [155, 480] on icon at bounding box center [155, 481] width 3 height 8
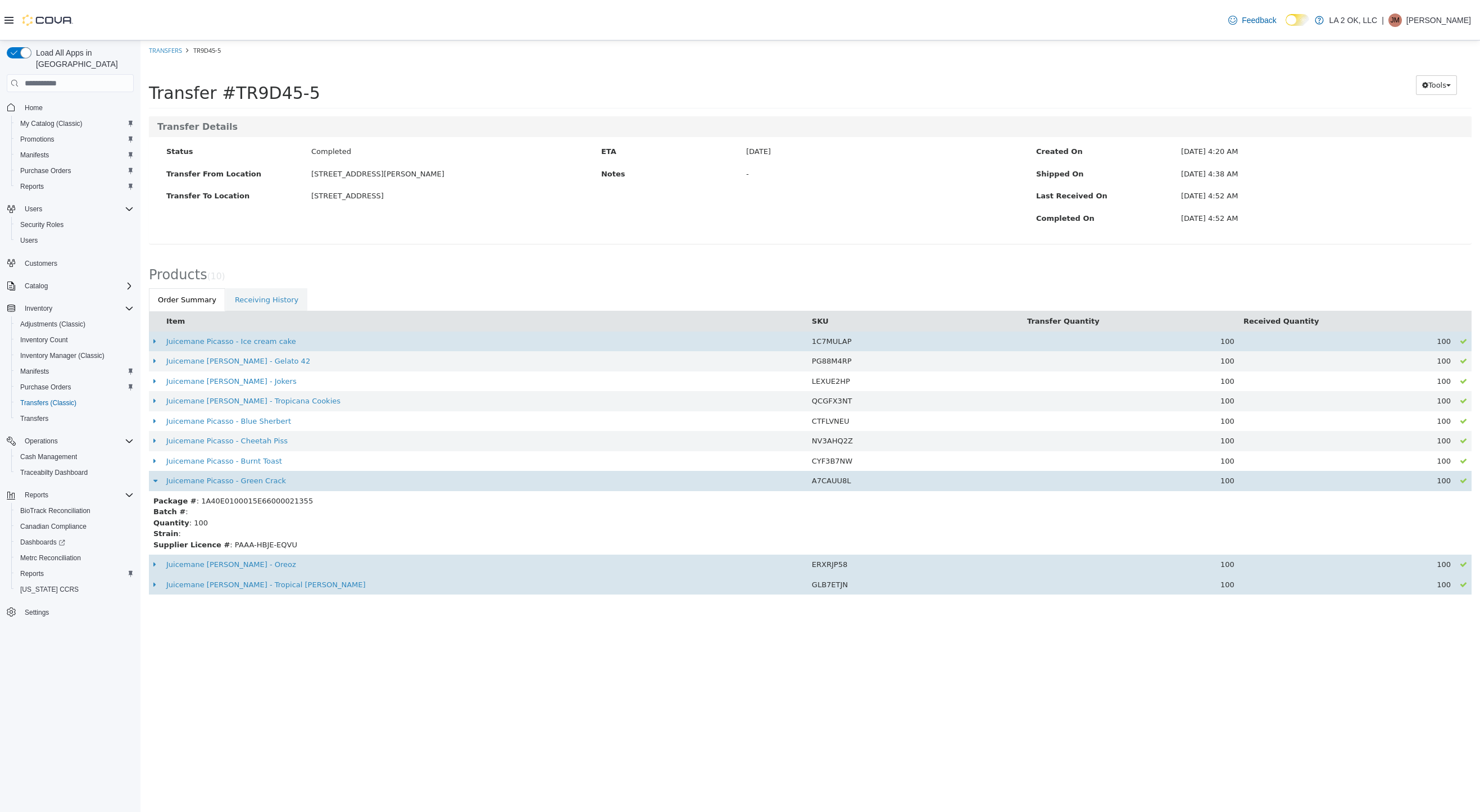
click at [155, 480] on icon at bounding box center [155, 481] width 4 height 8
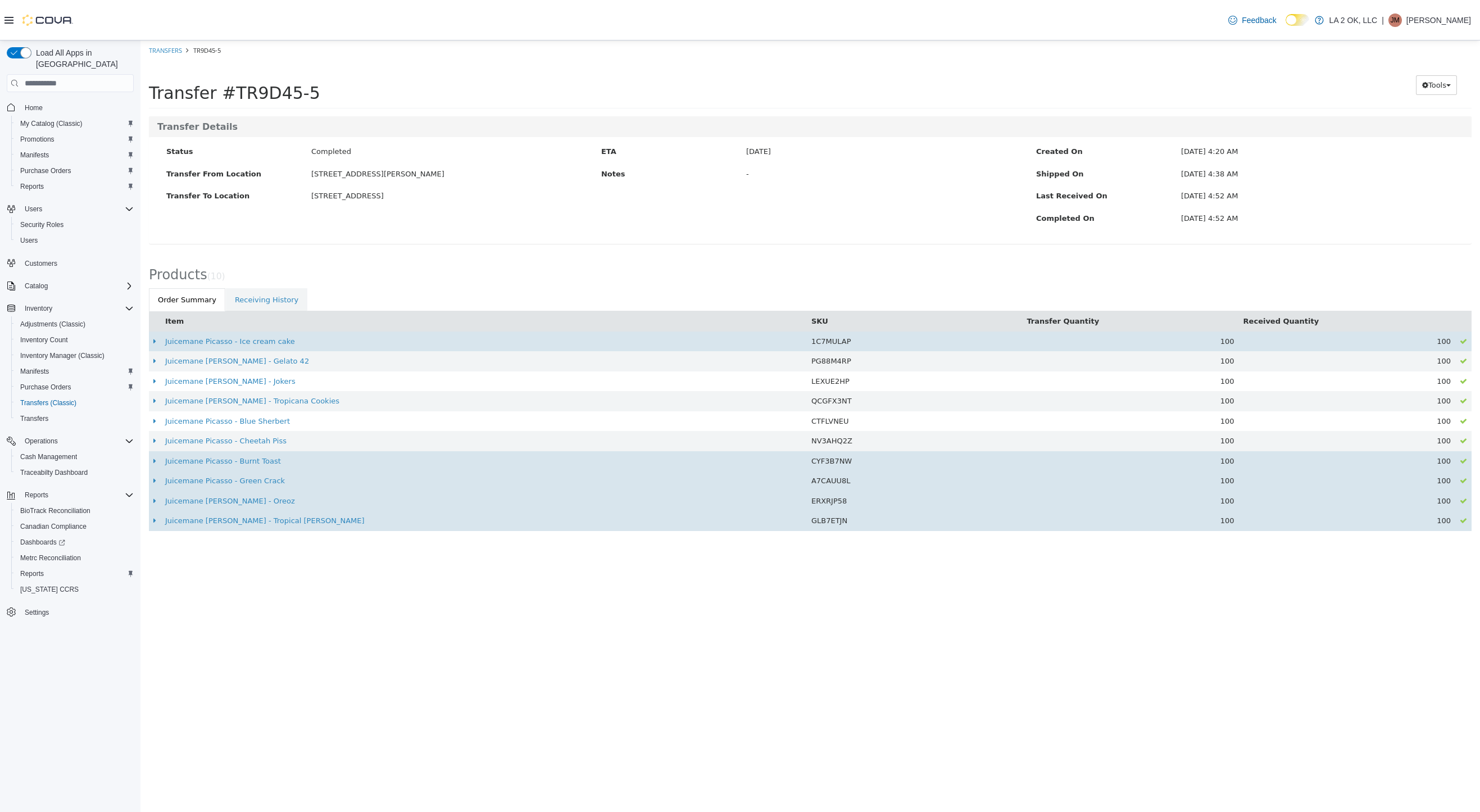
click at [153, 462] on td at bounding box center [154, 461] width 12 height 20
click at [154, 462] on icon at bounding box center [155, 461] width 3 height 8
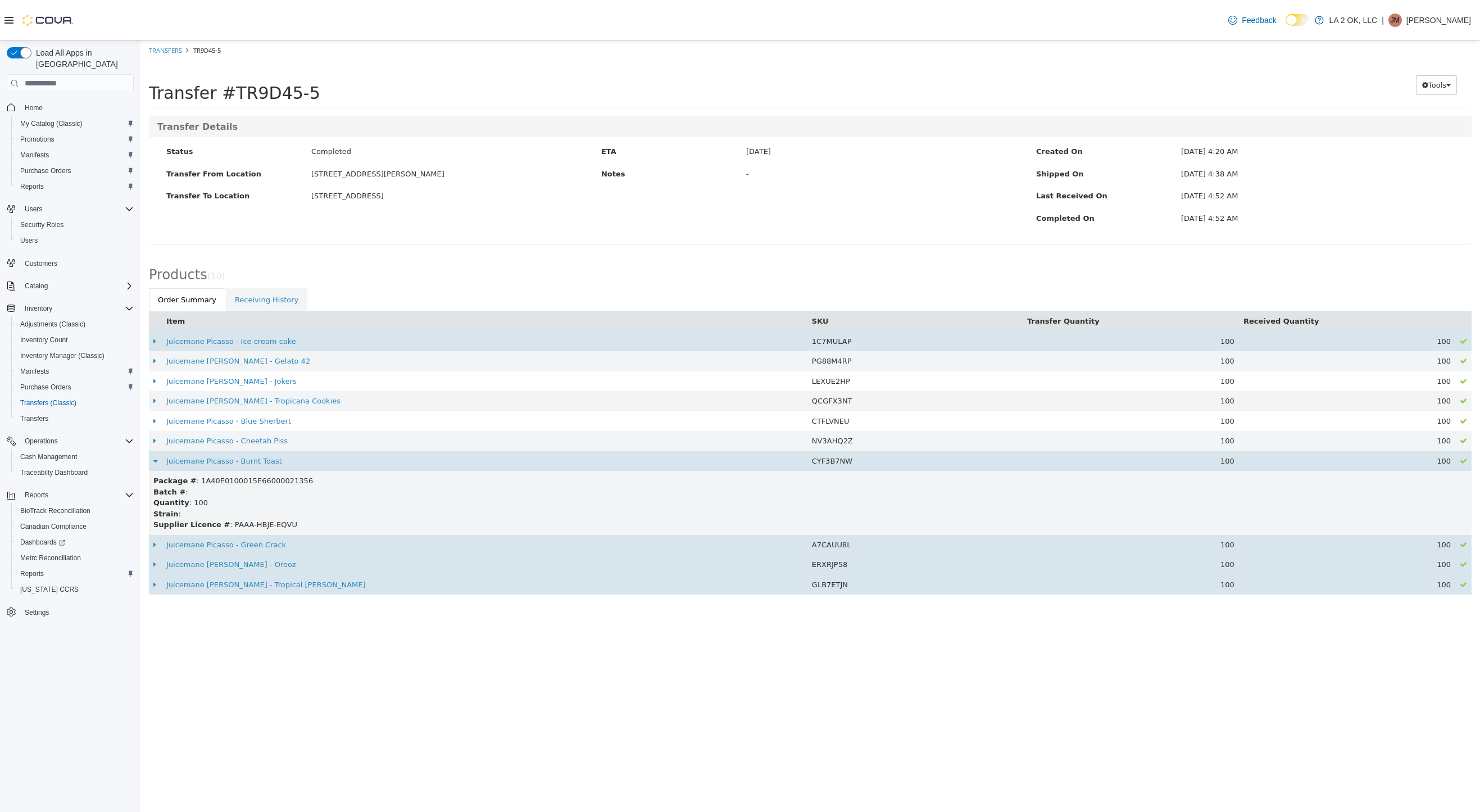
click at [154, 462] on icon at bounding box center [155, 461] width 4 height 8
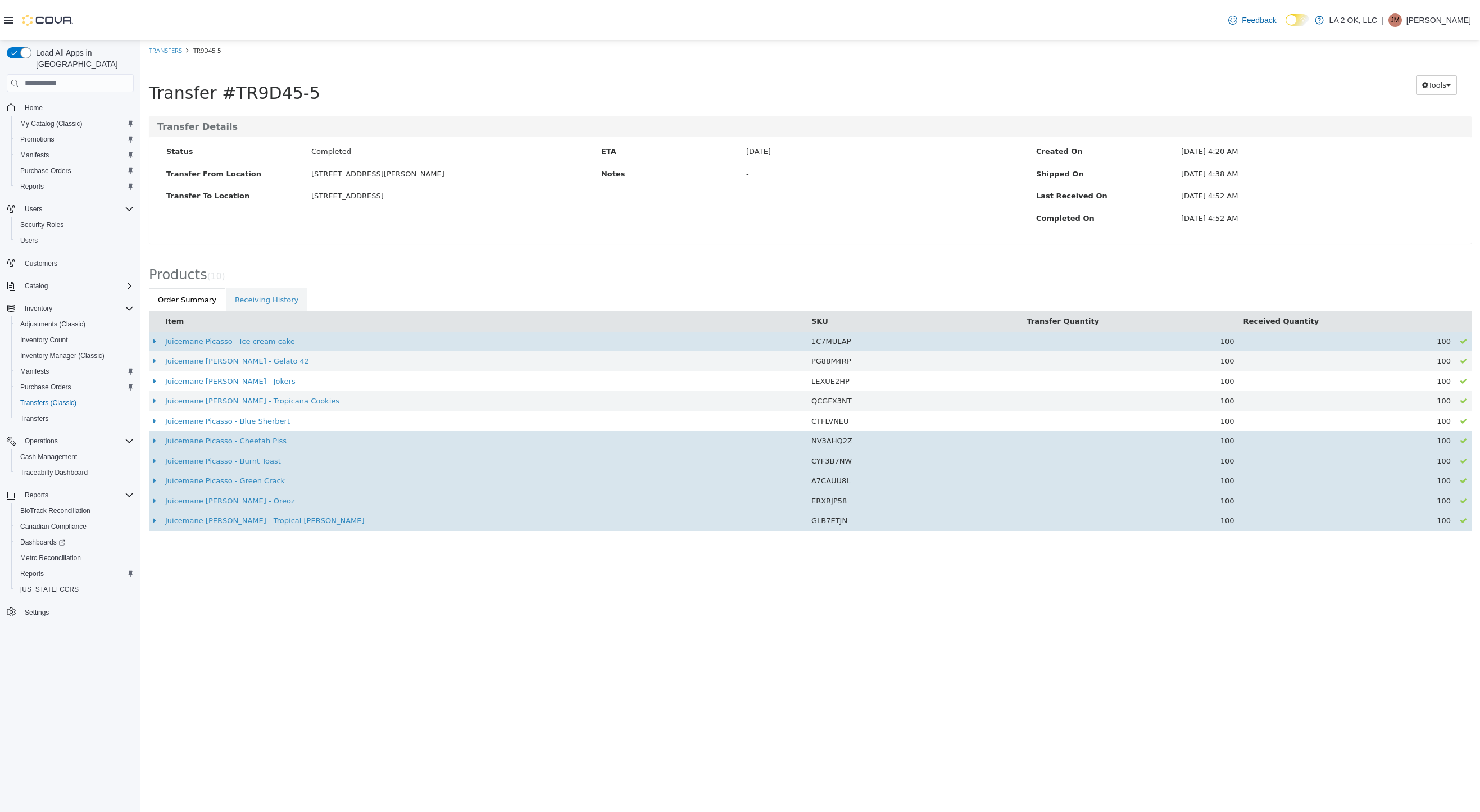
click at [149, 442] on td at bounding box center [154, 441] width 12 height 20
click at [155, 442] on icon at bounding box center [155, 441] width 3 height 8
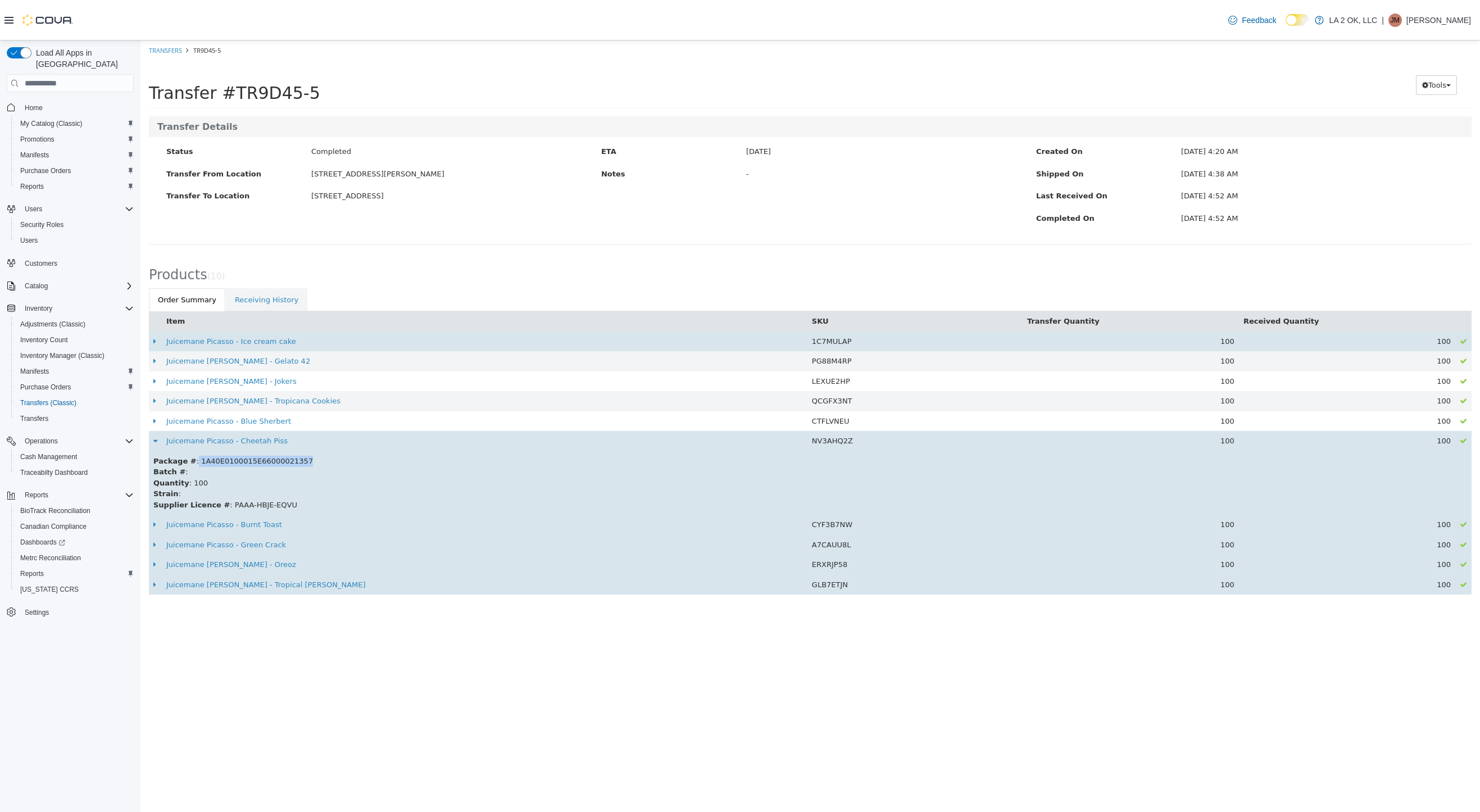
drag, startPoint x: 295, startPoint y: 463, endPoint x: 189, endPoint y: 464, distance: 106.0
click at [189, 464] on div "Package # : 1A40E0100015E66000021357" at bounding box center [810, 461] width 1314 height 12
copy div "1A40E0100015E66000021357"
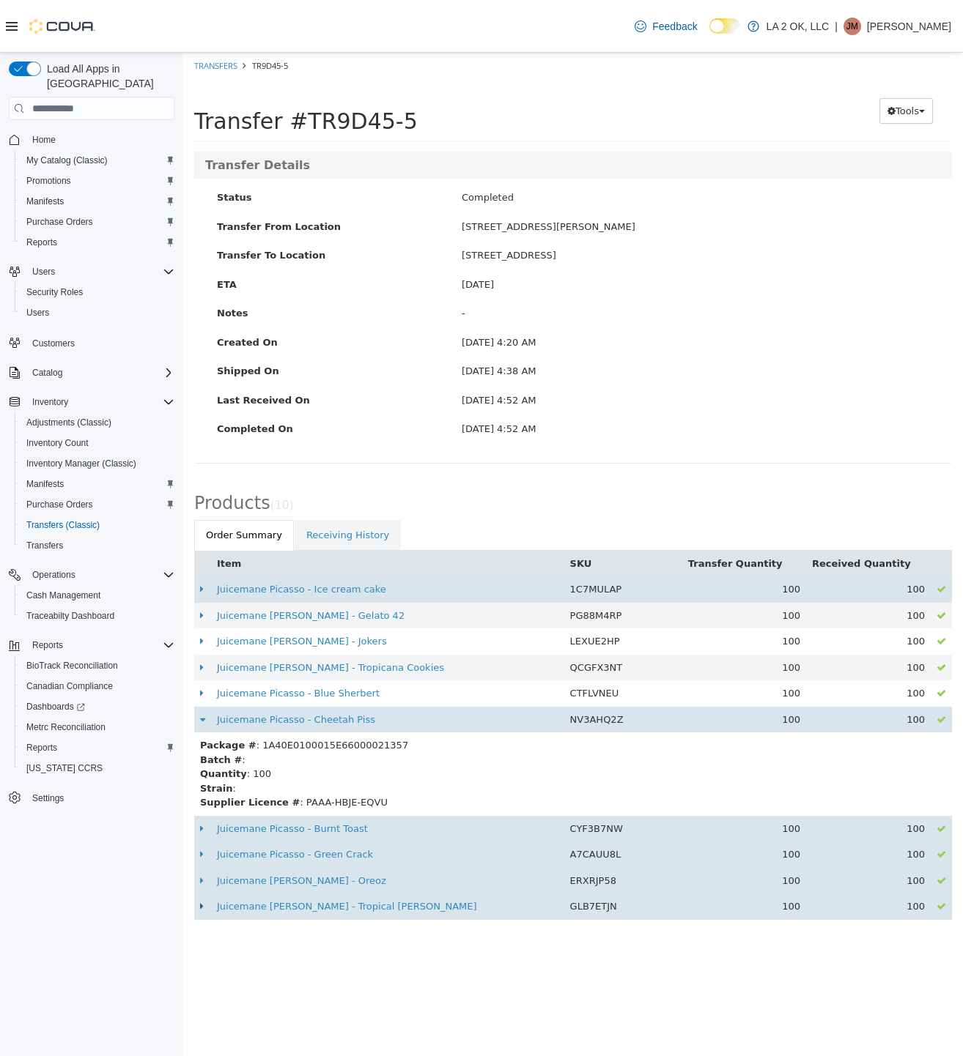
click at [202, 911] on icon at bounding box center [202, 907] width 4 height 10
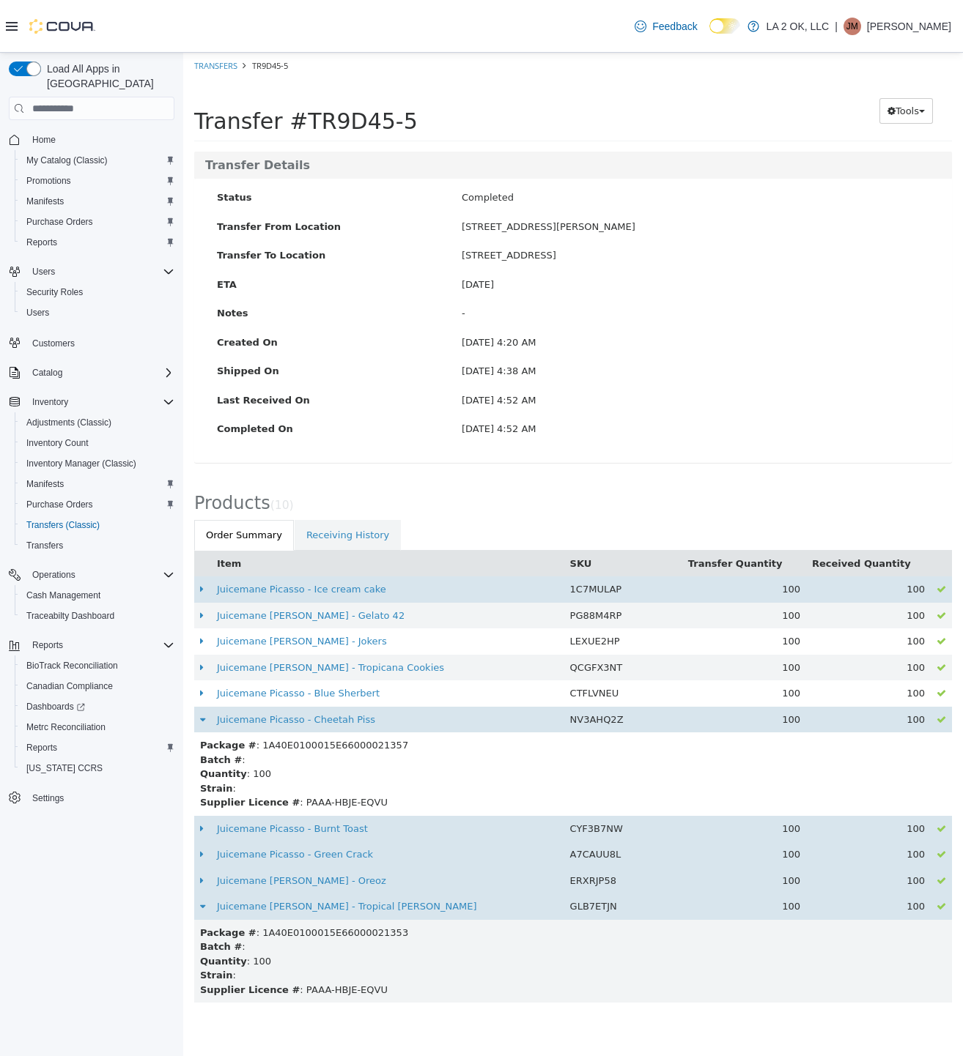
click at [207, 719] on td at bounding box center [202, 720] width 17 height 26
click at [202, 720] on icon at bounding box center [202, 720] width 5 height 10
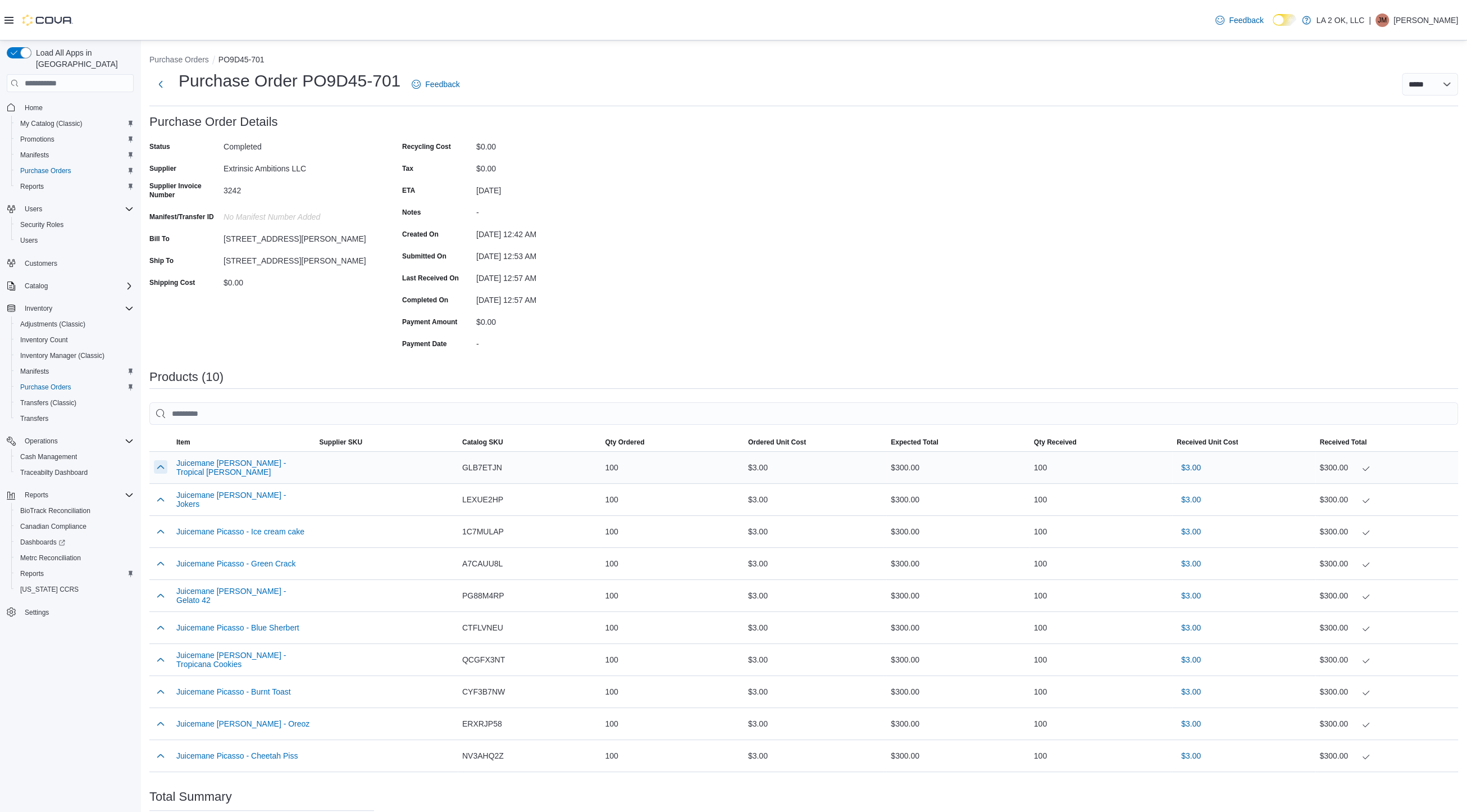
click at [161, 470] on button "button" at bounding box center [161, 467] width 14 height 14
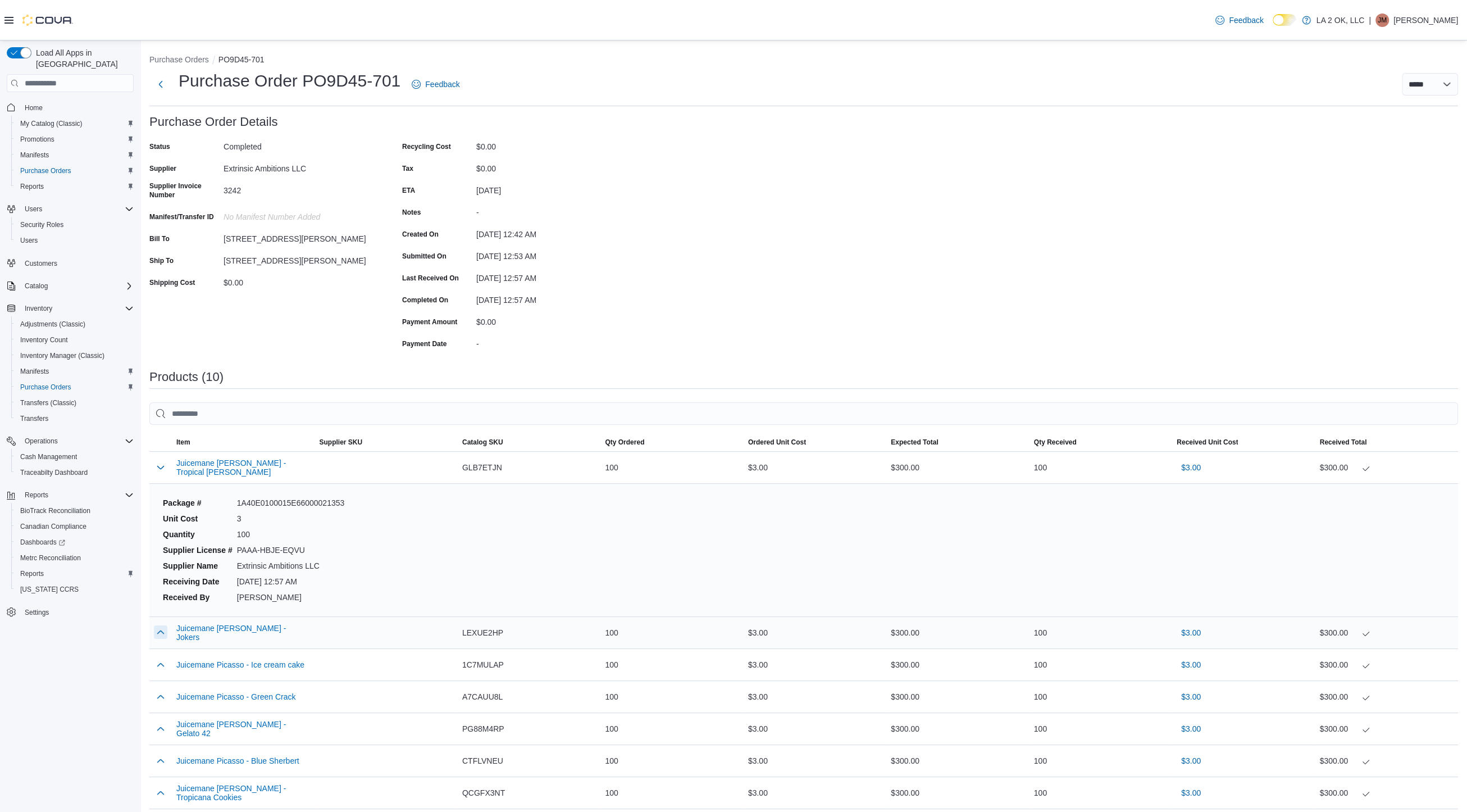
click at [162, 637] on button "button" at bounding box center [161, 632] width 14 height 14
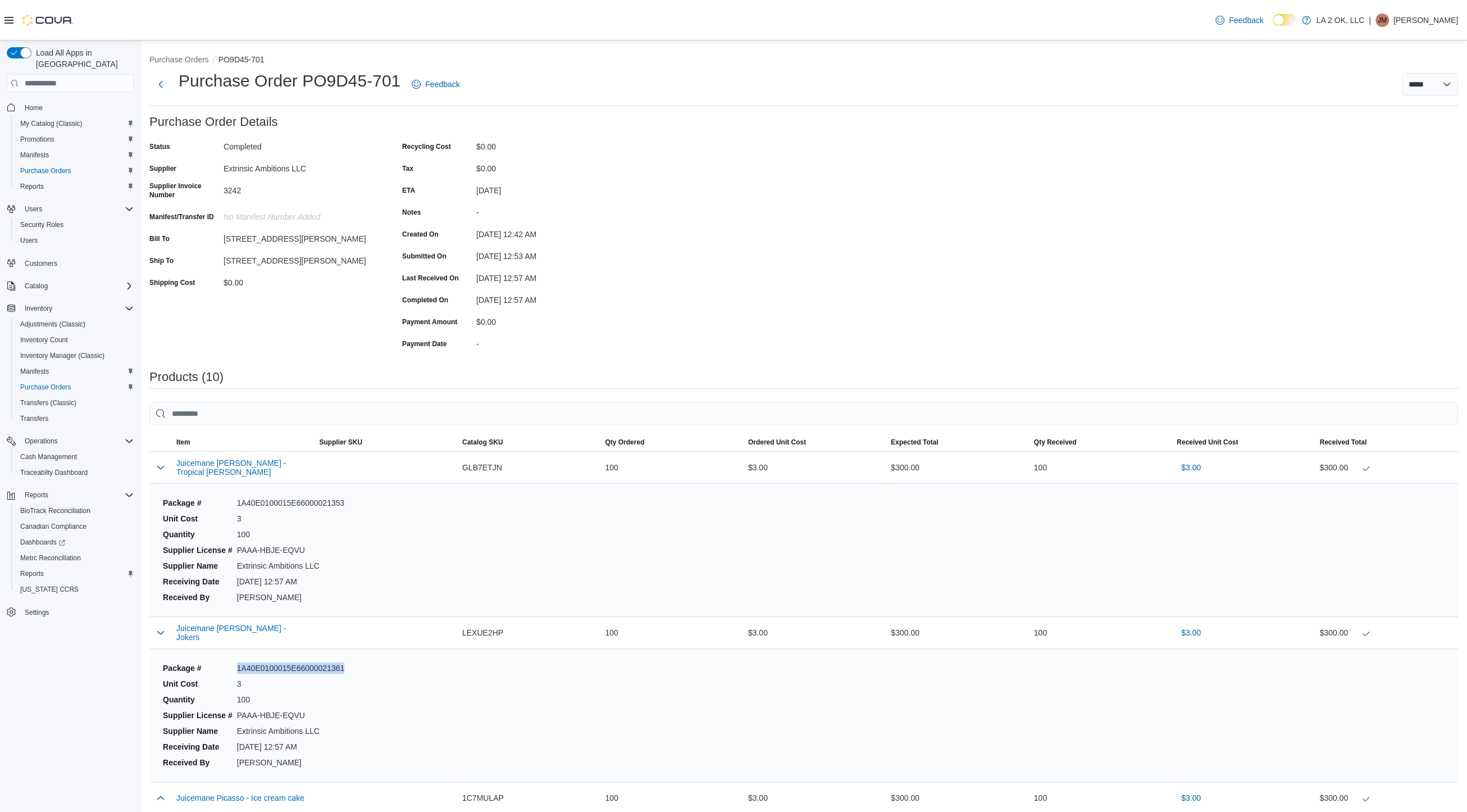
drag, startPoint x: 235, startPoint y: 666, endPoint x: 353, endPoint y: 671, distance: 118.1
click at [353, 671] on dl "Package # 1A40E0100015E66000021361 Unit Cost 3 Quantity 100 Supplier License # …" at bounding box center [271, 715] width 225 height 114
copy dd "1A40E0100015E66000021361"
drag, startPoint x: 220, startPoint y: 166, endPoint x: 288, endPoint y: 170, distance: 68.1
click at [288, 170] on div "Supplier Extrinsic Ambitions LLC" at bounding box center [261, 168] width 225 height 18
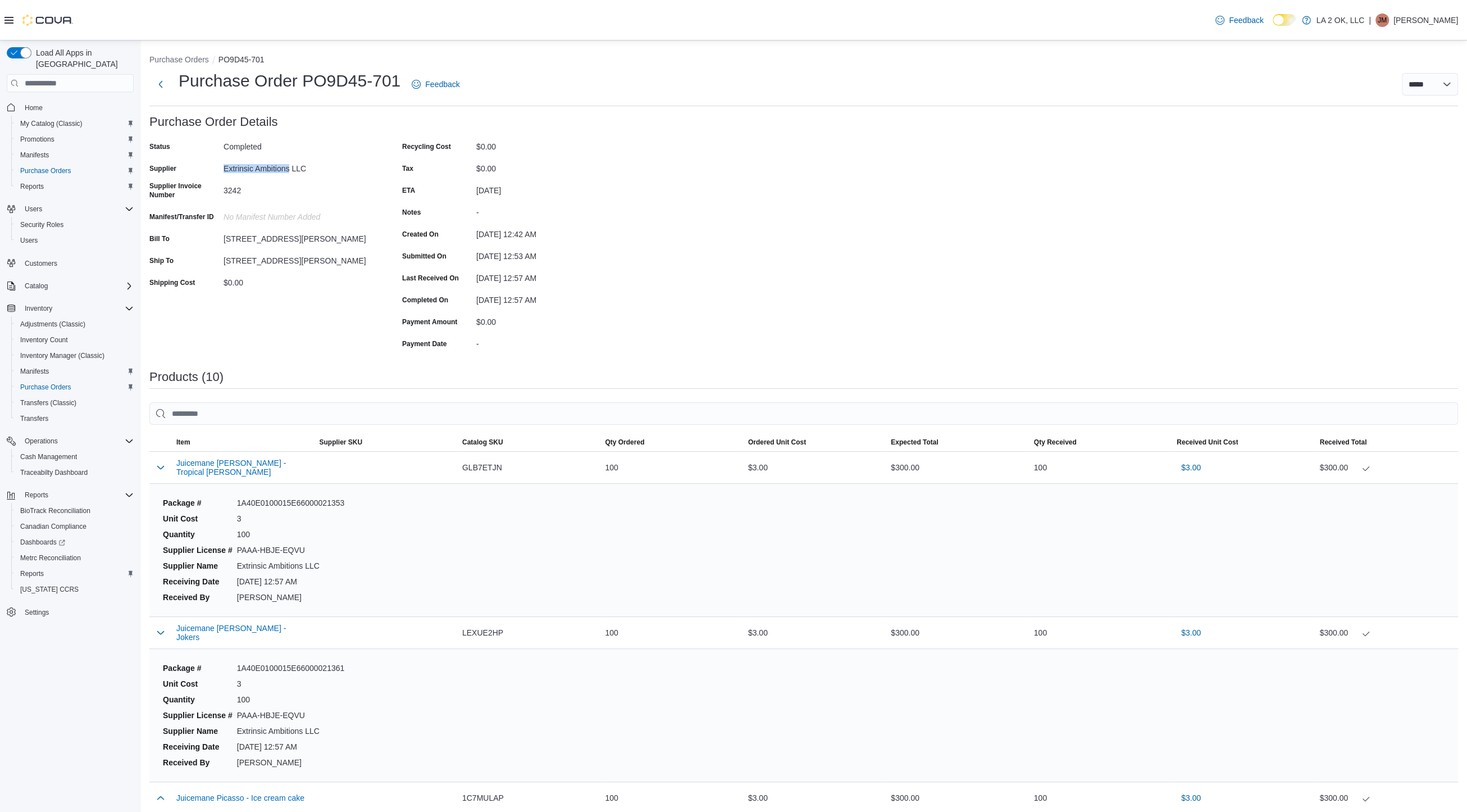
copy div "Extrinsic Ambitions"
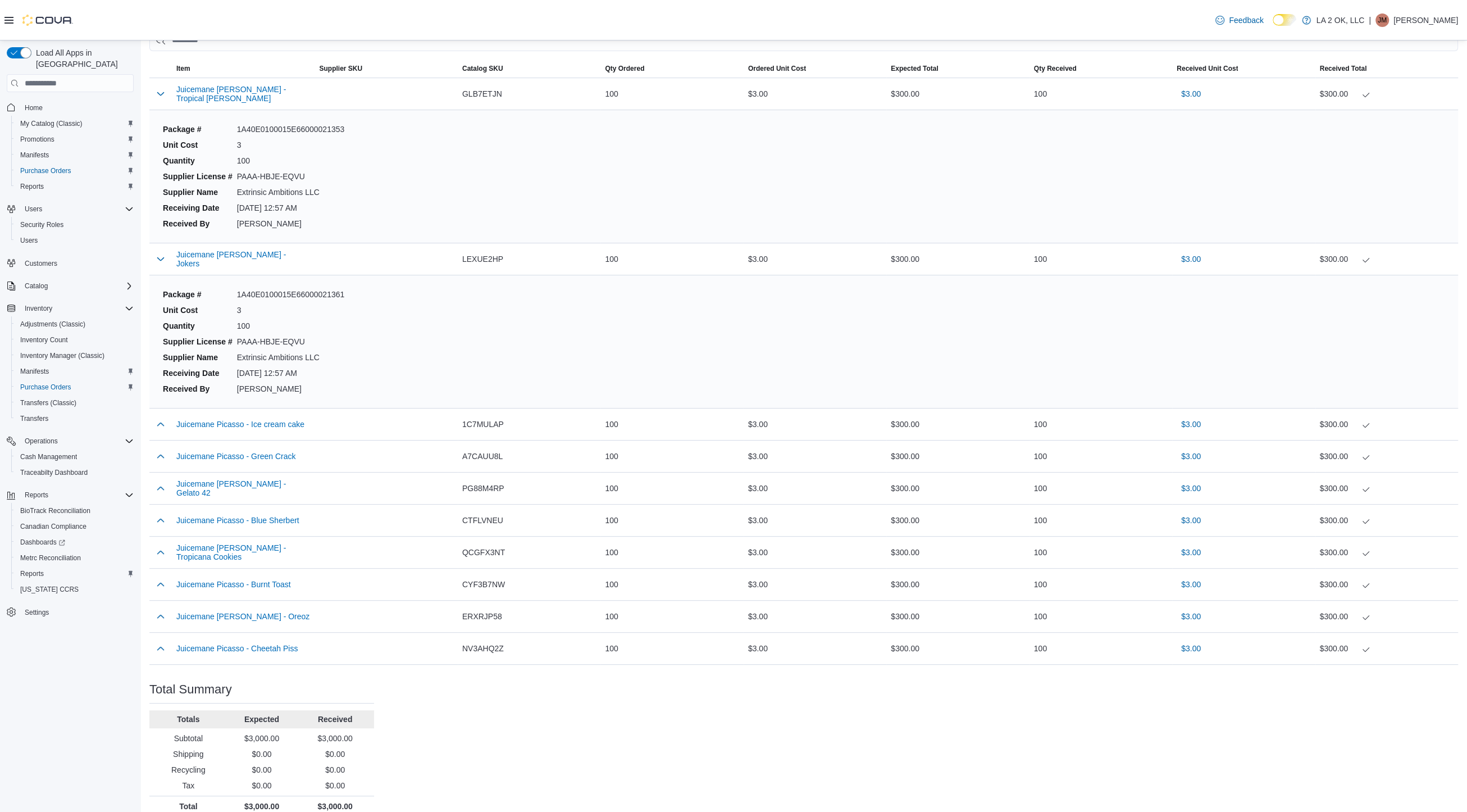
scroll to position [386, 0]
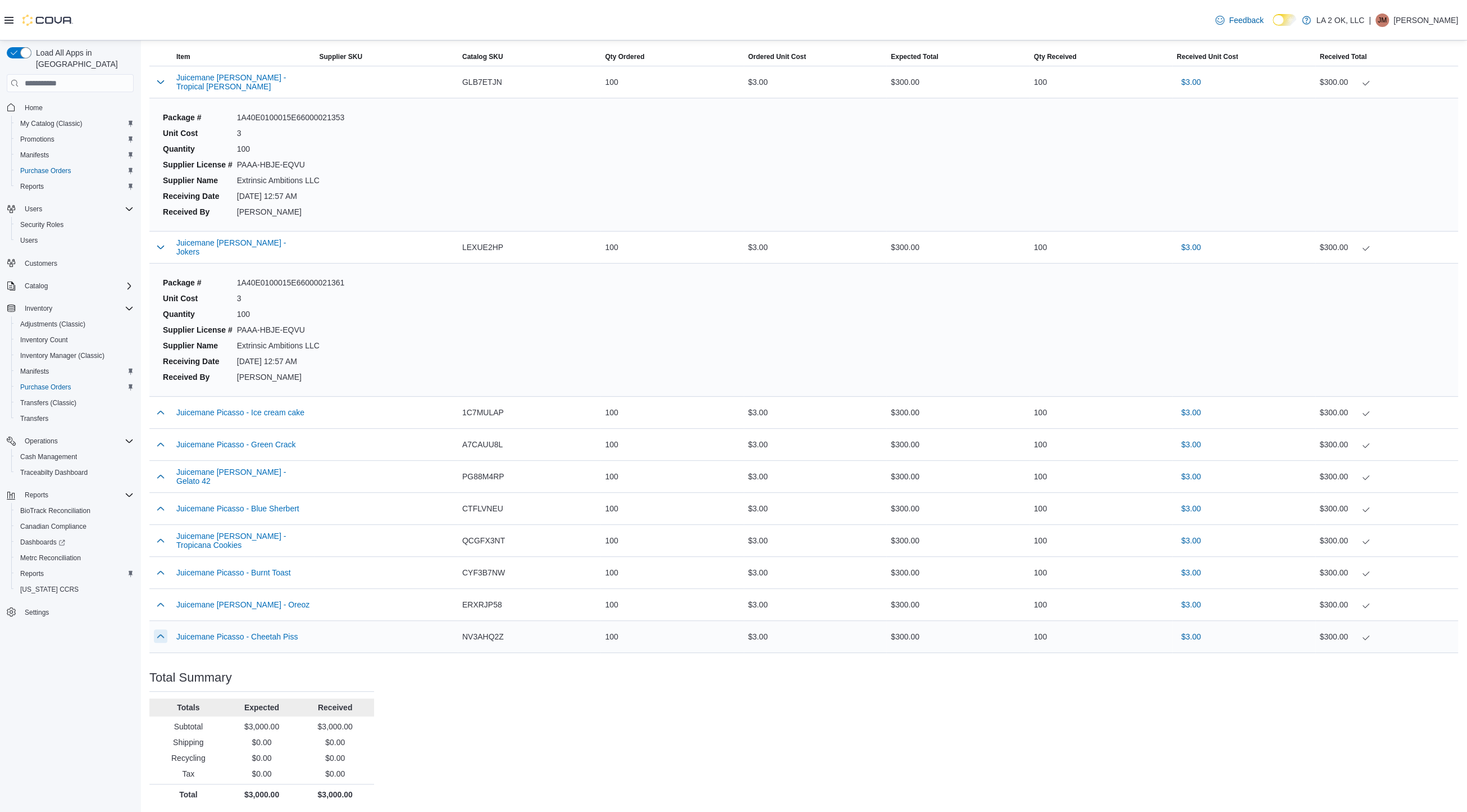
click at [165, 636] on button "button" at bounding box center [161, 636] width 14 height 14
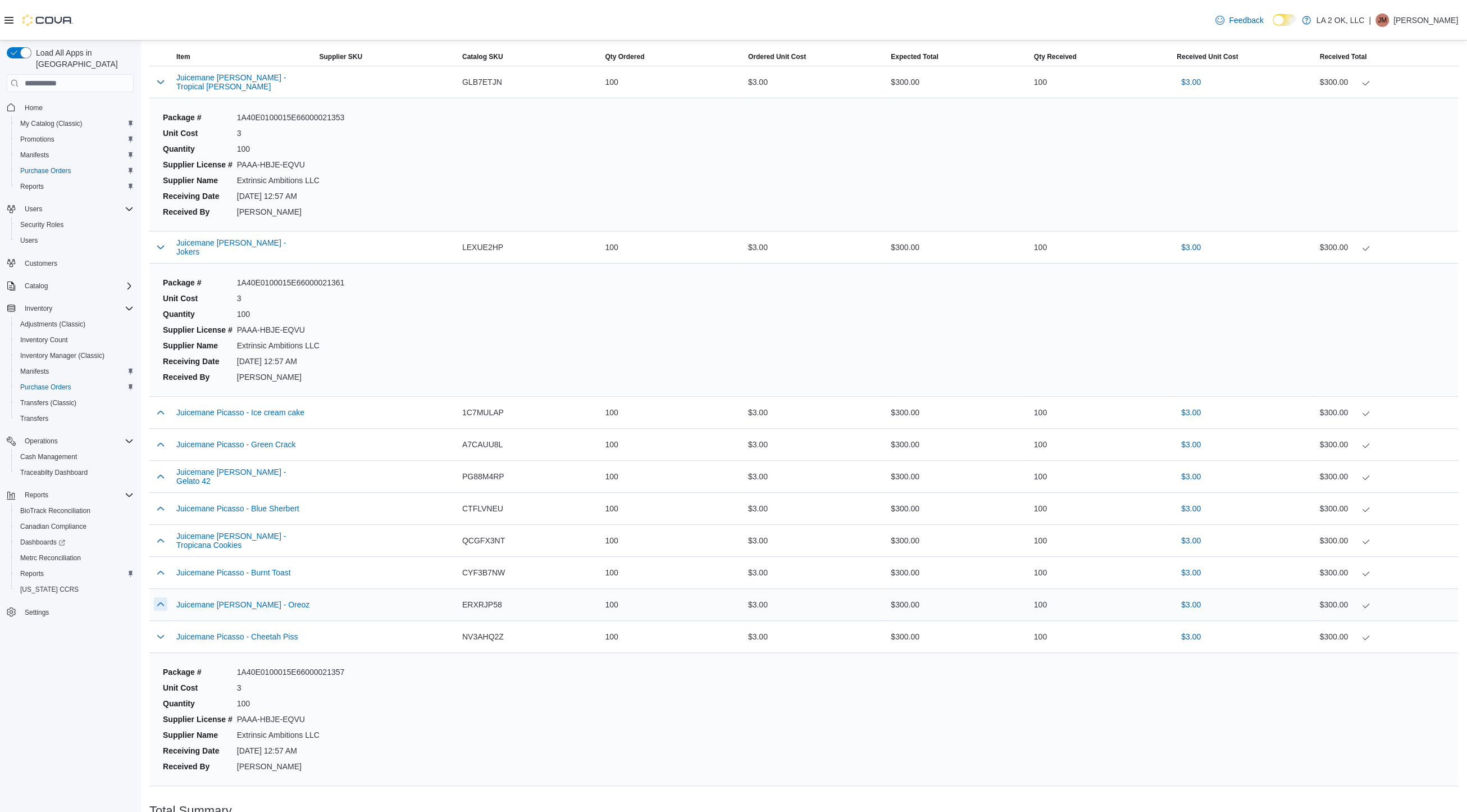
click at [162, 603] on button "button" at bounding box center [161, 604] width 14 height 14
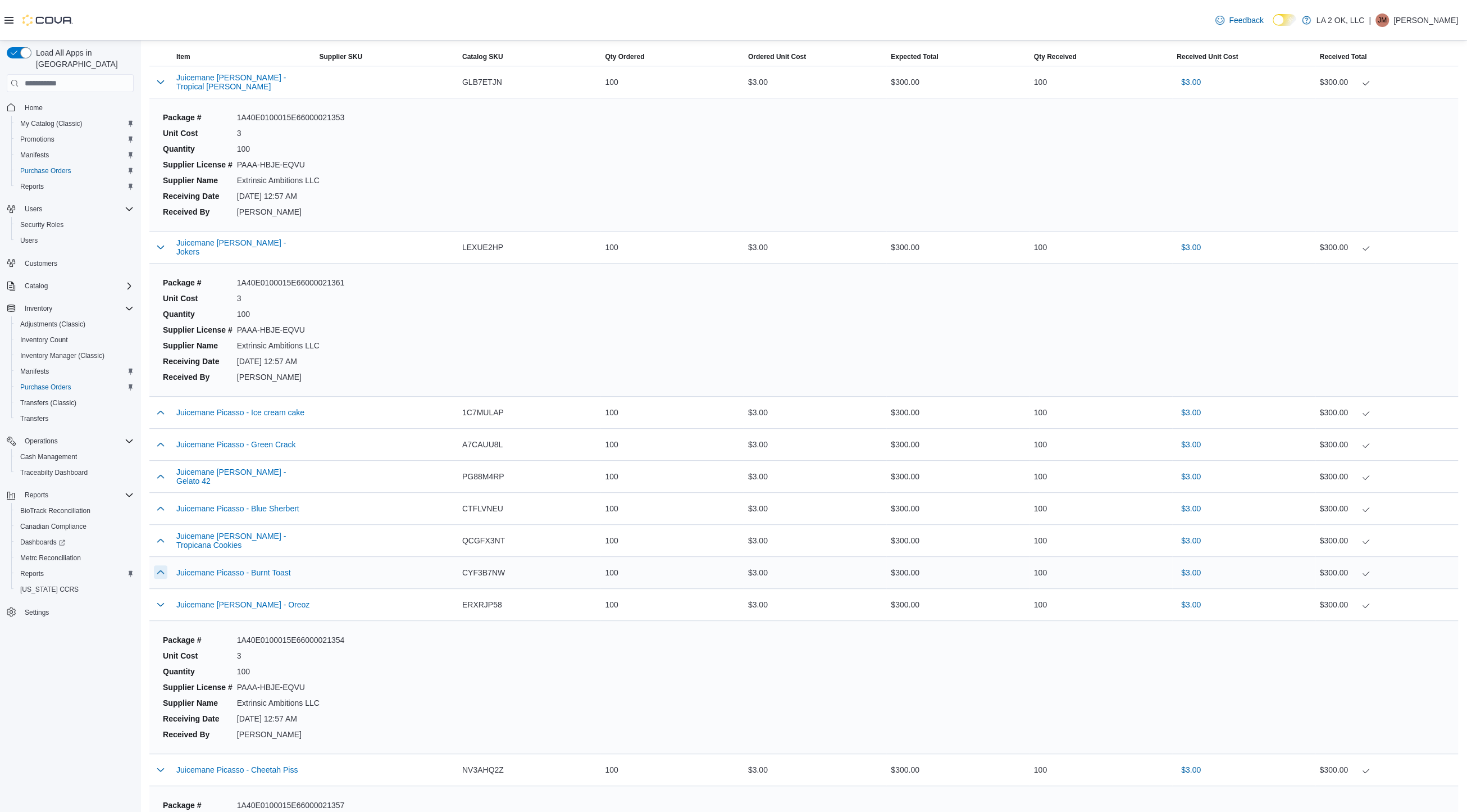
click at [159, 572] on button "button" at bounding box center [161, 572] width 14 height 14
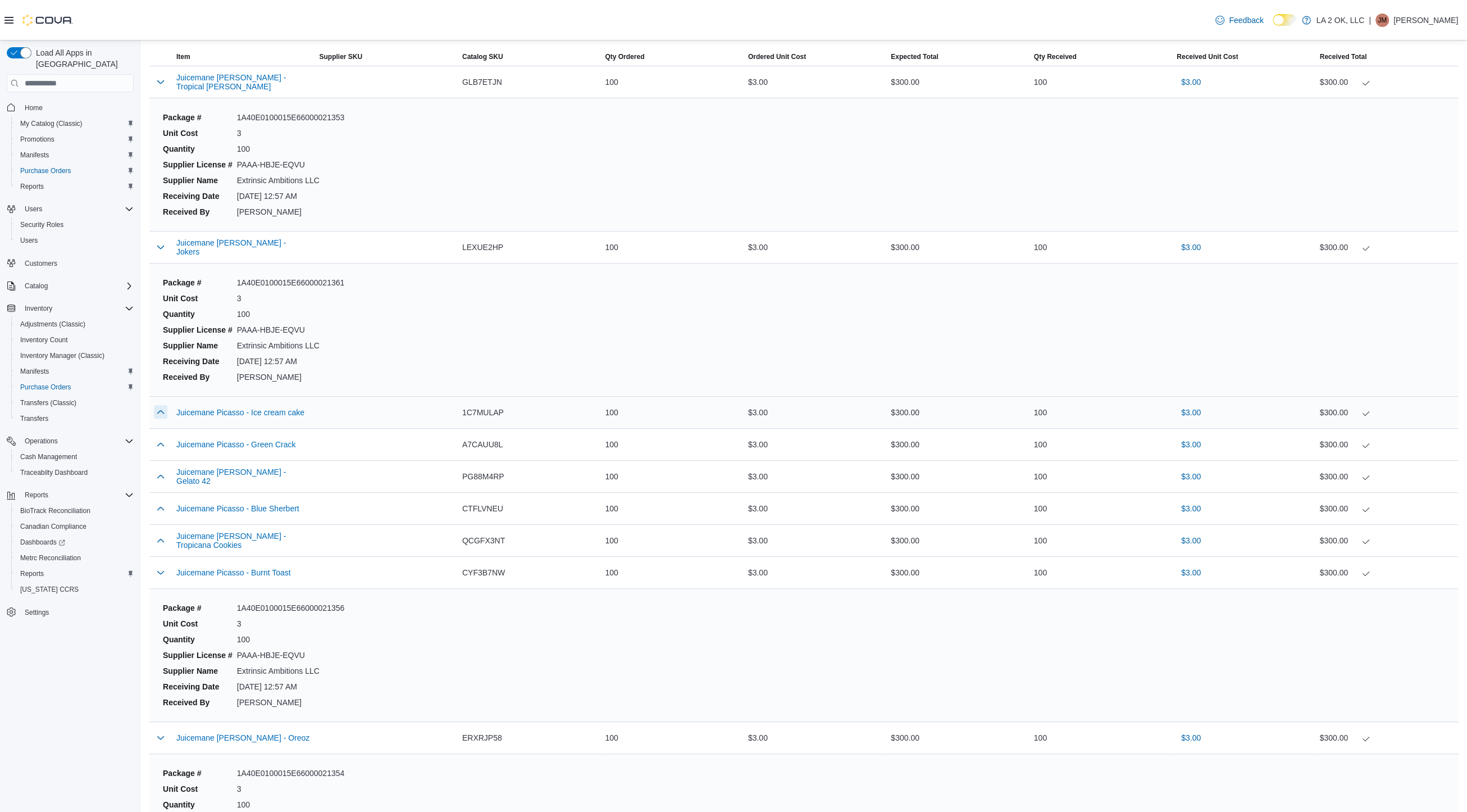
click at [165, 405] on button "button" at bounding box center [161, 412] width 14 height 14
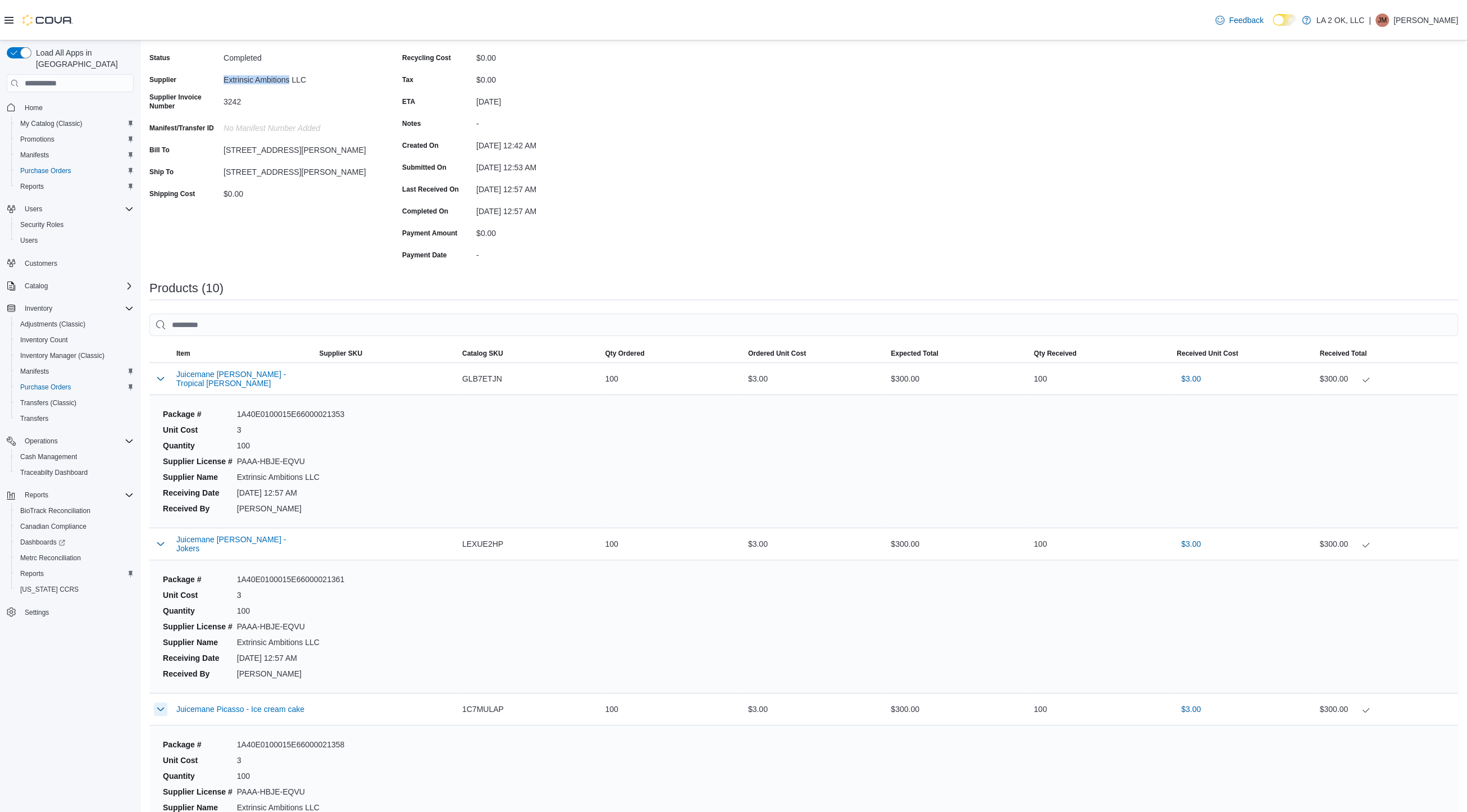
scroll to position [77, 0]
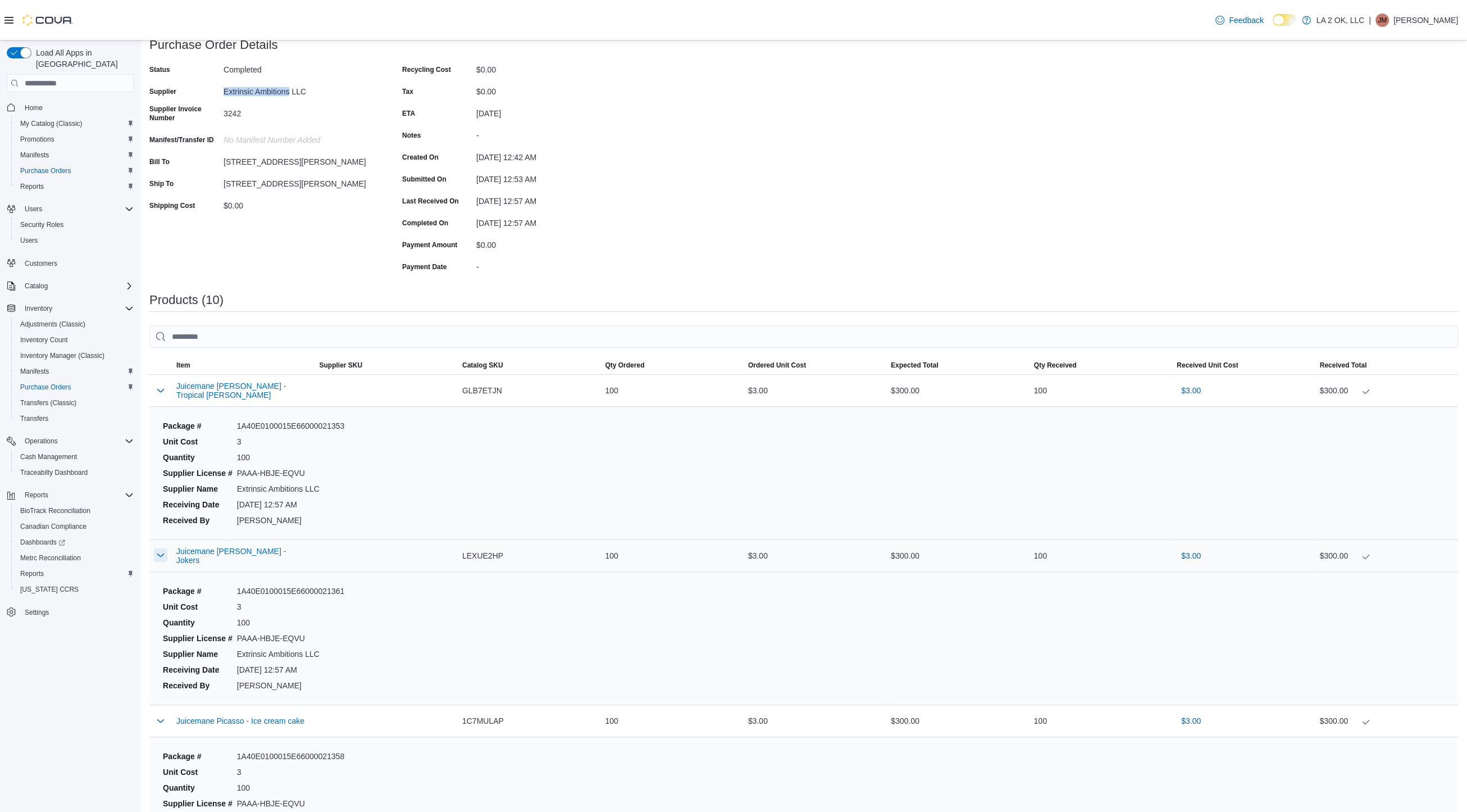
click at [163, 557] on button "button" at bounding box center [161, 555] width 14 height 14
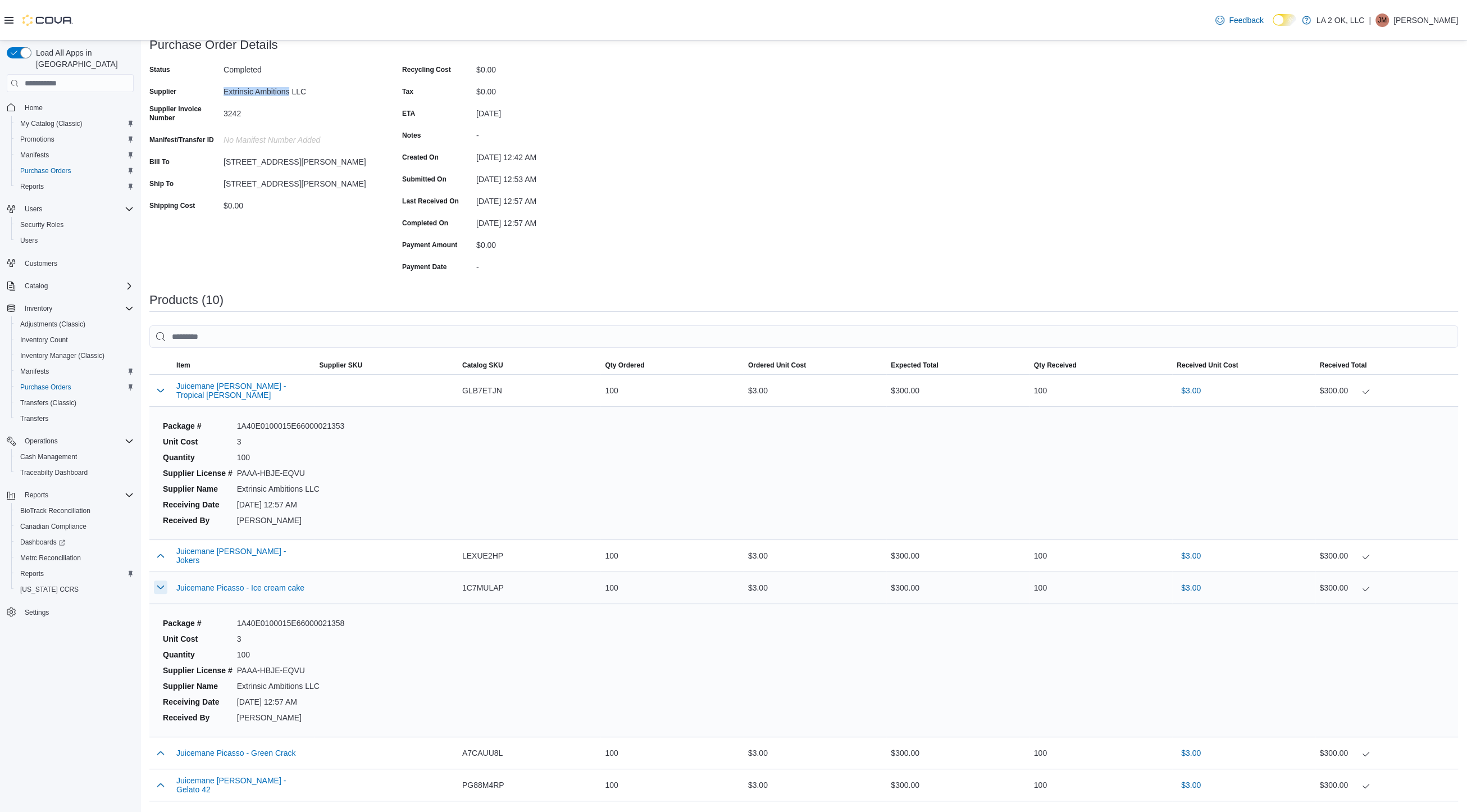
click at [160, 582] on button "button" at bounding box center [161, 587] width 14 height 14
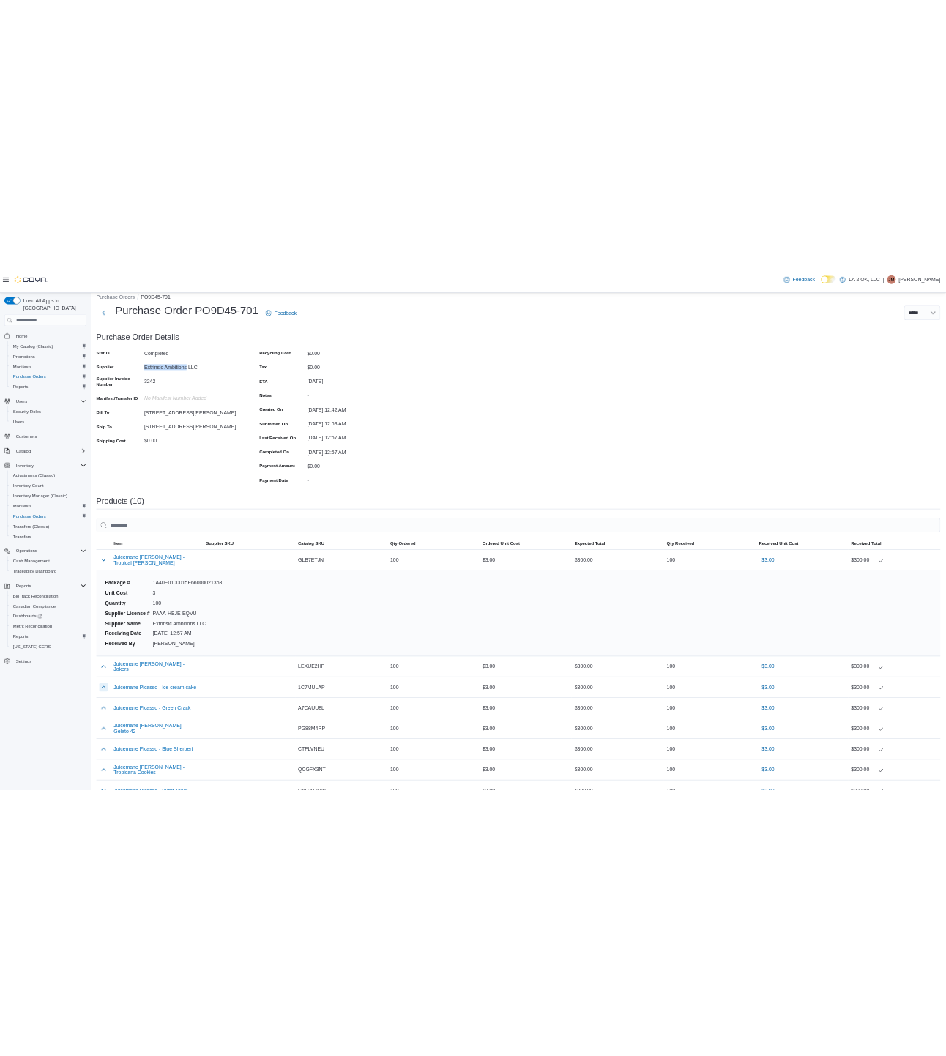
scroll to position [16, 0]
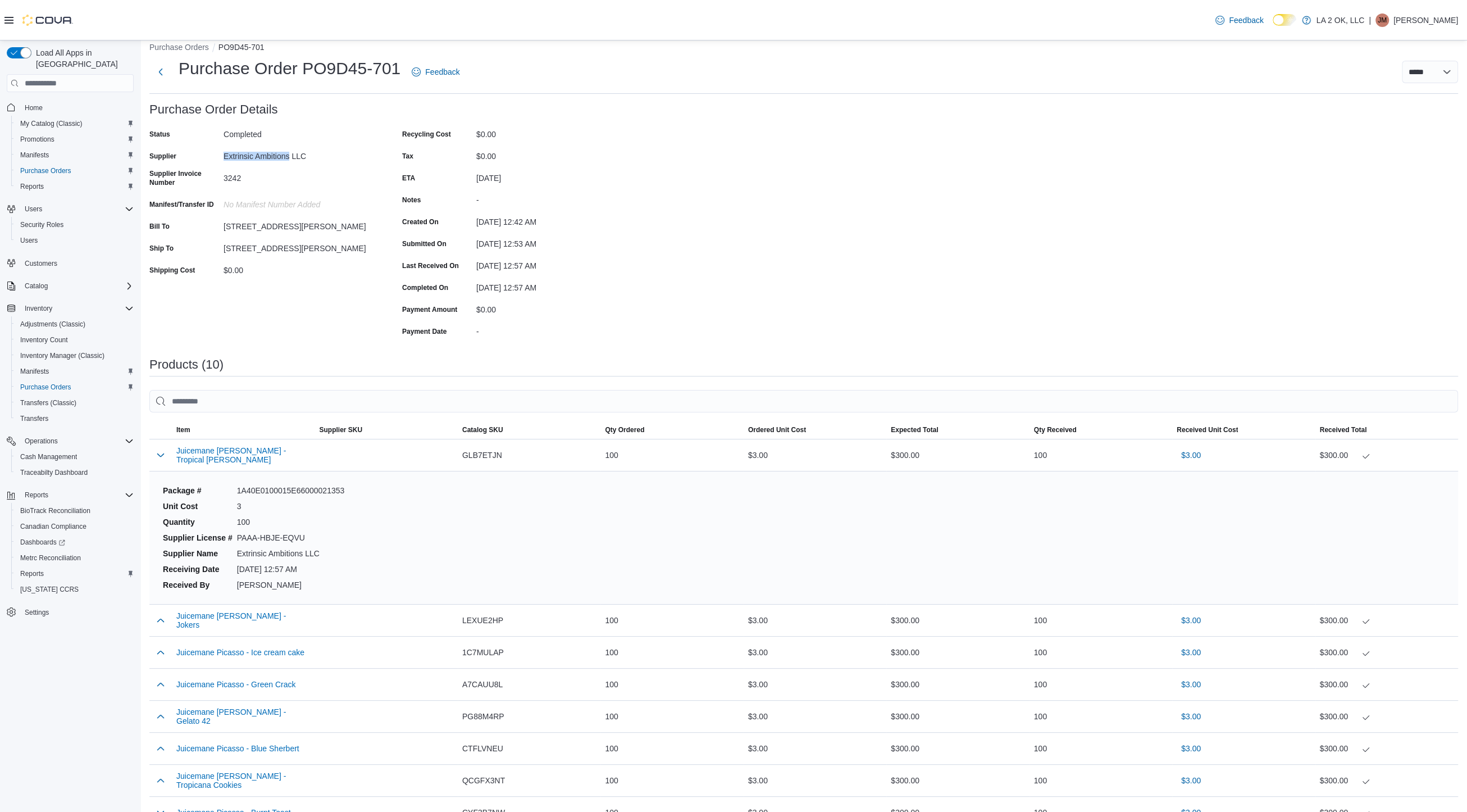
click at [272, 161] on div "Extrinsic Ambitions LLC" at bounding box center [299, 156] width 150 height 18
drag, startPoint x: 183, startPoint y: 66, endPoint x: 398, endPoint y: 73, distance: 215.1
click at [398, 73] on h1 "Purchase Order PO9D45-701" at bounding box center [289, 68] width 222 height 22
copy h1 "Purchase Order PO9D45-701"
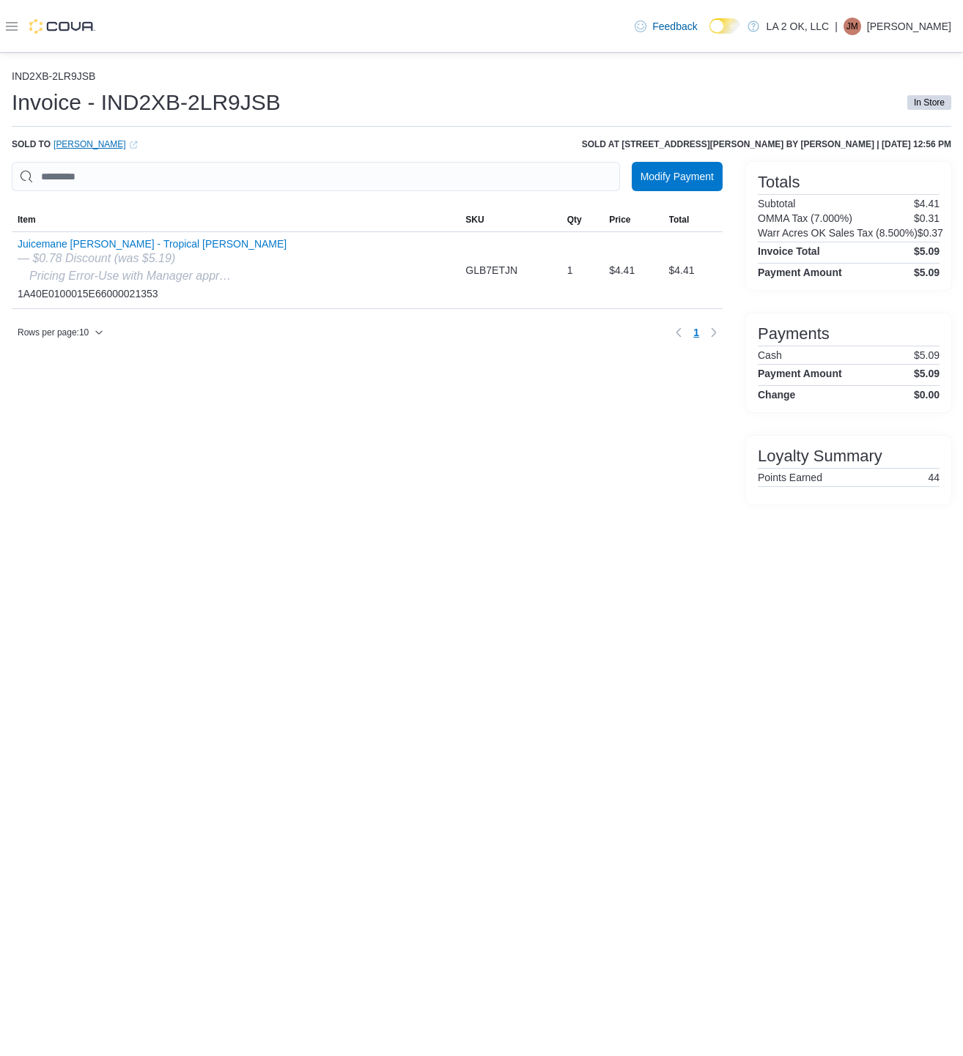
click at [140, 144] on div "Sold to [PERSON_NAME] (opens in a new tab or window) Sold at [STREET_ADDRESS][P…" at bounding box center [481, 144] width 939 height 12
click at [138, 144] on icon "External link" at bounding box center [133, 145] width 9 height 9
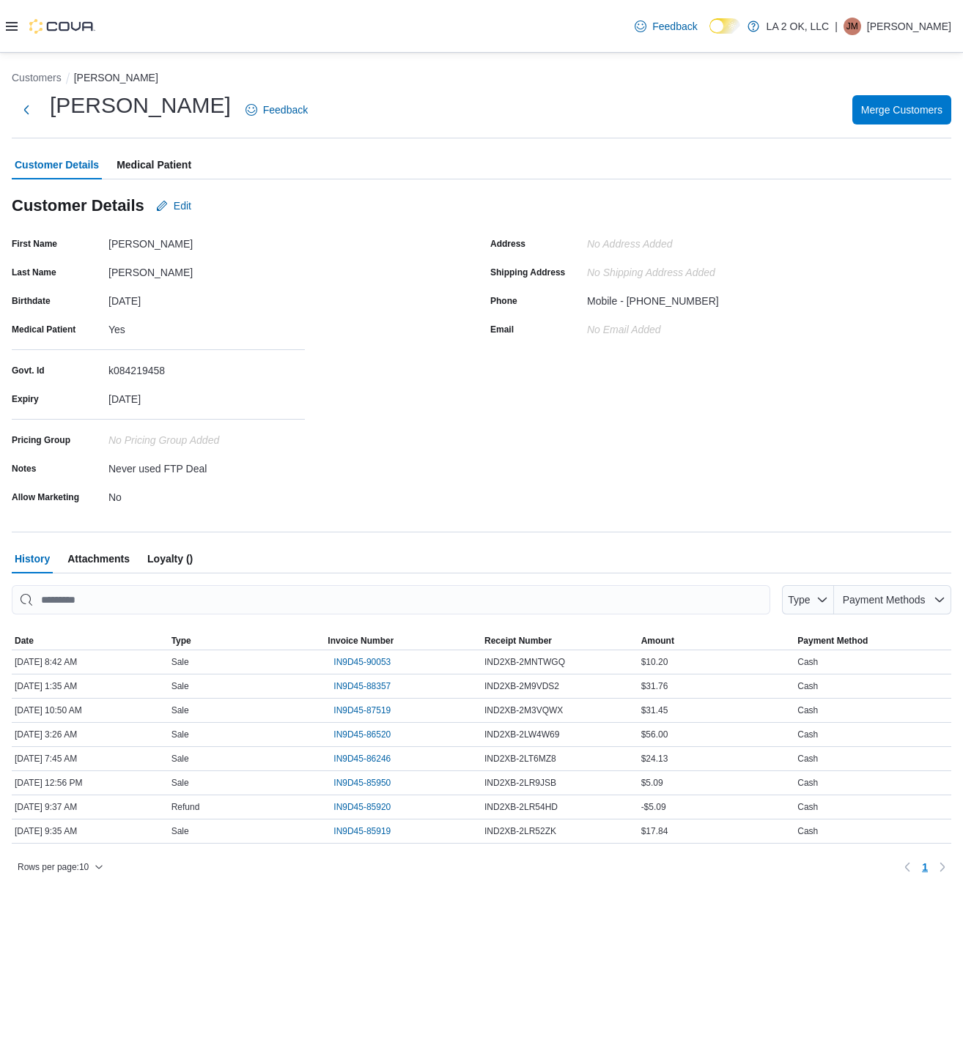
click at [157, 166] on span "Medical Patient" at bounding box center [153, 164] width 75 height 29
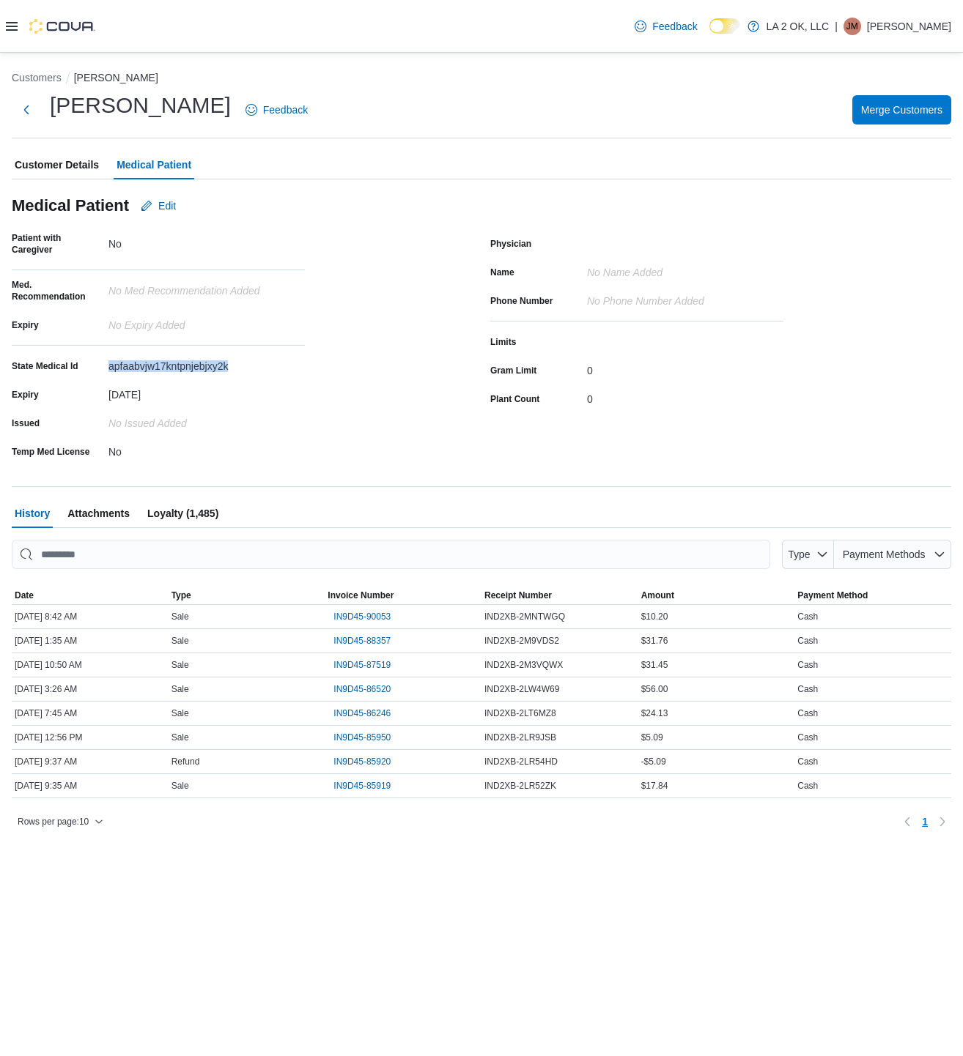
drag, startPoint x: 107, startPoint y: 363, endPoint x: 264, endPoint y: 363, distance: 156.8
click at [264, 363] on div "State Medical Id apfaabvjw17kntpnjebjxy2k" at bounding box center [158, 366] width 293 height 23
copy div "apfaabvjw17kntpnjebjxy2k"
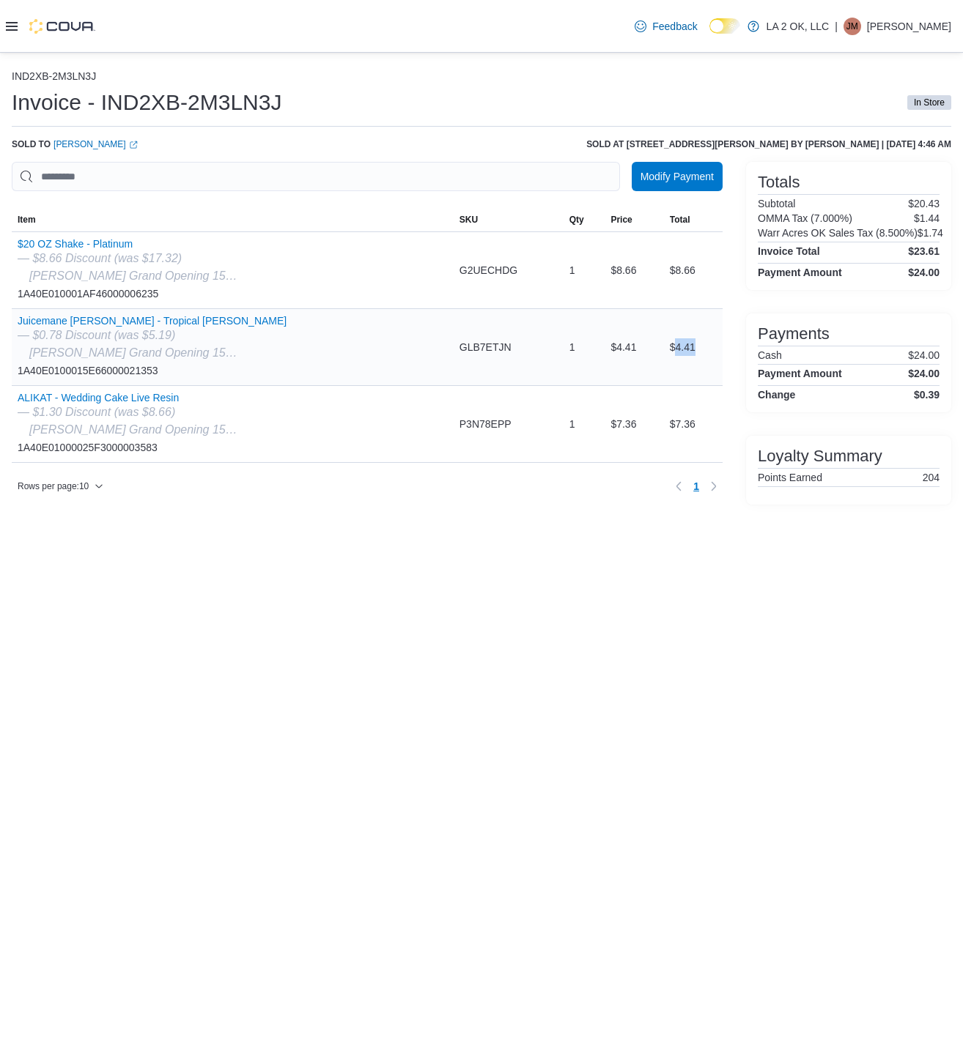
drag, startPoint x: 661, startPoint y: 346, endPoint x: 694, endPoint y: 348, distance: 33.7
click at [694, 348] on div "$4.41" at bounding box center [693, 347] width 59 height 29
copy div "4.41"
click at [303, 574] on div "IND2XB-2M3LN3J Invoice - IND2XB-2M3LN3J In Store Sold to [PERSON_NAME] (opens i…" at bounding box center [481, 555] width 963 height 1004
click at [130, 144] on icon "External link" at bounding box center [133, 144] width 7 height 7
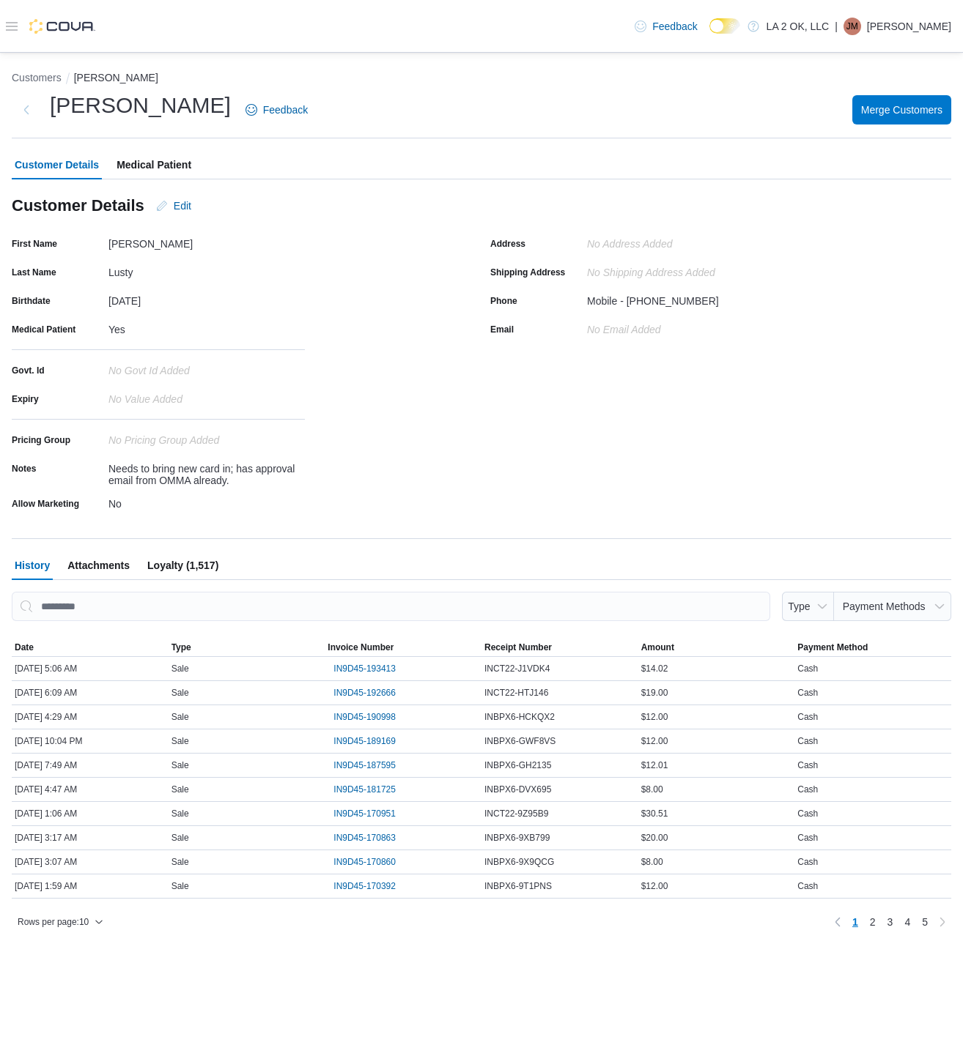
click at [150, 162] on span "Medical Patient" at bounding box center [153, 164] width 75 height 29
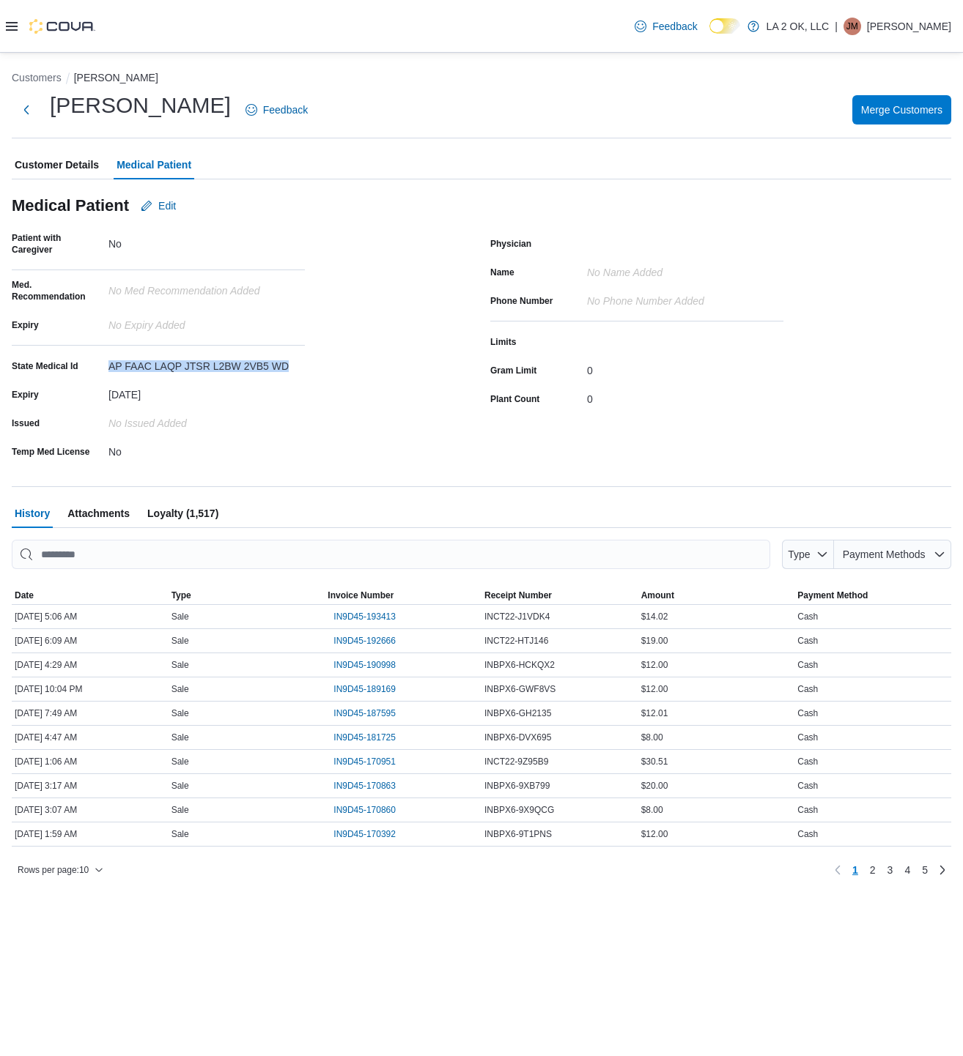
drag, startPoint x: 107, startPoint y: 363, endPoint x: 325, endPoint y: 357, distance: 217.7
click at [325, 357] on div "Patient with Caregiver No Med. Recommendation No Med Recommendation added Expir…" at bounding box center [242, 347] width 461 height 231
copy div "AP FAAC LAQP JTSR L2BW 2VB5 WD"
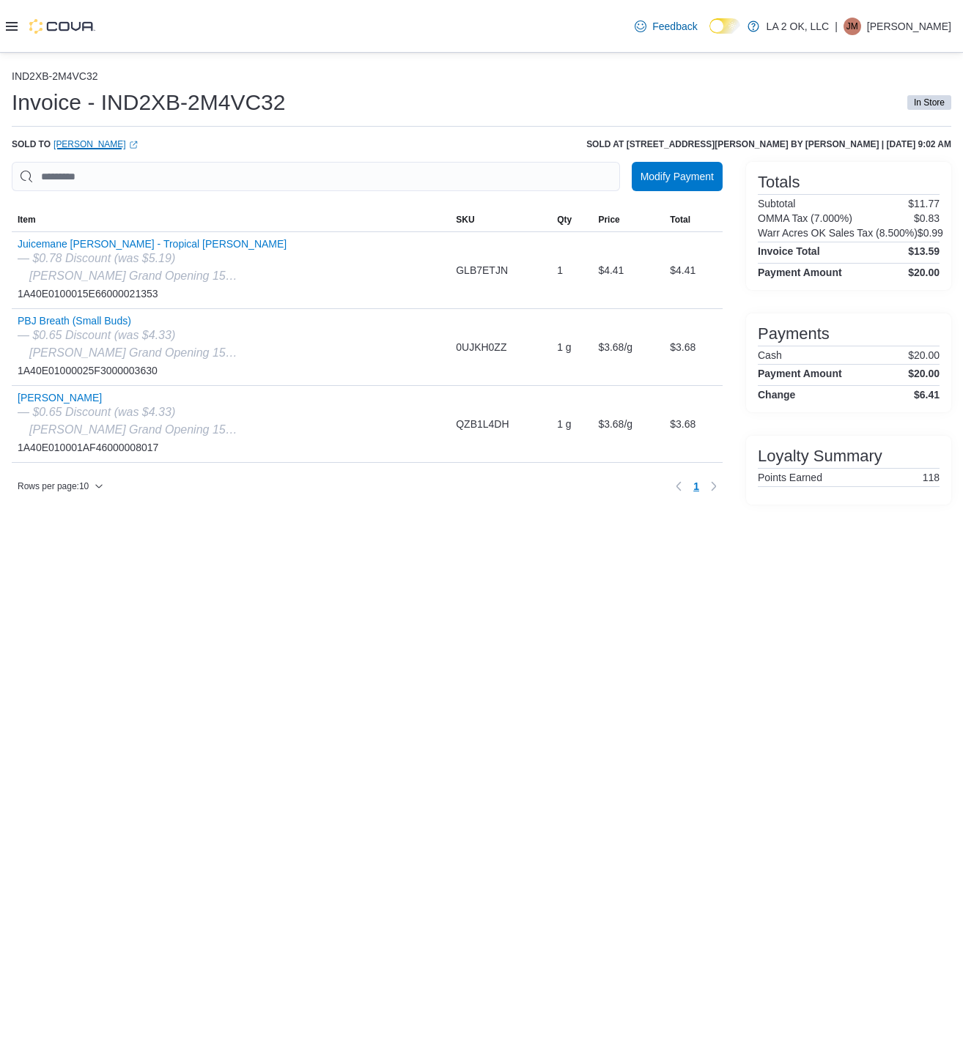
click at [138, 149] on link "[PERSON_NAME] (opens in a new tab or window)" at bounding box center [95, 144] width 84 height 12
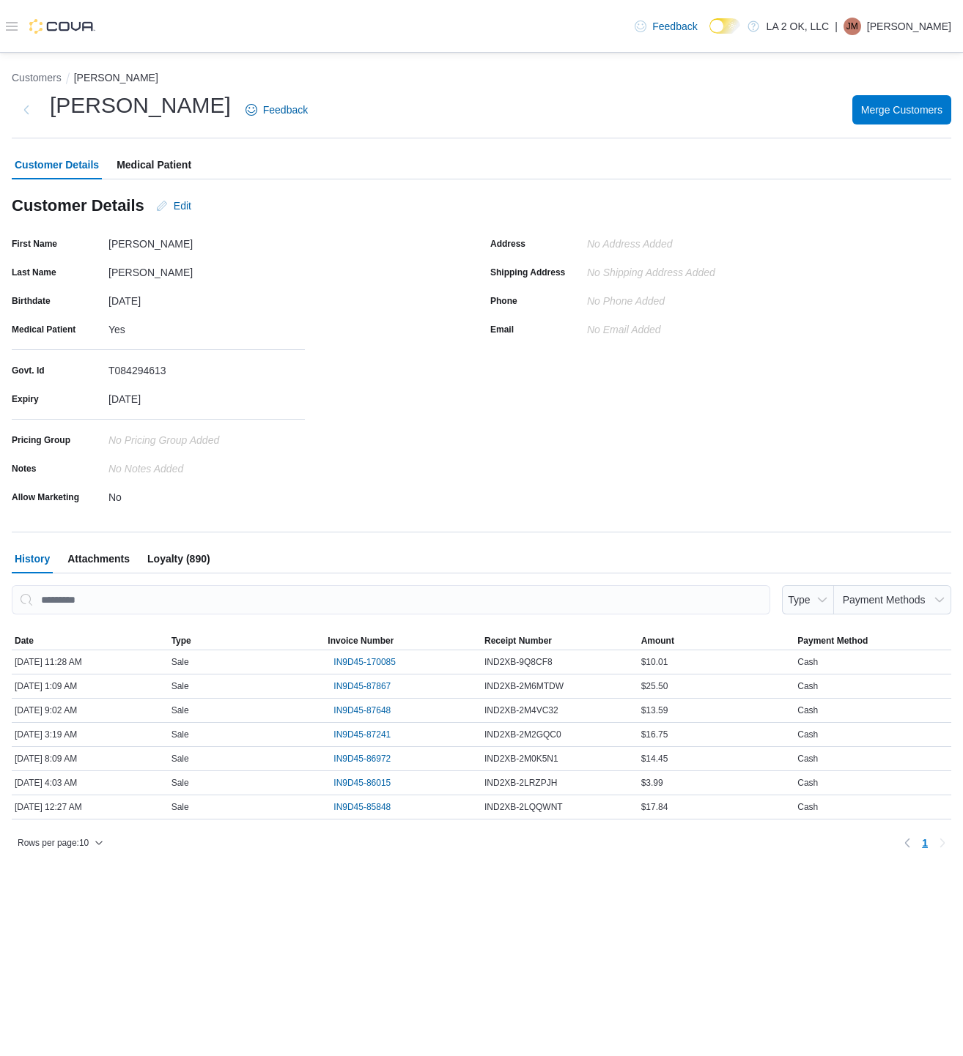
click at [150, 168] on span "Medical Patient" at bounding box center [153, 164] width 75 height 29
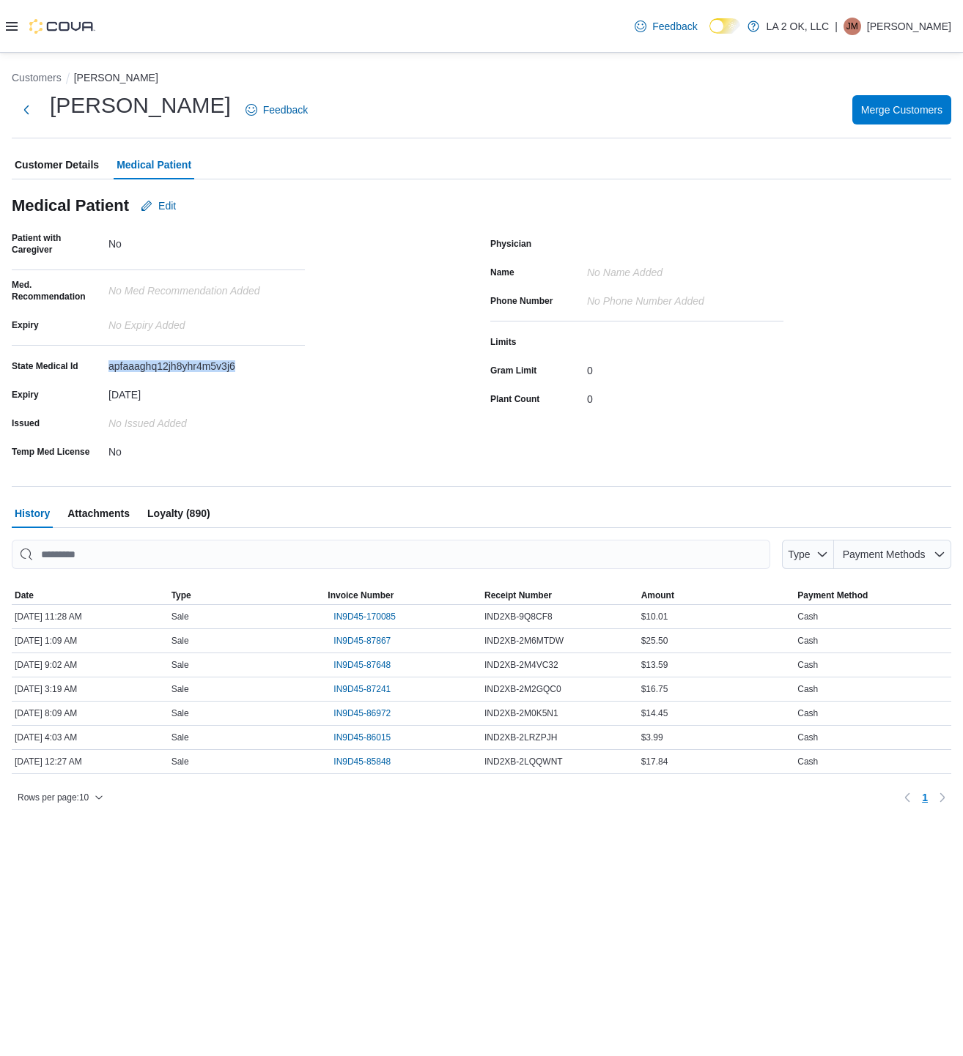
drag, startPoint x: 109, startPoint y: 368, endPoint x: 273, endPoint y: 363, distance: 163.4
click at [273, 363] on div "apfaaaghq12jh8yhr4m5v3j6" at bounding box center [206, 364] width 196 height 18
copy div "apfaaaghq12jh8yhr4m5v3j6"
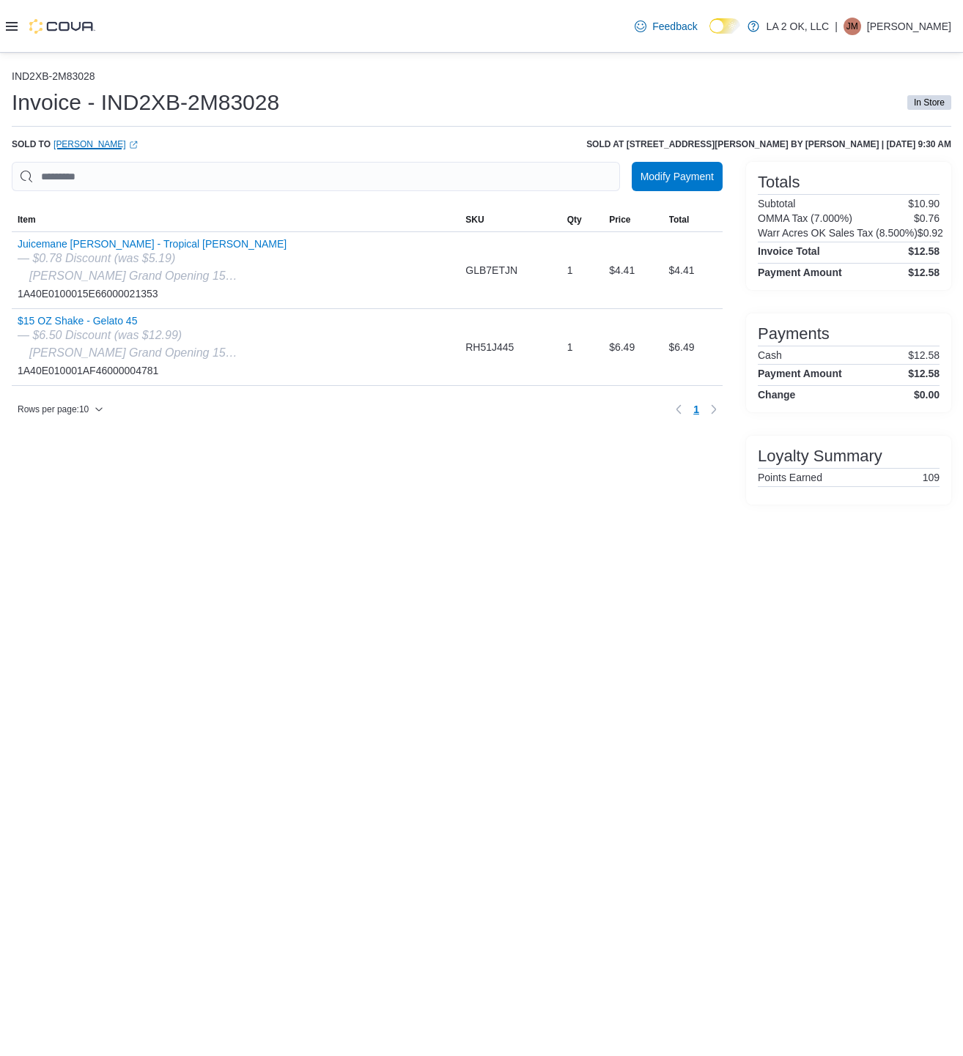
click at [138, 144] on icon "External link" at bounding box center [133, 145] width 9 height 9
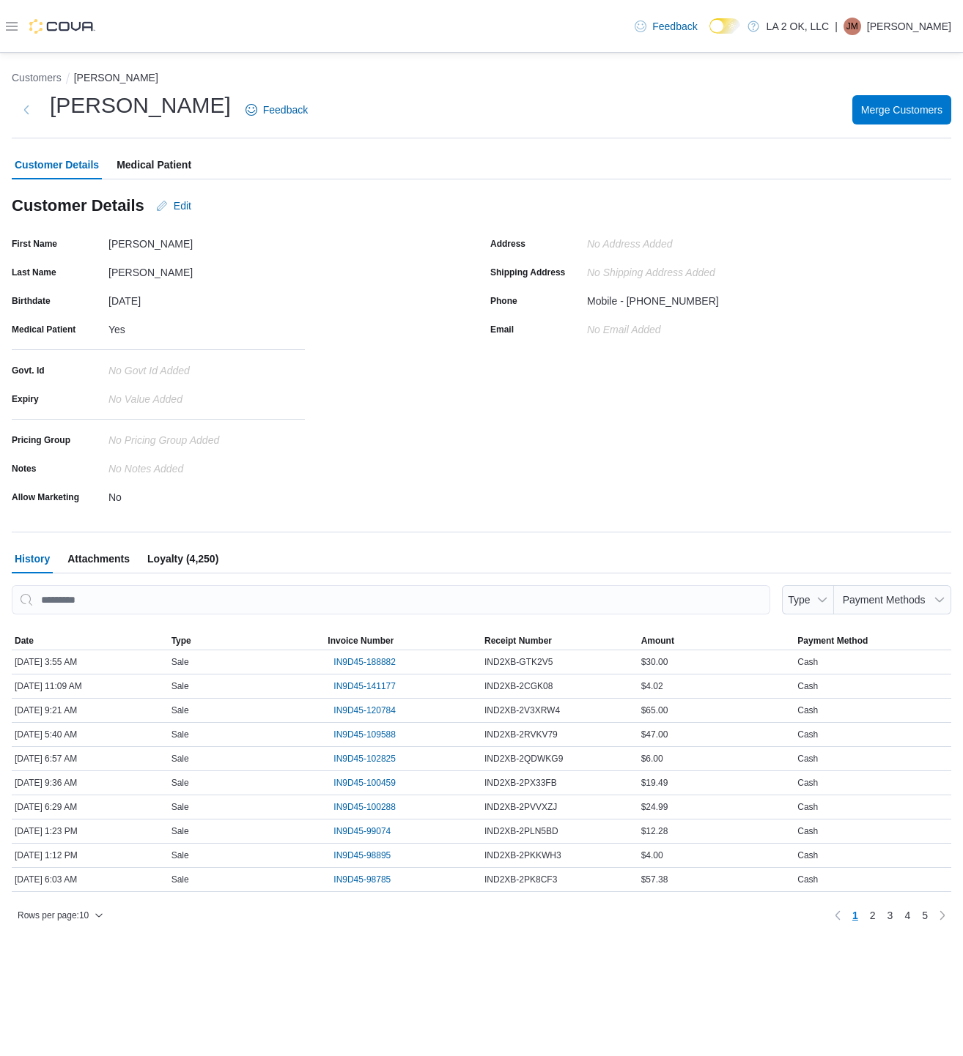
click at [155, 161] on span "Medical Patient" at bounding box center [153, 164] width 75 height 29
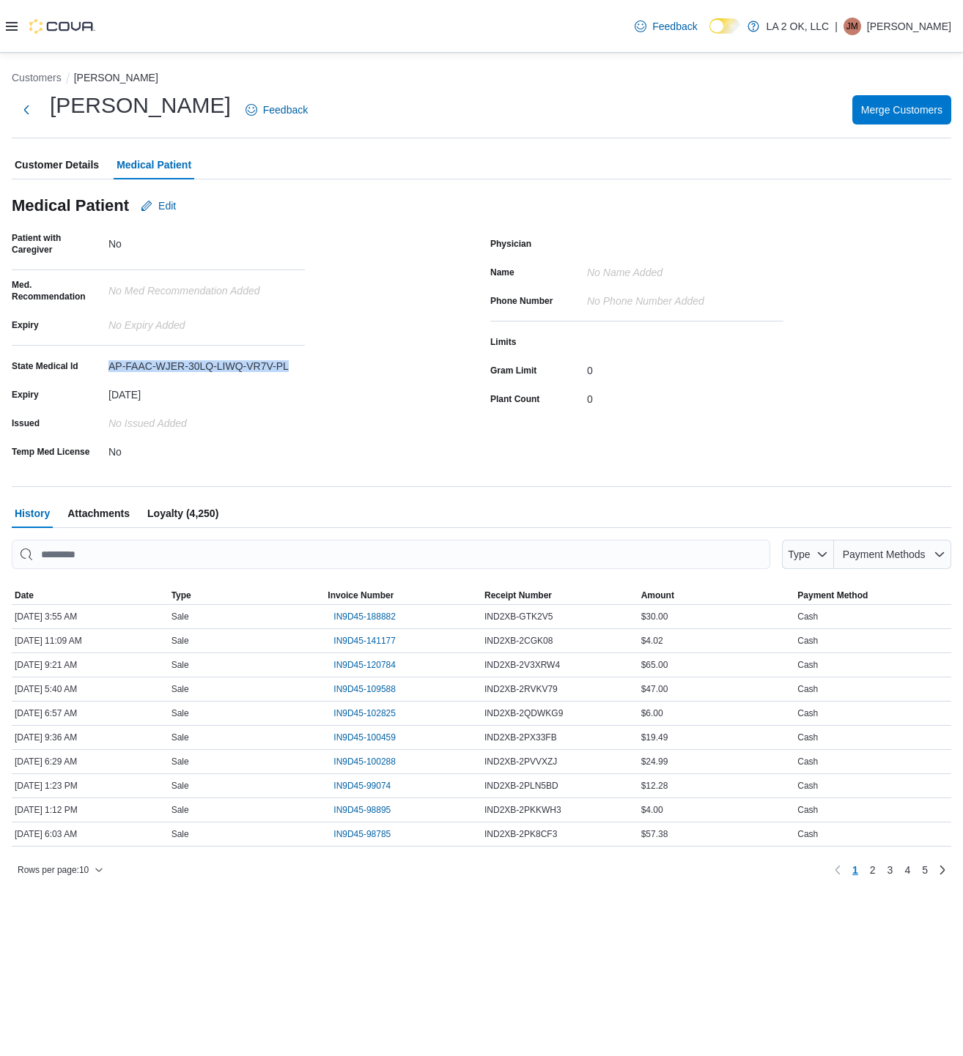
drag, startPoint x: 103, startPoint y: 366, endPoint x: 303, endPoint y: 358, distance: 200.1
click at [303, 358] on div "State Medical Id AP-FAAC-WJER-30LQ-LIWQ-VR7V-PL" at bounding box center [158, 366] width 293 height 23
copy div "AP-FAAC-WJER-30LQ-LIWQ-VR7V-PL"
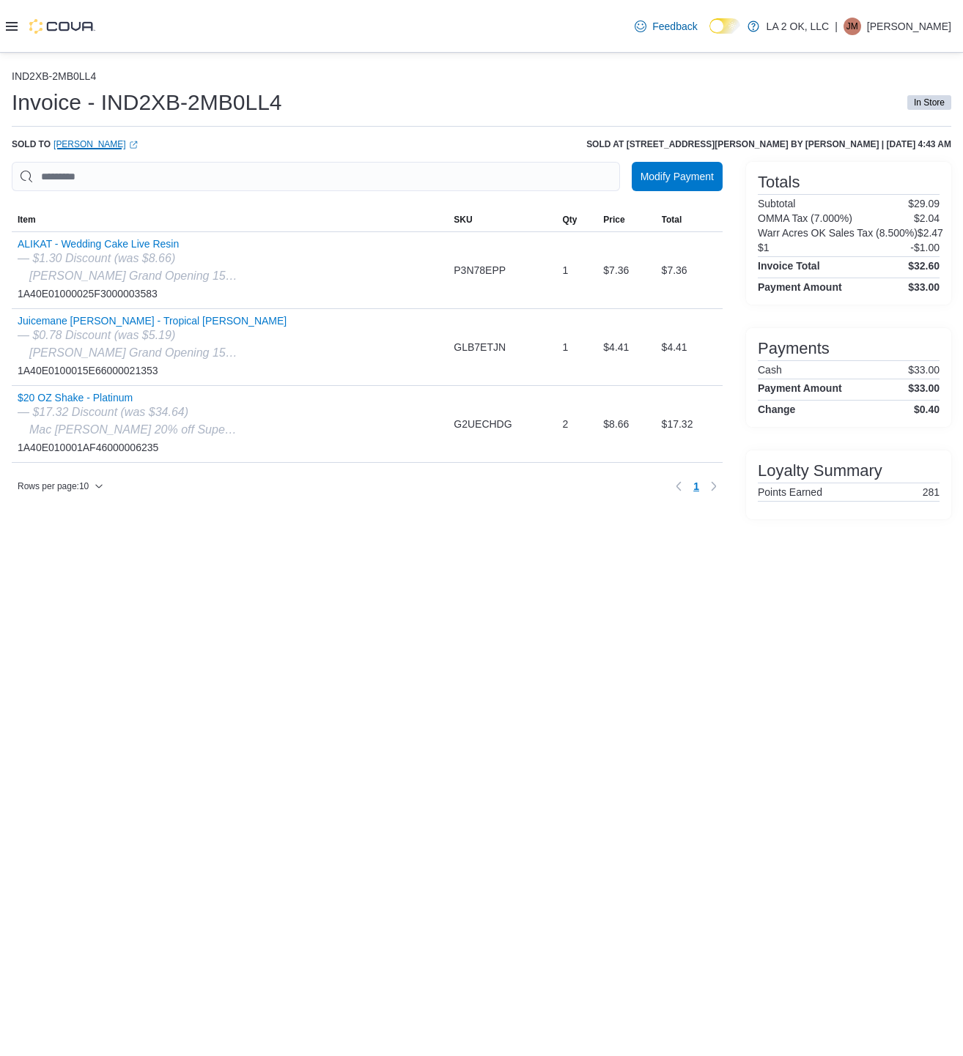
click at [129, 147] on icon "External link" at bounding box center [133, 145] width 9 height 9
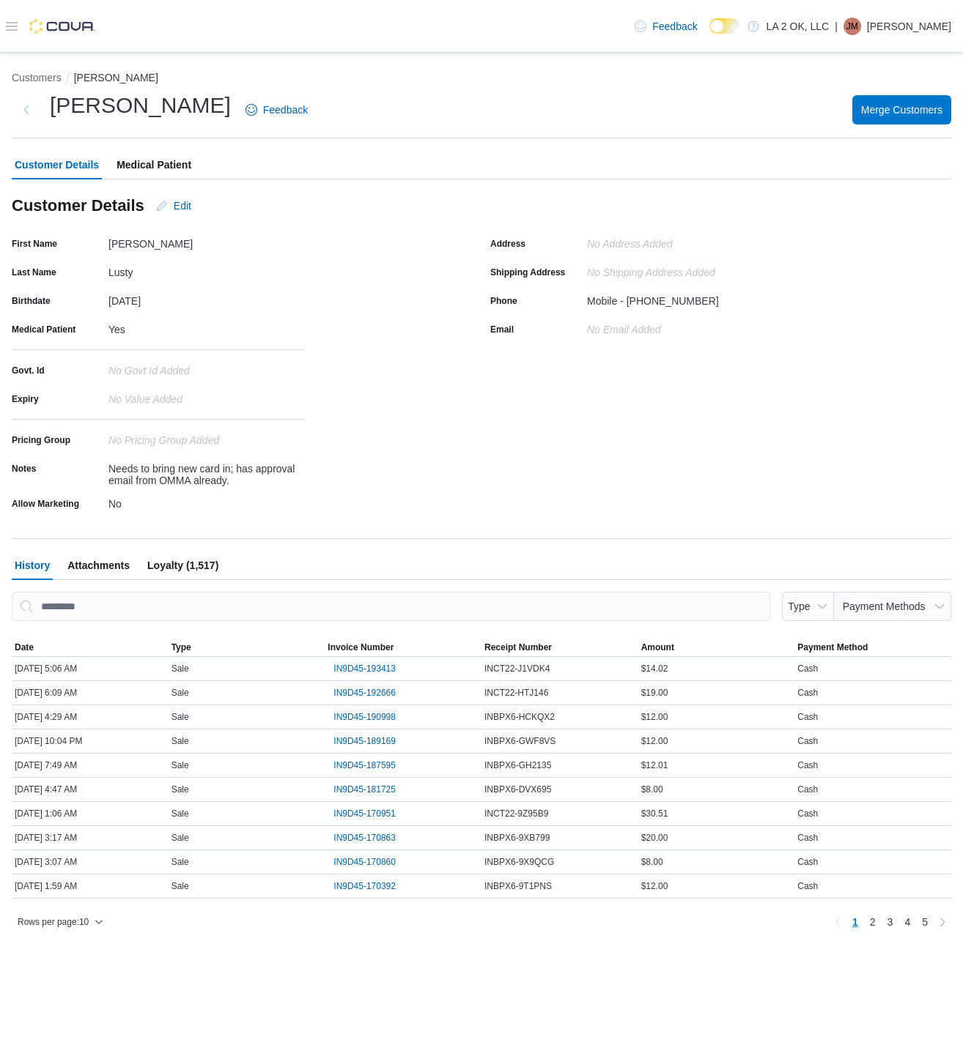
click at [160, 168] on span "Medical Patient" at bounding box center [153, 164] width 75 height 29
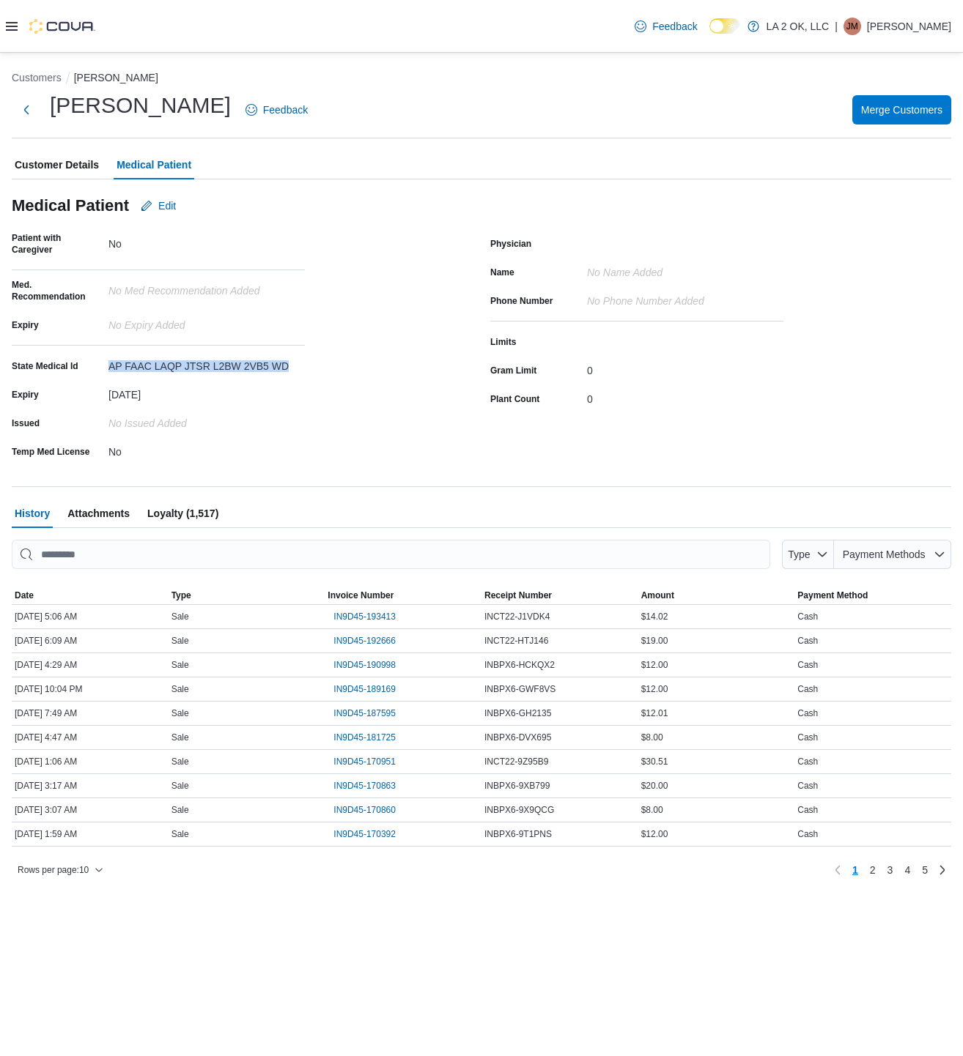
drag, startPoint x: 105, startPoint y: 360, endPoint x: 306, endPoint y: 372, distance: 201.1
click at [306, 372] on div "Patient with Caregiver No Med. Recommendation No Med Recommendation added Expir…" at bounding box center [242, 347] width 461 height 231
copy div "AP FAAC LAQP JTSR L2BW 2VB5 WD"
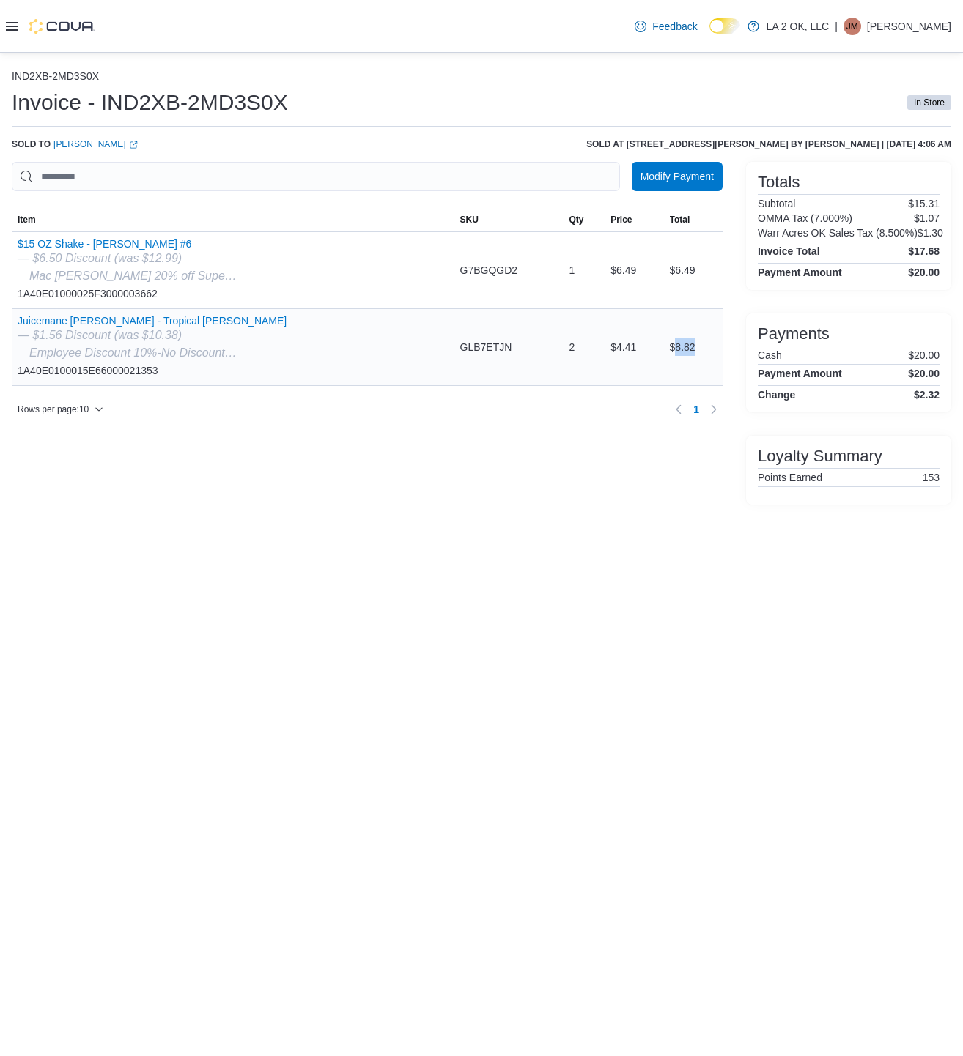
drag, startPoint x: 667, startPoint y: 350, endPoint x: 699, endPoint y: 358, distance: 33.2
click at [699, 358] on div "$8.82" at bounding box center [693, 347] width 59 height 29
copy div "8.82"
click at [138, 141] on icon "External link" at bounding box center [133, 145] width 9 height 9
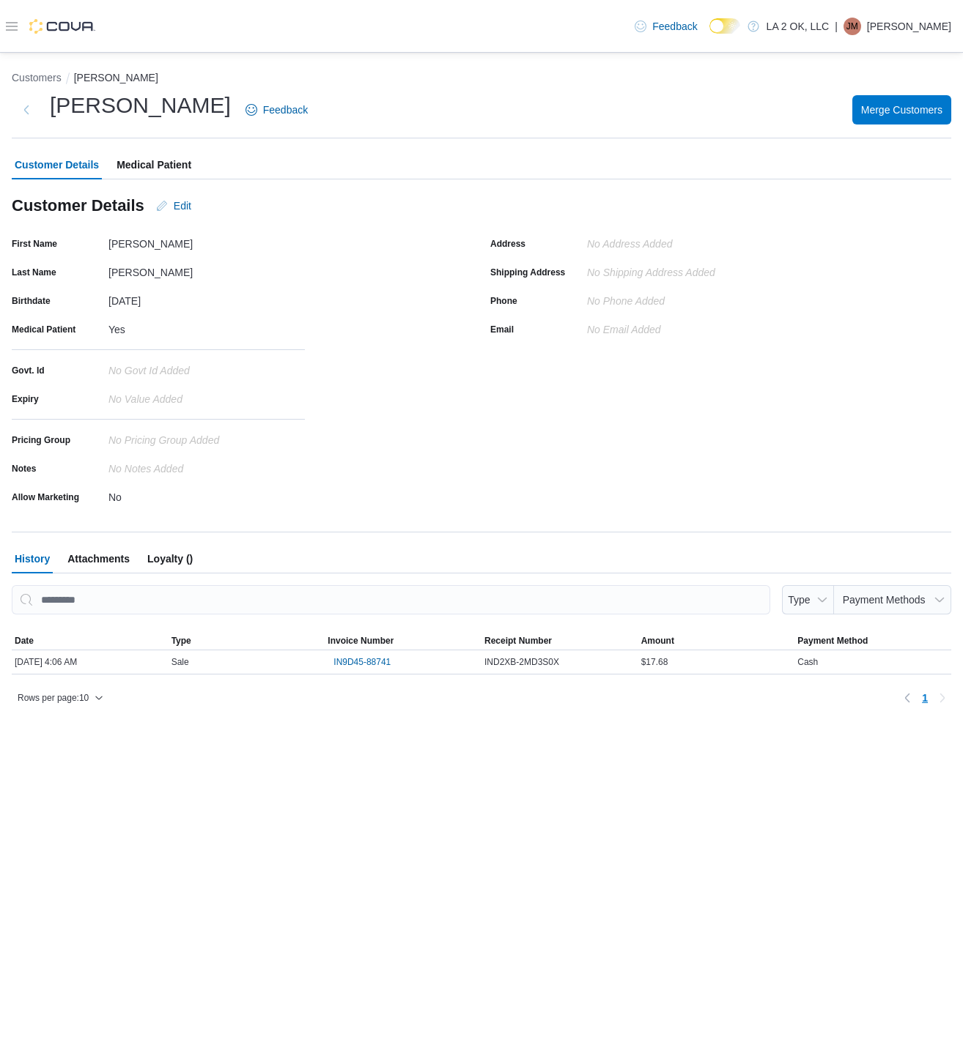
click at [155, 138] on div "Customers [PERSON_NAME] A [PERSON_NAME] Feedback Merge Customers Customer Detai…" at bounding box center [481, 390] width 939 height 640
click at [157, 152] on span "Medical Patient" at bounding box center [153, 164] width 75 height 29
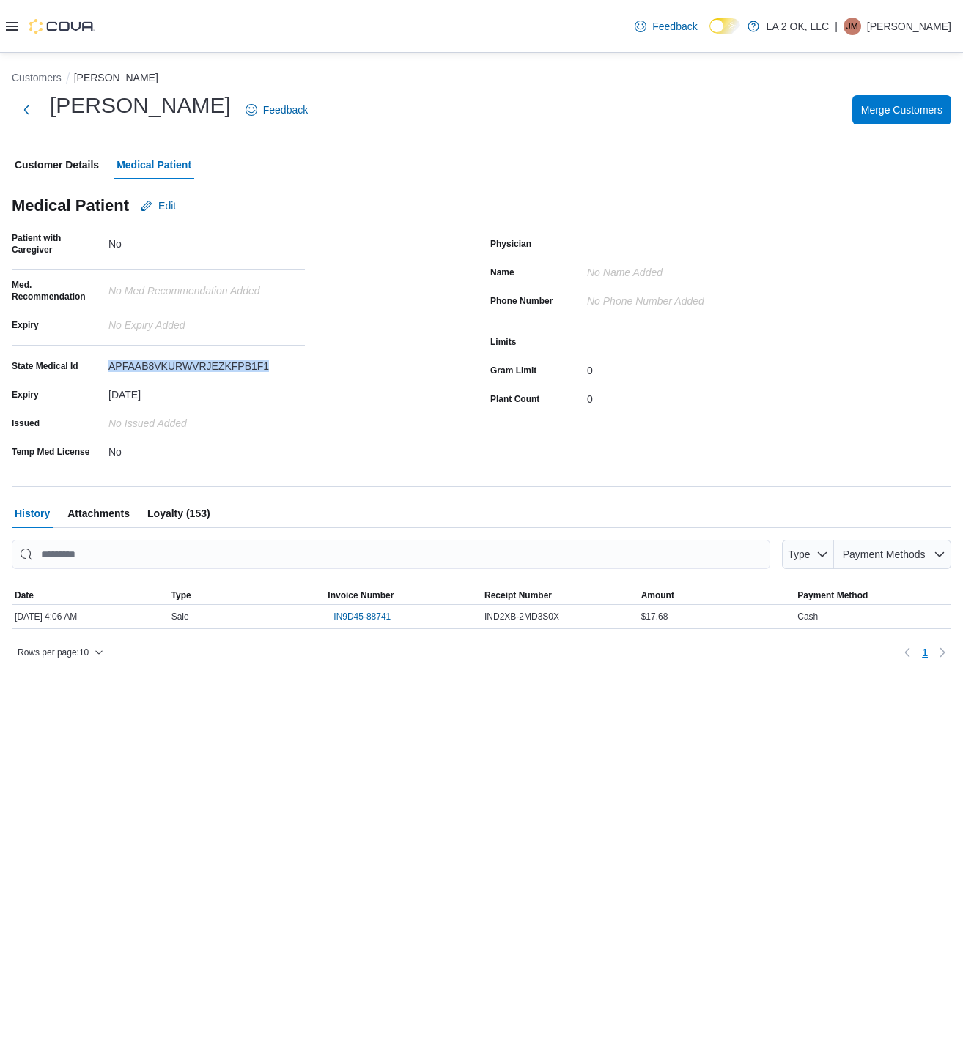
drag, startPoint x: 110, startPoint y: 363, endPoint x: 273, endPoint y: 368, distance: 162.7
click at [273, 368] on div "APFAAB8VKURWVRJEZKFPB1F1" at bounding box center [206, 364] width 196 height 18
copy div "APFAAB8VKURWVRJEZKFPB1F1"
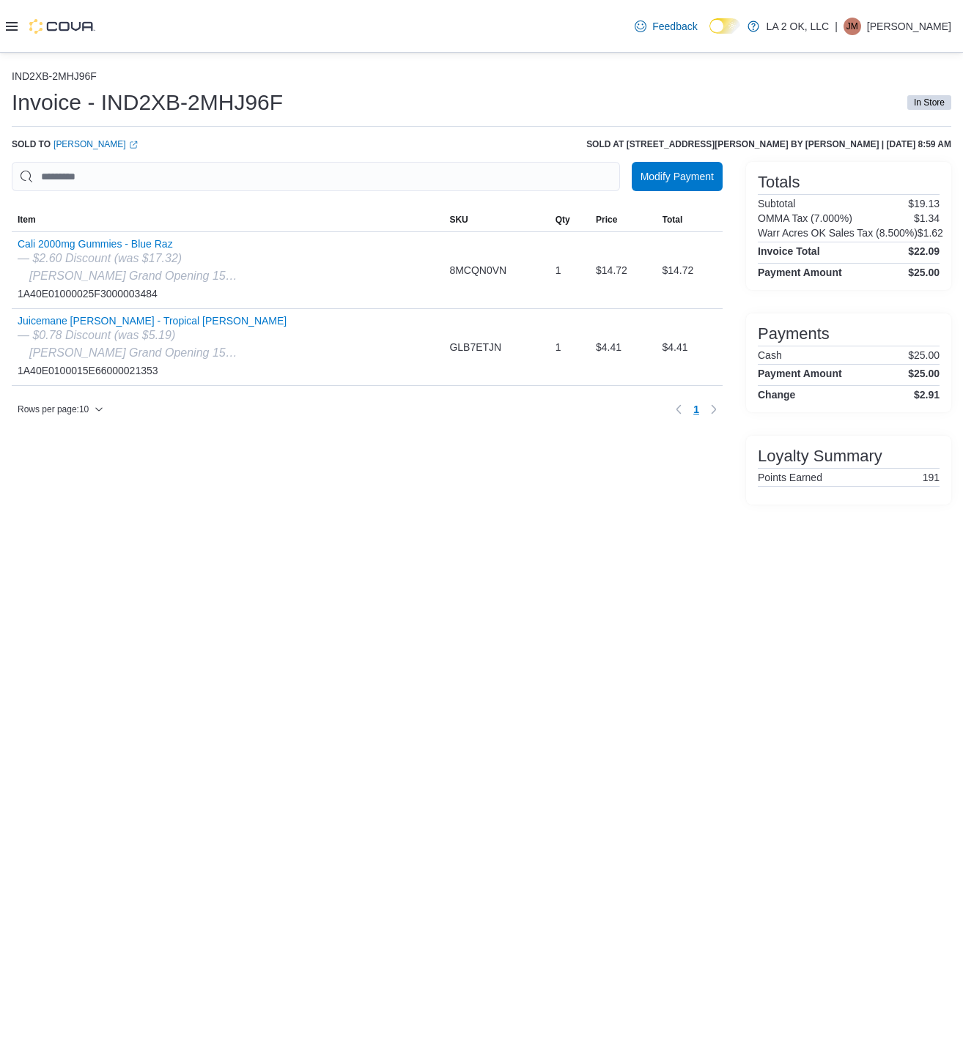
click at [149, 150] on div "IND2XB-2MHJ96F Invoice - IND2XB-2MHJ96F In Store Sold to Joshua Cardenas (opens…" at bounding box center [481, 287] width 939 height 434
click at [138, 149] on icon "External link" at bounding box center [133, 145] width 9 height 9
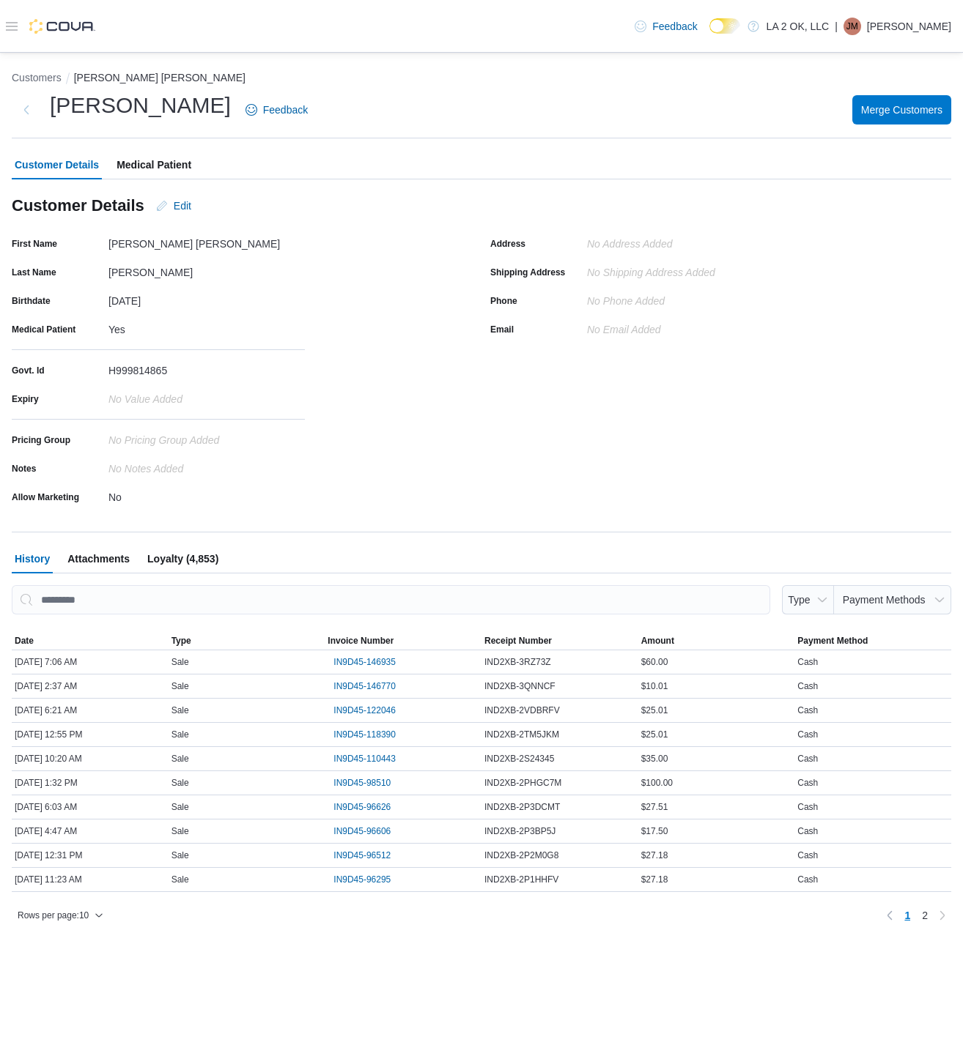
click at [155, 163] on span "Medical Patient" at bounding box center [153, 164] width 75 height 29
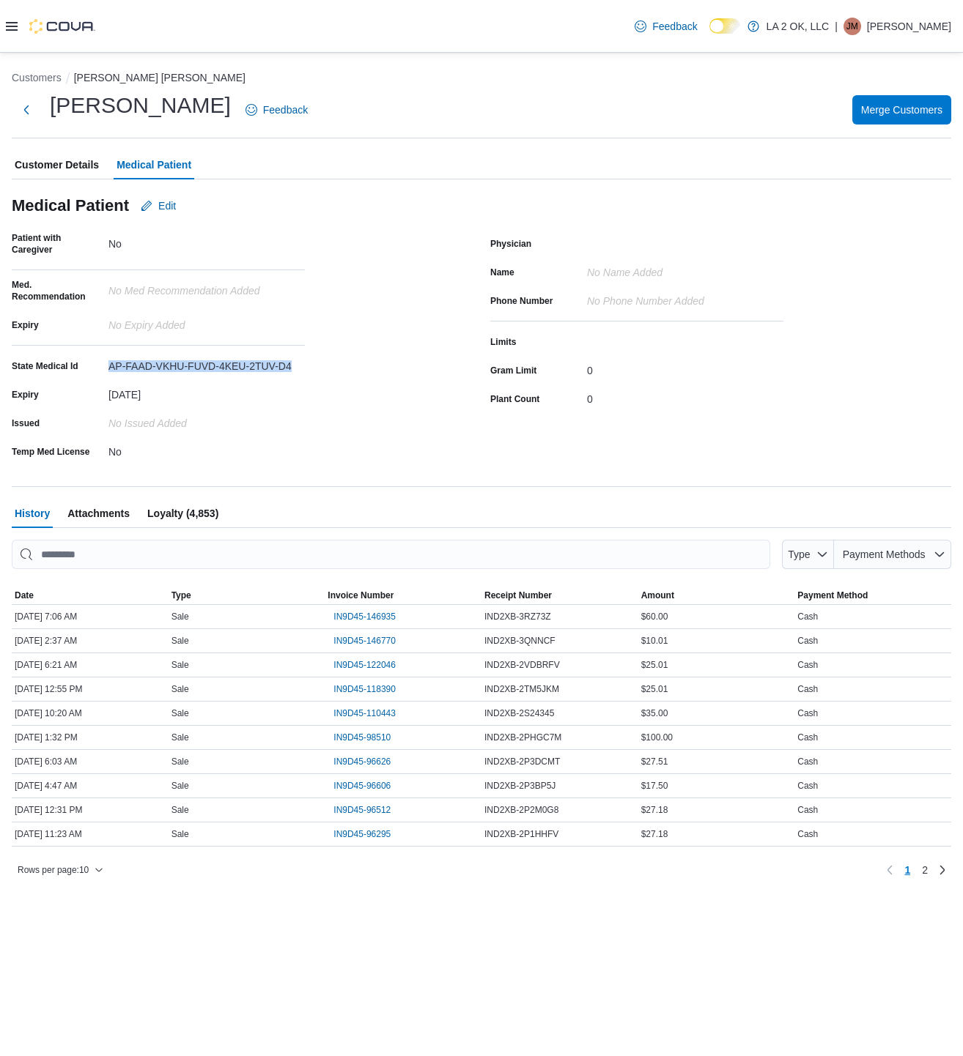
drag, startPoint x: 109, startPoint y: 368, endPoint x: 308, endPoint y: 363, distance: 199.3
click at [308, 363] on div "Patient with Caregiver No Med. Recommendation No Med Recommendation added Expir…" at bounding box center [242, 347] width 461 height 231
copy div "AP-FAAD-VKHU-FUVD-4KEU-2TUV-D4"
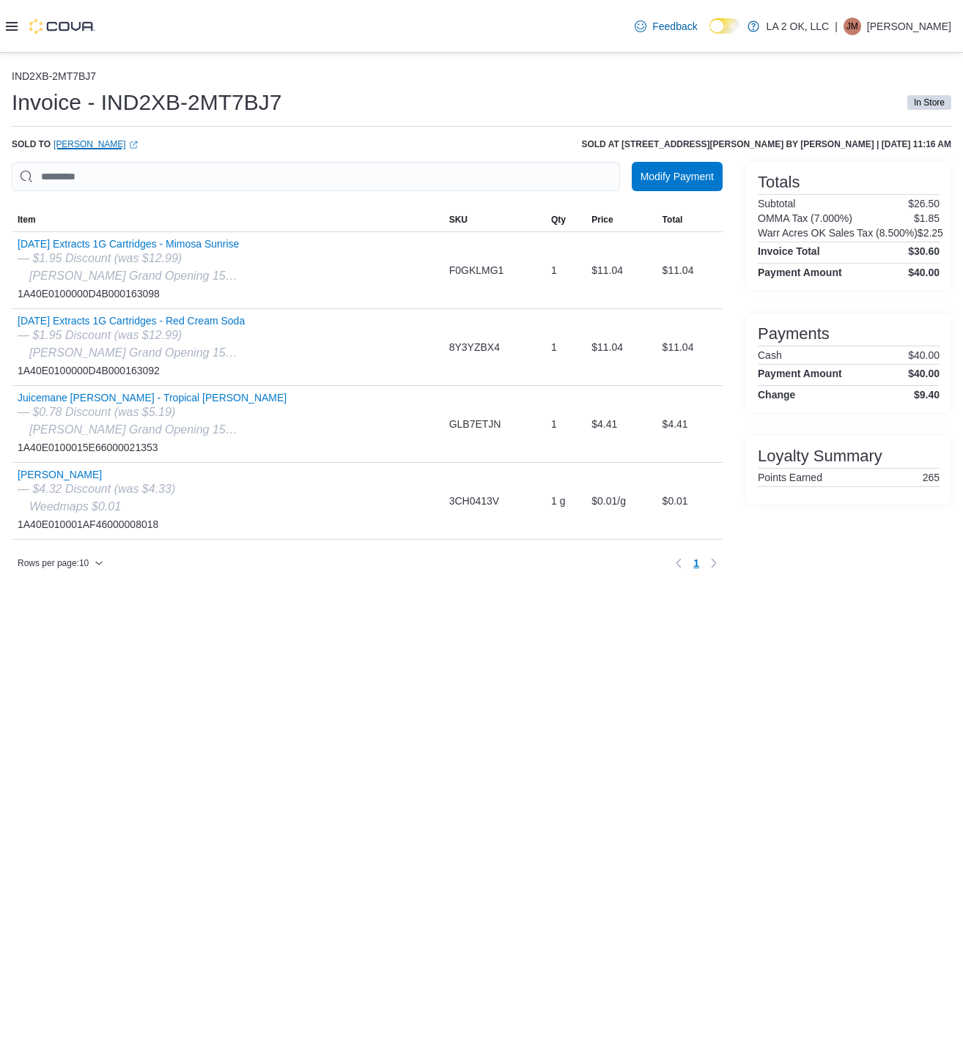
click at [130, 144] on icon "External link" at bounding box center [133, 144] width 7 height 7
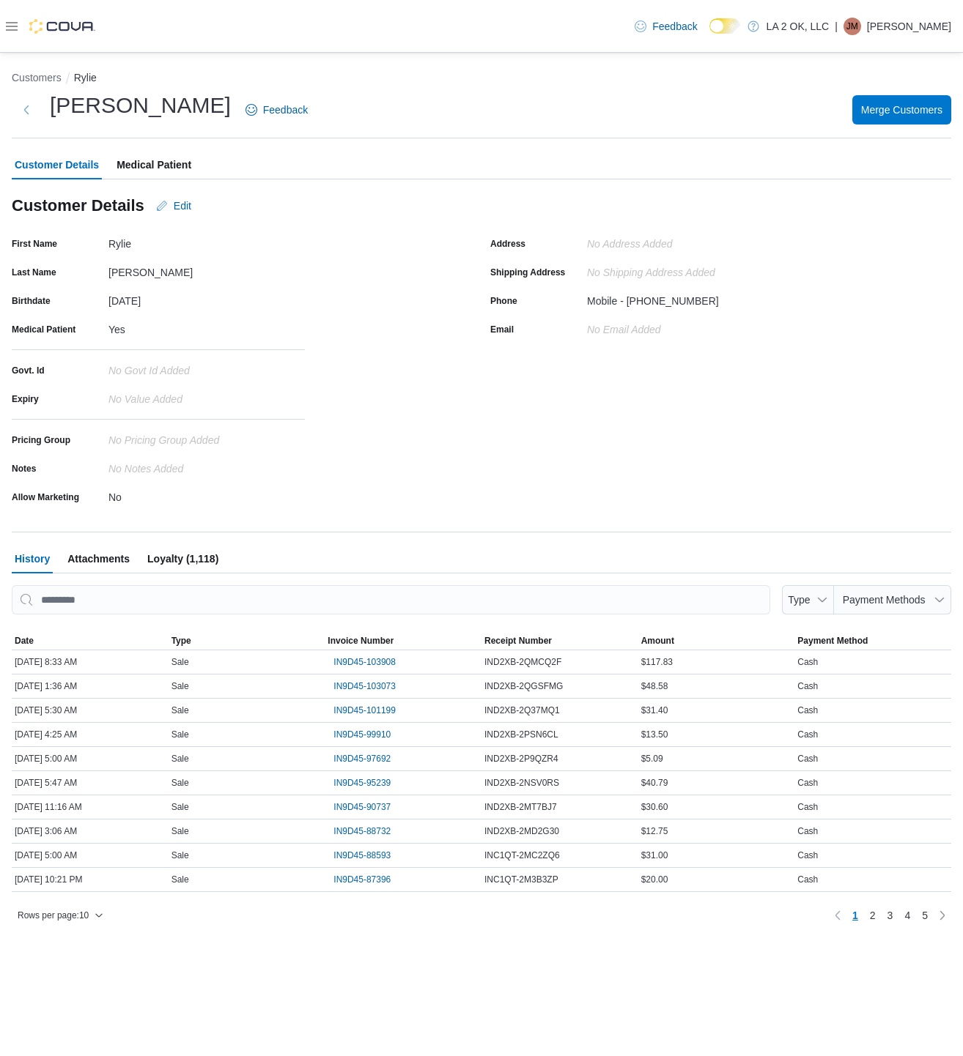
click at [166, 171] on span "Medical Patient" at bounding box center [153, 164] width 75 height 29
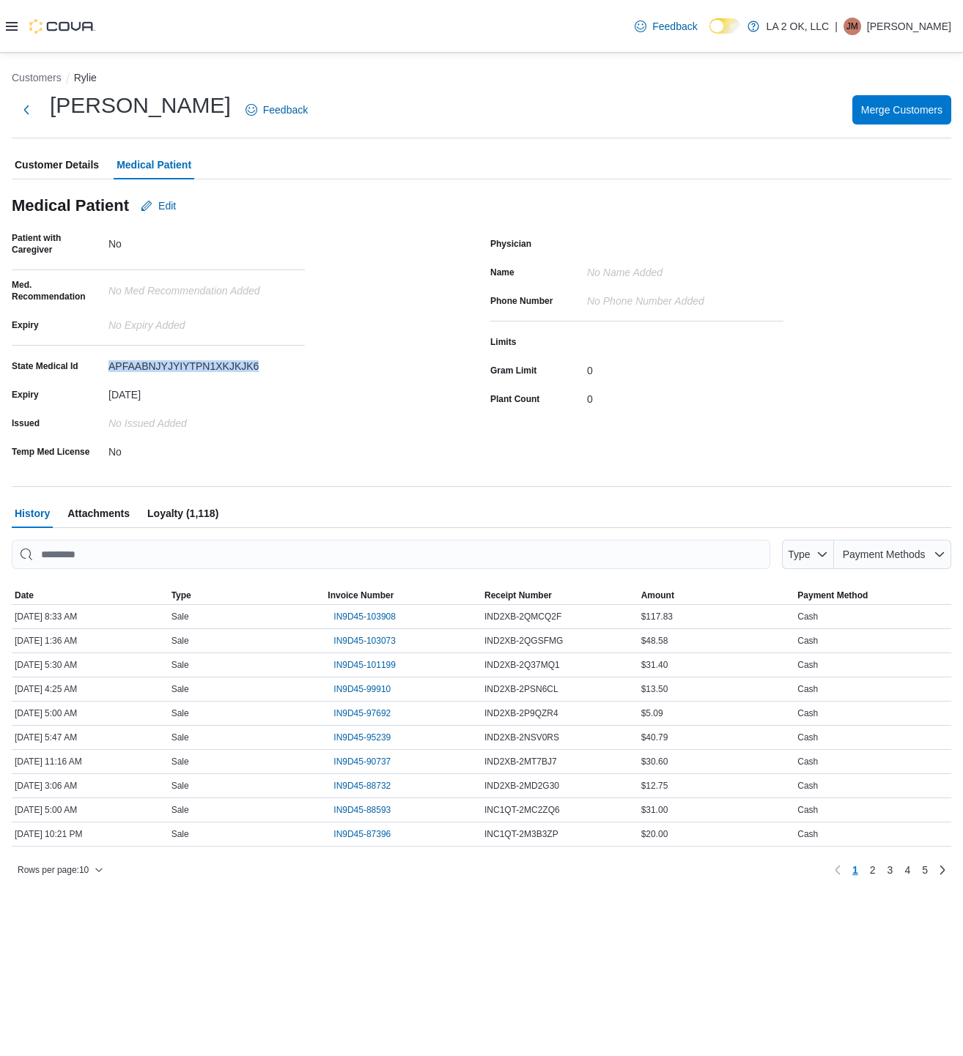
drag, startPoint x: 103, startPoint y: 367, endPoint x: 289, endPoint y: 368, distance: 186.8
click at [289, 368] on div "State Medical Id APFAABNJYJYIYTPN1XKJKJK6" at bounding box center [158, 366] width 293 height 23
copy div "APFAABNJYJYIYTPN1XKJKJK6"
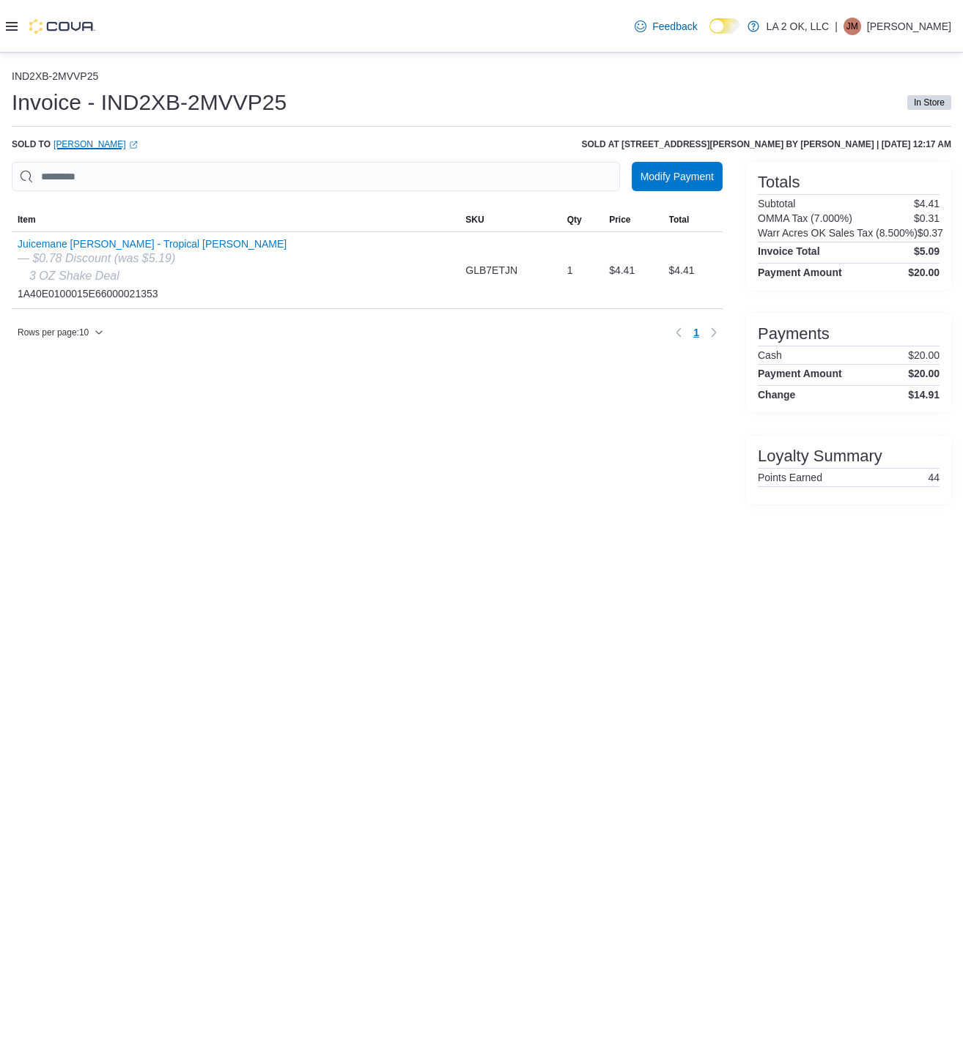
click at [138, 141] on icon "External link" at bounding box center [133, 145] width 9 height 9
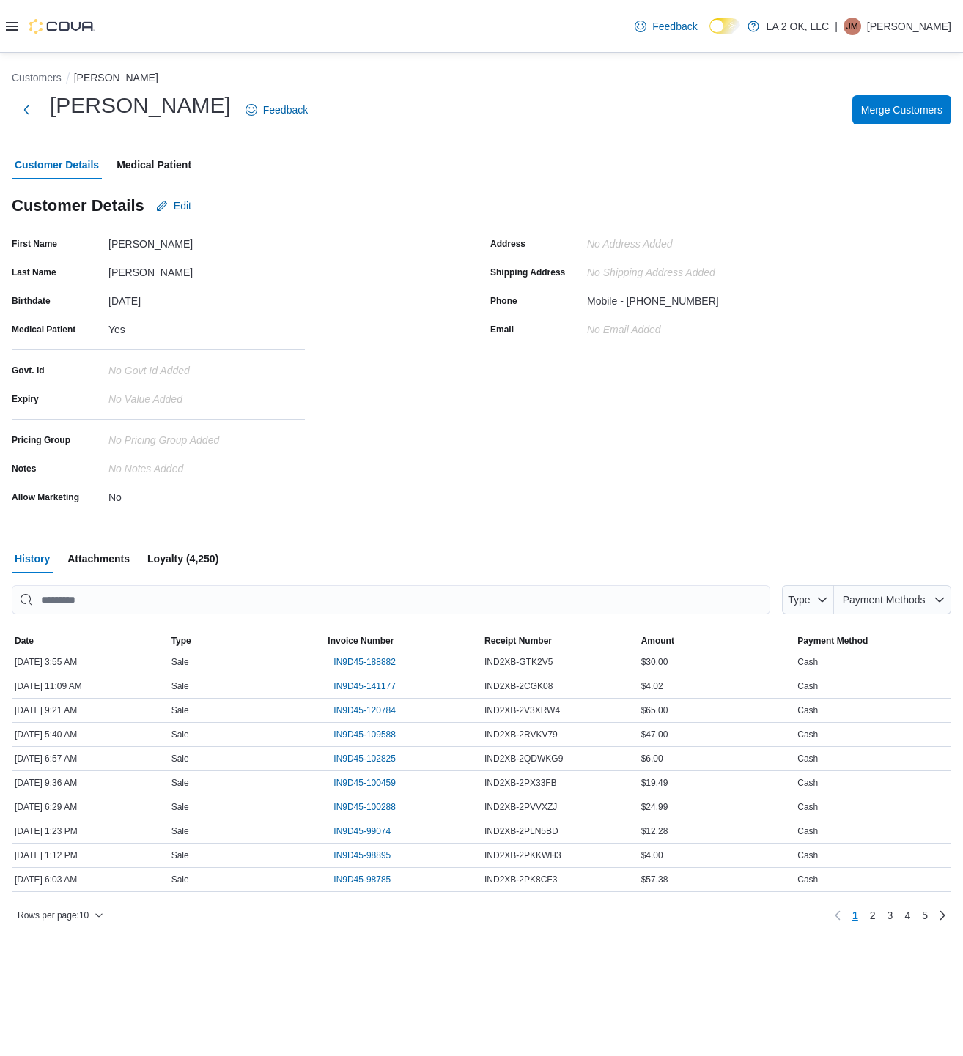
click at [167, 174] on span "Medical Patient" at bounding box center [153, 164] width 75 height 29
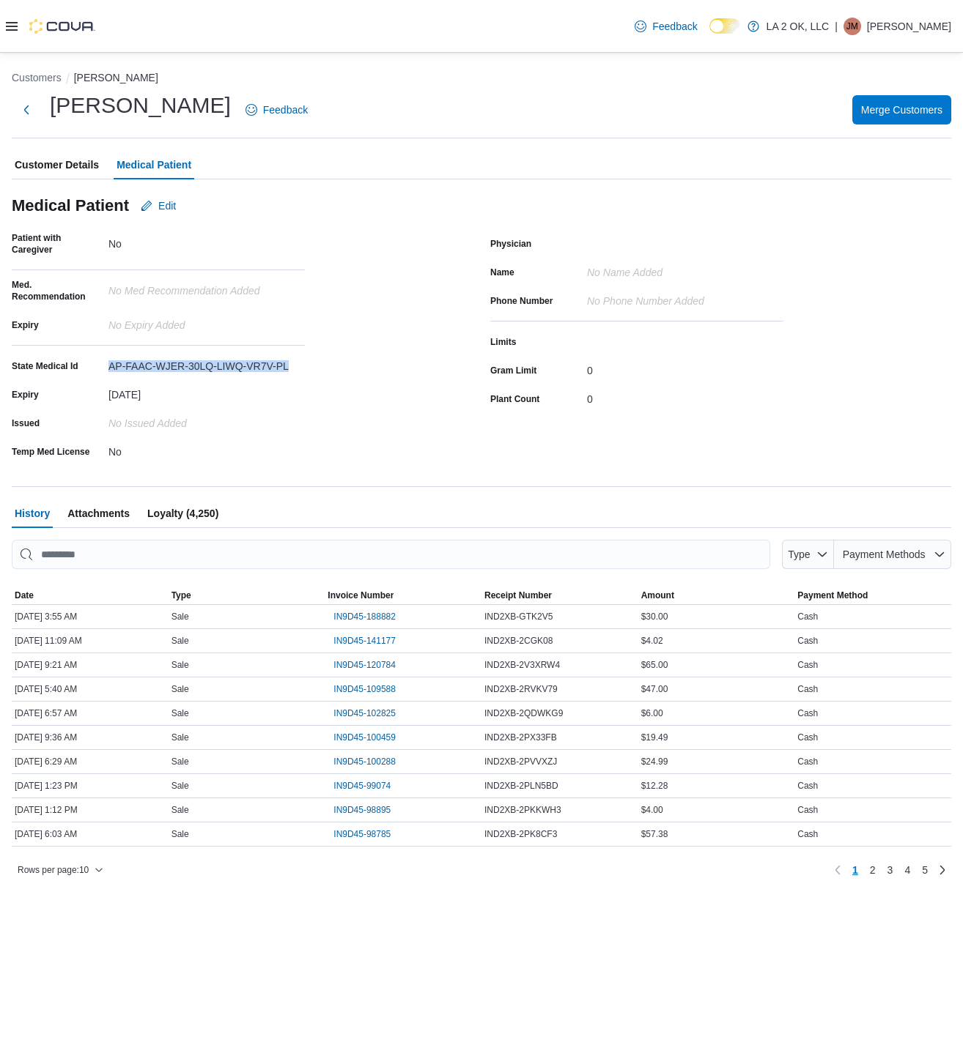
drag, startPoint x: 105, startPoint y: 356, endPoint x: 301, endPoint y: 373, distance: 197.0
click at [301, 373] on div "State Medical Id AP-FAAC-WJER-30LQ-LIWQ-VR7V-PL" at bounding box center [158, 366] width 293 height 23
copy div "AP-FAAC-WJER-30LQ-LIWQ-VR7V-PL"
click at [301, 373] on div "AP-FAAC-WJER-30LQ-LIWQ-VR7V-PL" at bounding box center [206, 366] width 196 height 23
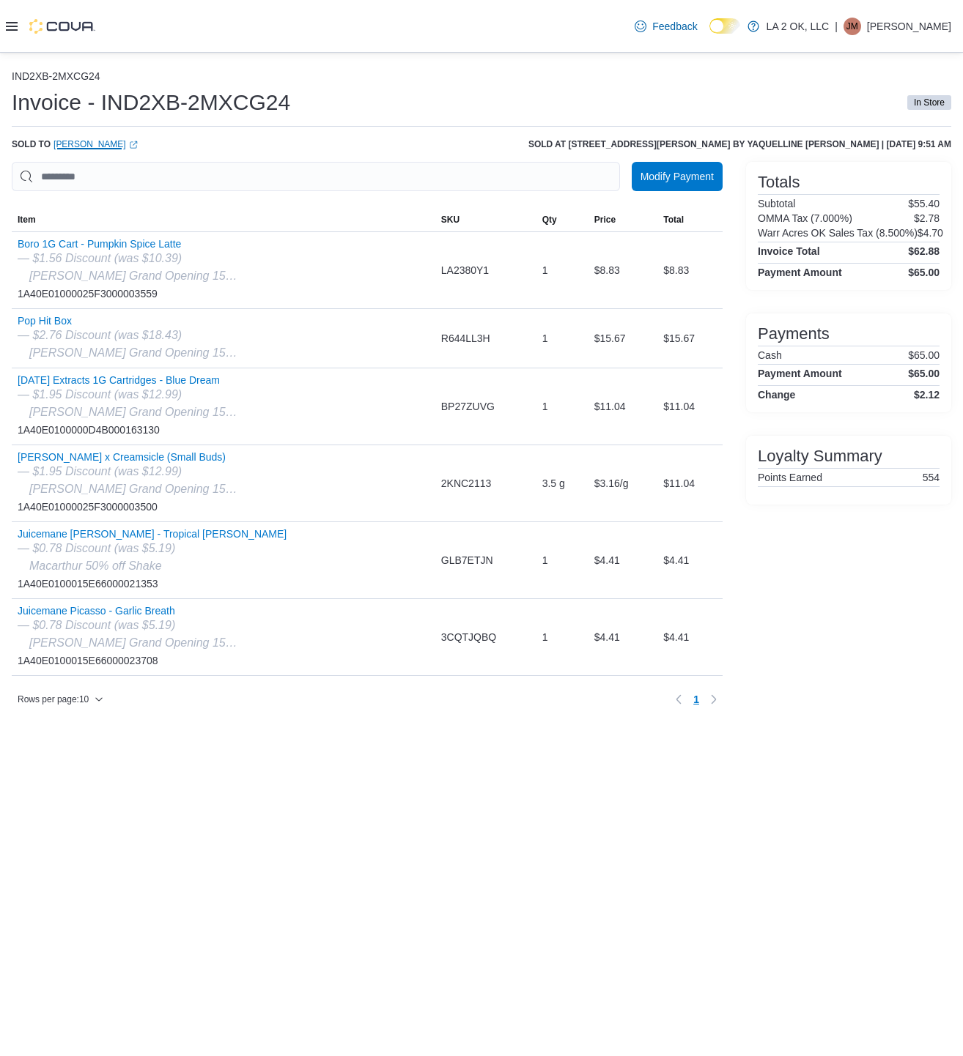
click at [138, 145] on icon "External link" at bounding box center [133, 145] width 9 height 9
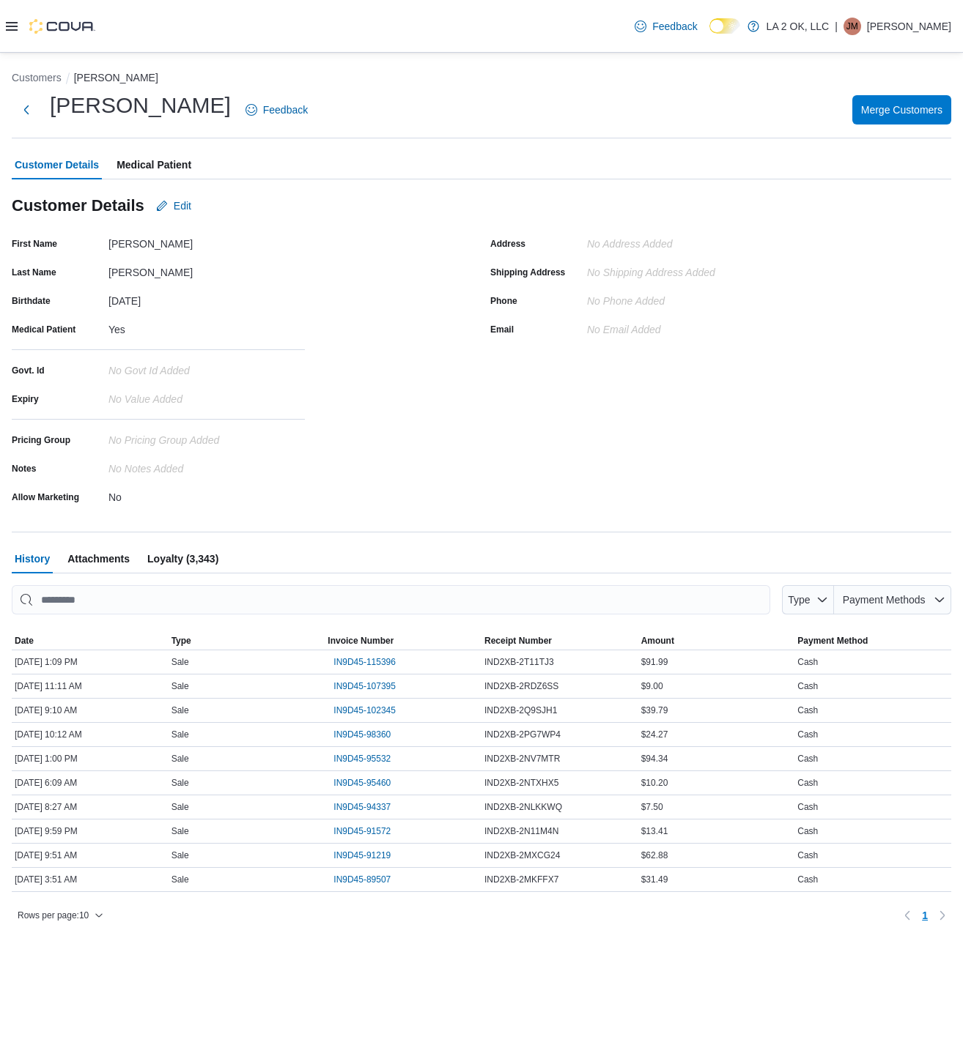
click at [150, 175] on span "Medical Patient" at bounding box center [153, 164] width 75 height 29
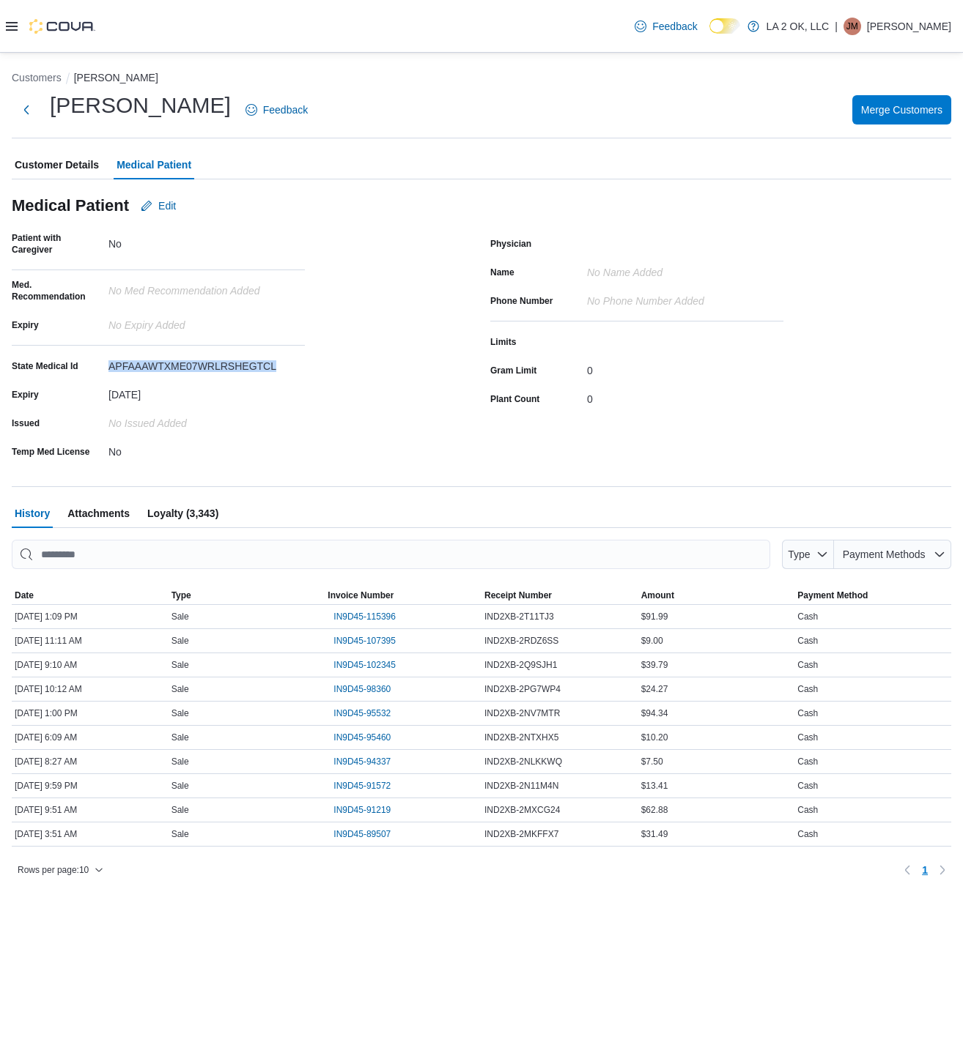
drag, startPoint x: 104, startPoint y: 368, endPoint x: 323, endPoint y: 372, distance: 219.1
click at [323, 372] on div "Patient with Caregiver No Med. Recommendation No Med Recommendation added Expir…" at bounding box center [242, 347] width 461 height 231
copy div "APFAAAWTXME07WRLRSHEGTCL"
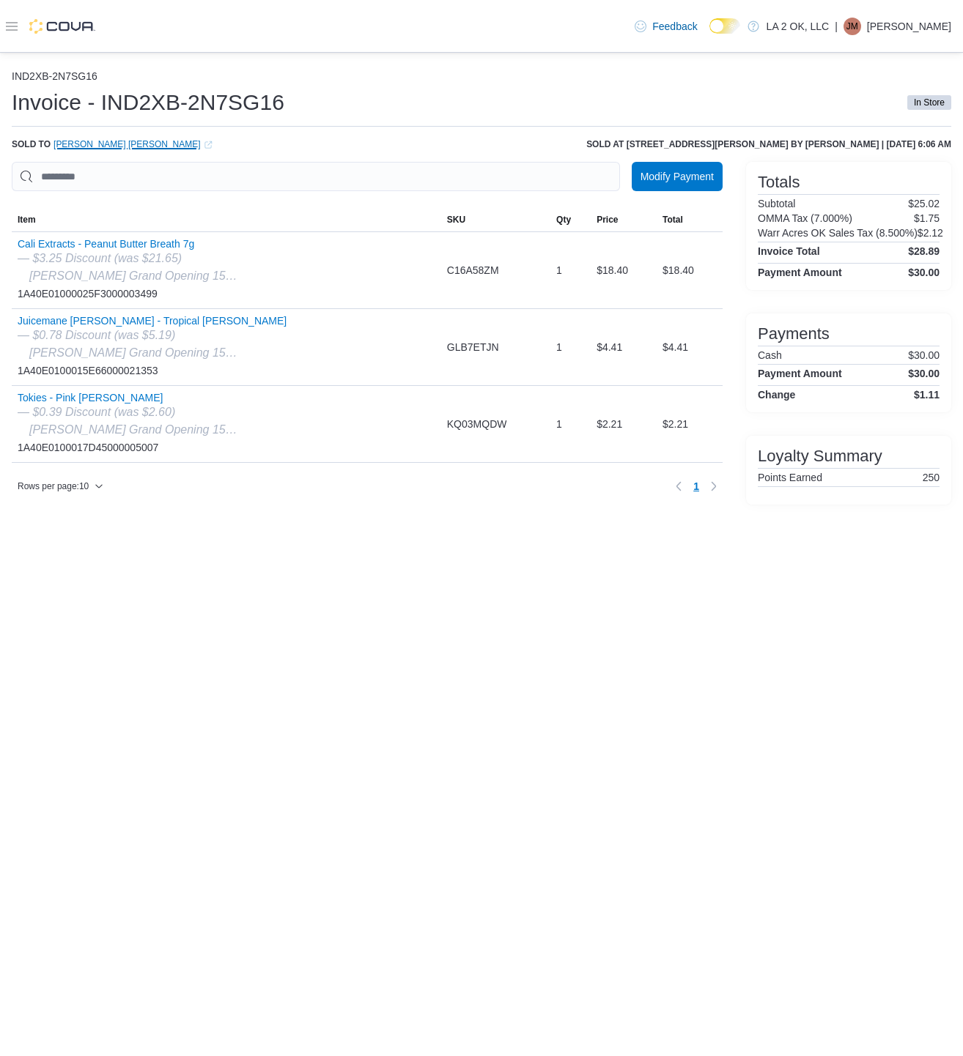
click at [204, 148] on icon "External link" at bounding box center [207, 144] width 7 height 7
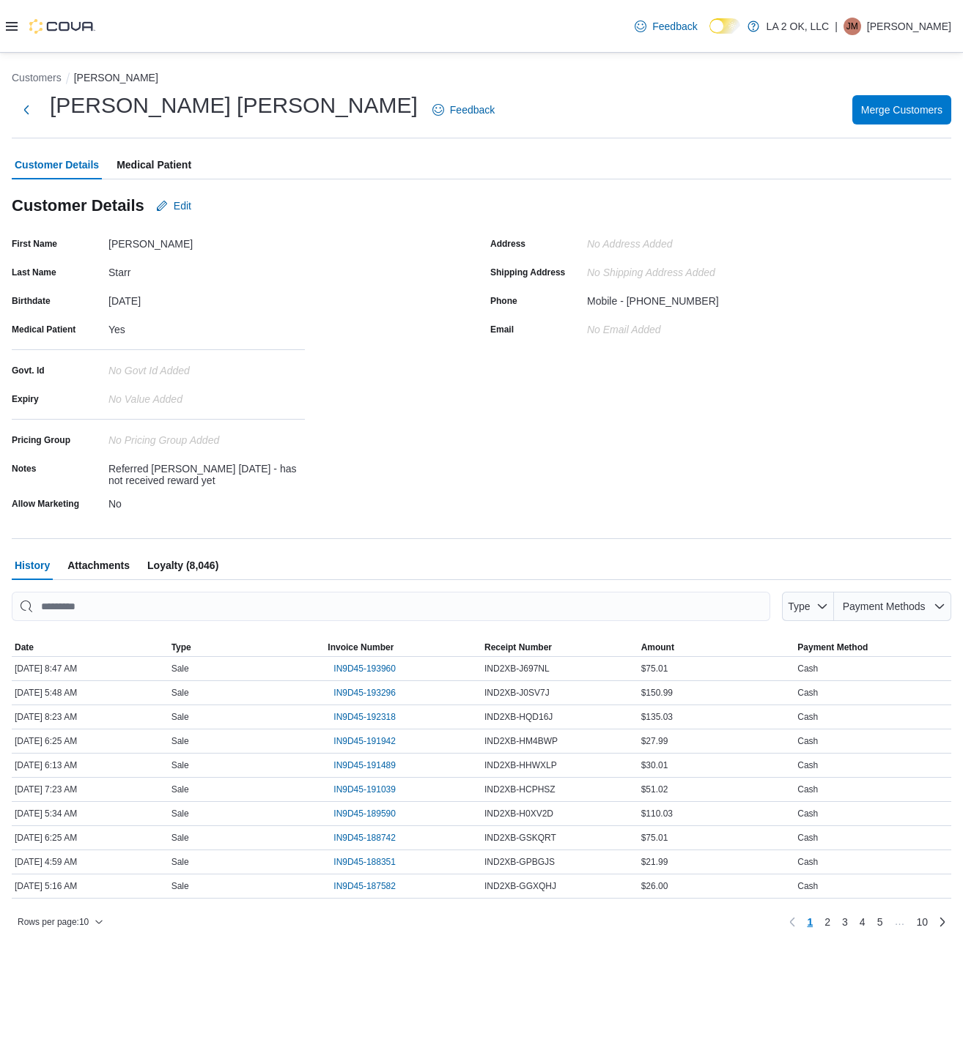
click at [150, 161] on span "Medical Patient" at bounding box center [153, 164] width 75 height 29
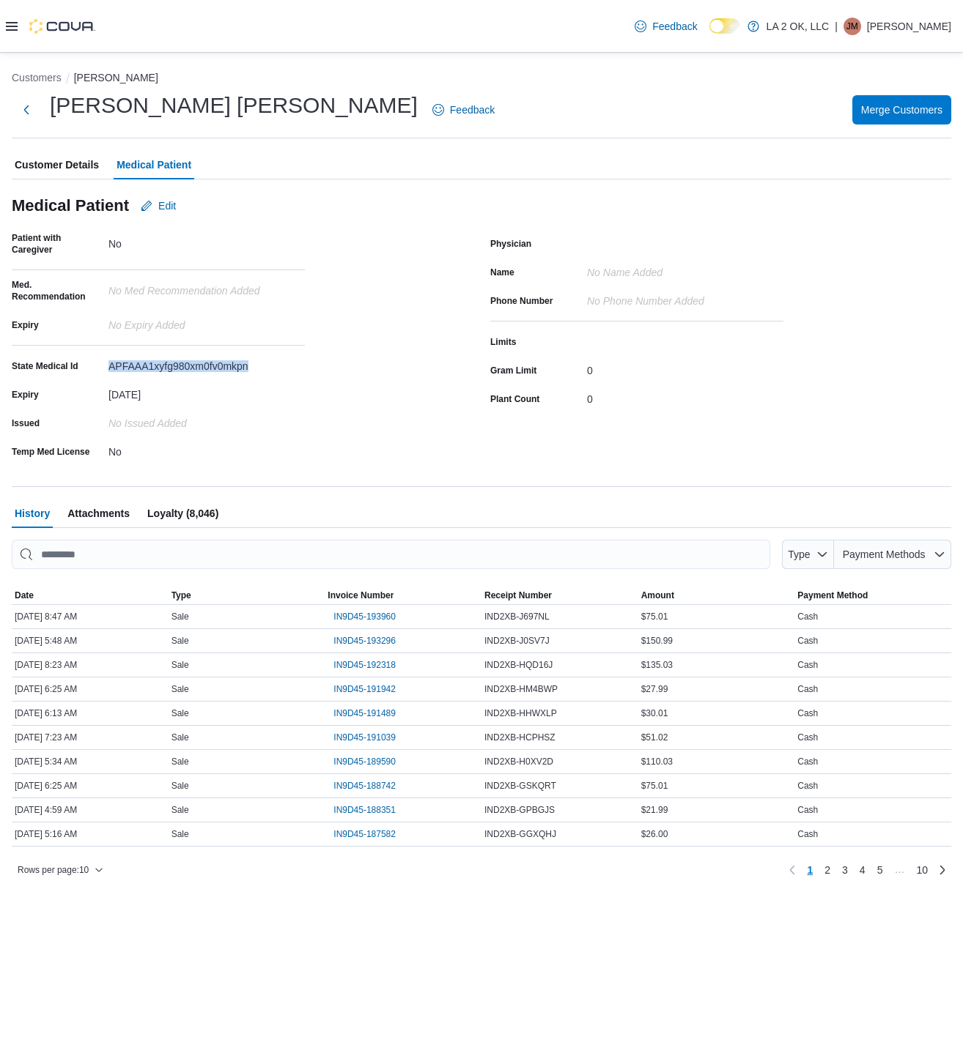
drag, startPoint x: 104, startPoint y: 363, endPoint x: 308, endPoint y: 367, distance: 203.7
click at [308, 367] on div "Patient with Caregiver No Med. Recommendation No Med Recommendation added Expir…" at bounding box center [242, 347] width 461 height 231
copy div "APFAAA1xyfg980xm0fv0mkpn"
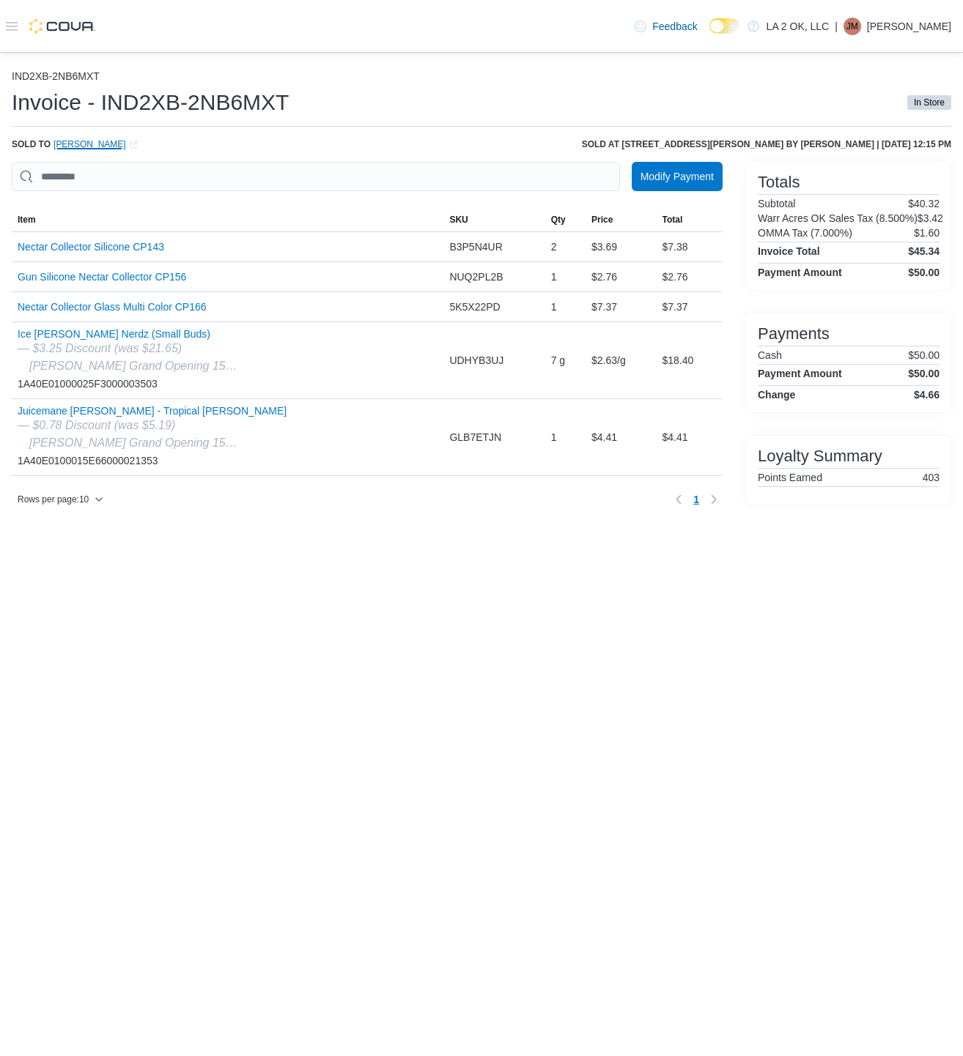
click at [137, 141] on icon "External link" at bounding box center [133, 144] width 7 height 7
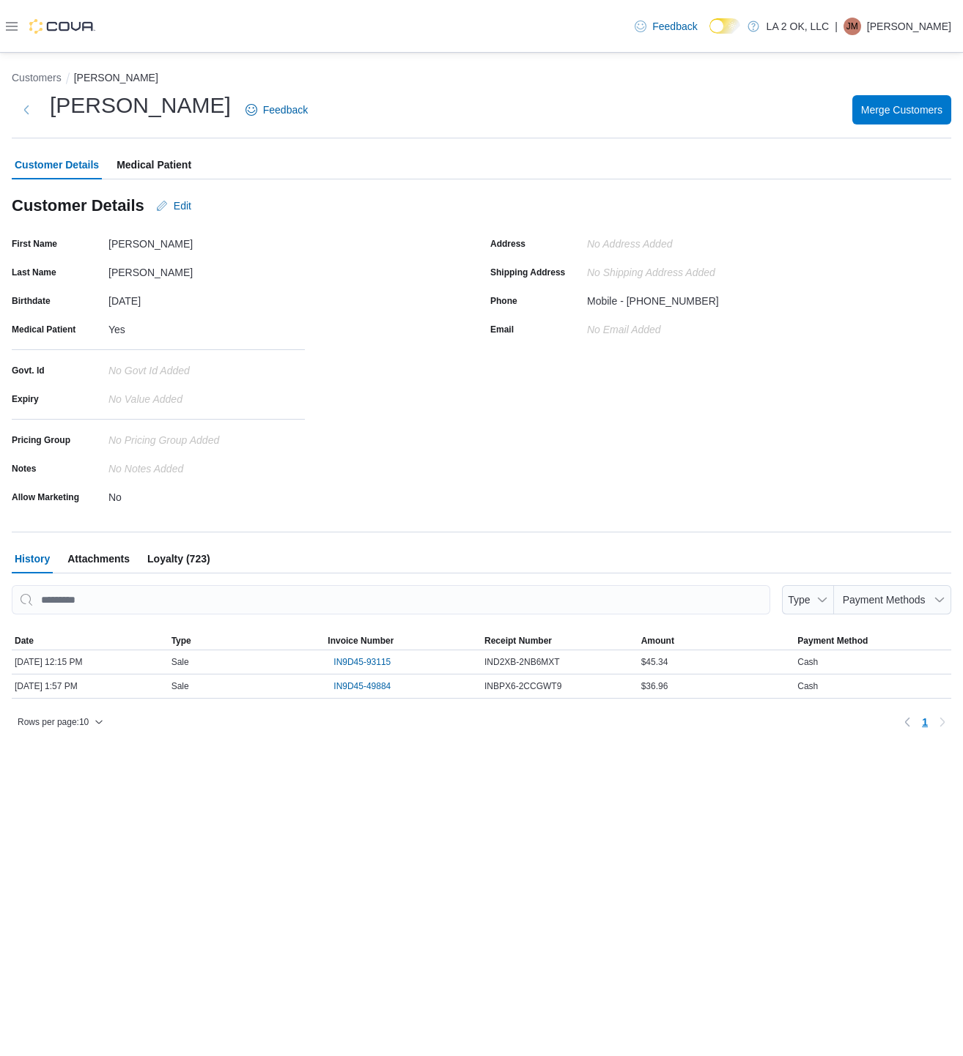
click at [163, 179] on span "Medical Patient" at bounding box center [153, 164] width 75 height 29
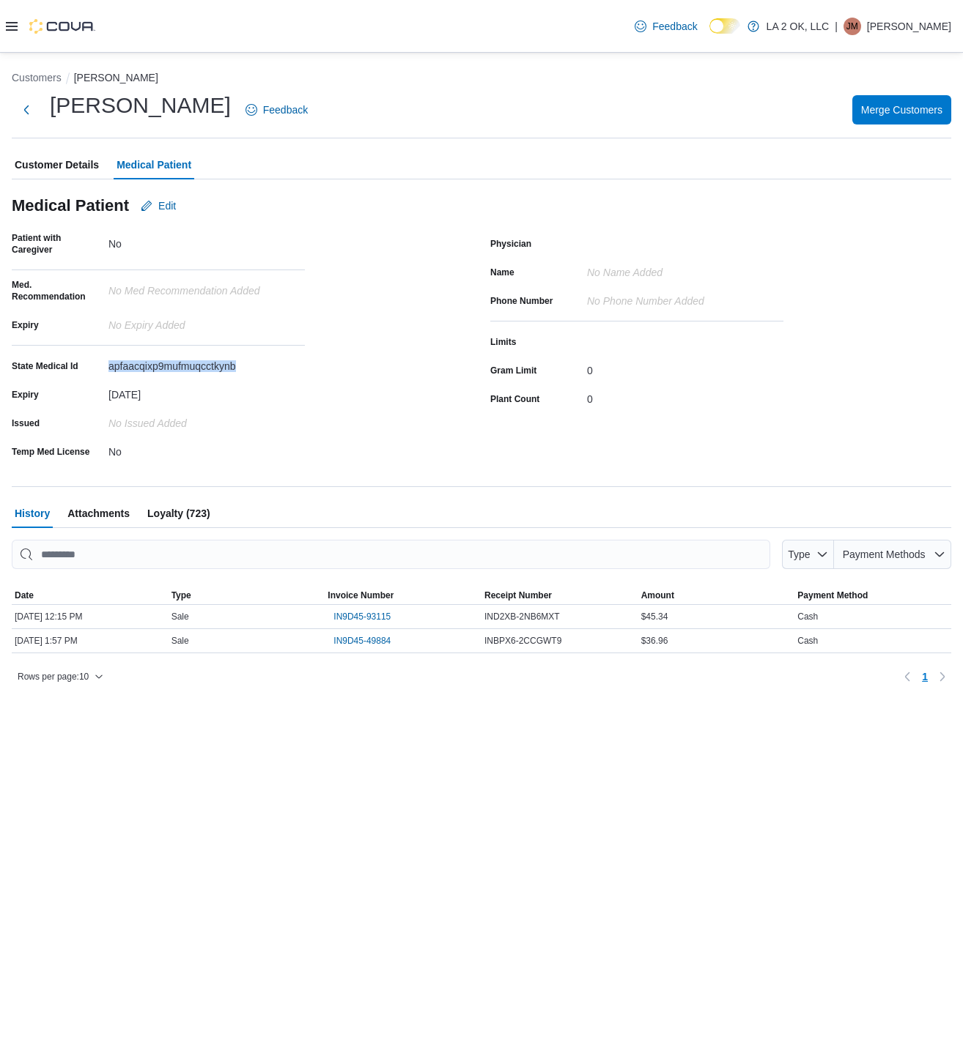
drag, startPoint x: 100, startPoint y: 363, endPoint x: 250, endPoint y: 360, distance: 150.2
click at [250, 360] on div "State Medical Id apfaacqixp9mufmuqcctkynb" at bounding box center [158, 366] width 293 height 23
copy div "apfaacqixp9mufmuqcctkynb"
